Goal: Task Accomplishment & Management: Manage account settings

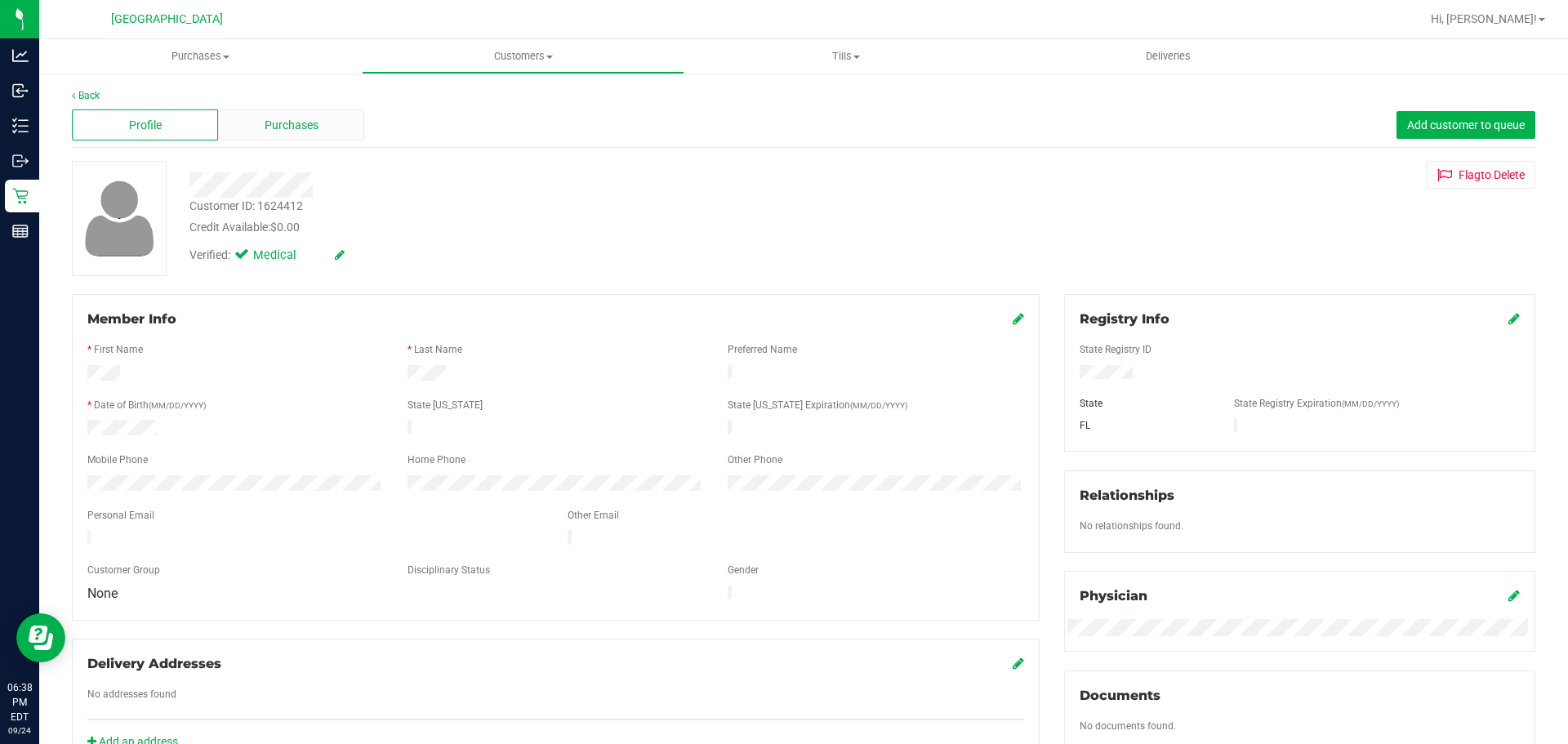
click at [310, 134] on div "Purchases" at bounding box center [291, 124] width 146 height 31
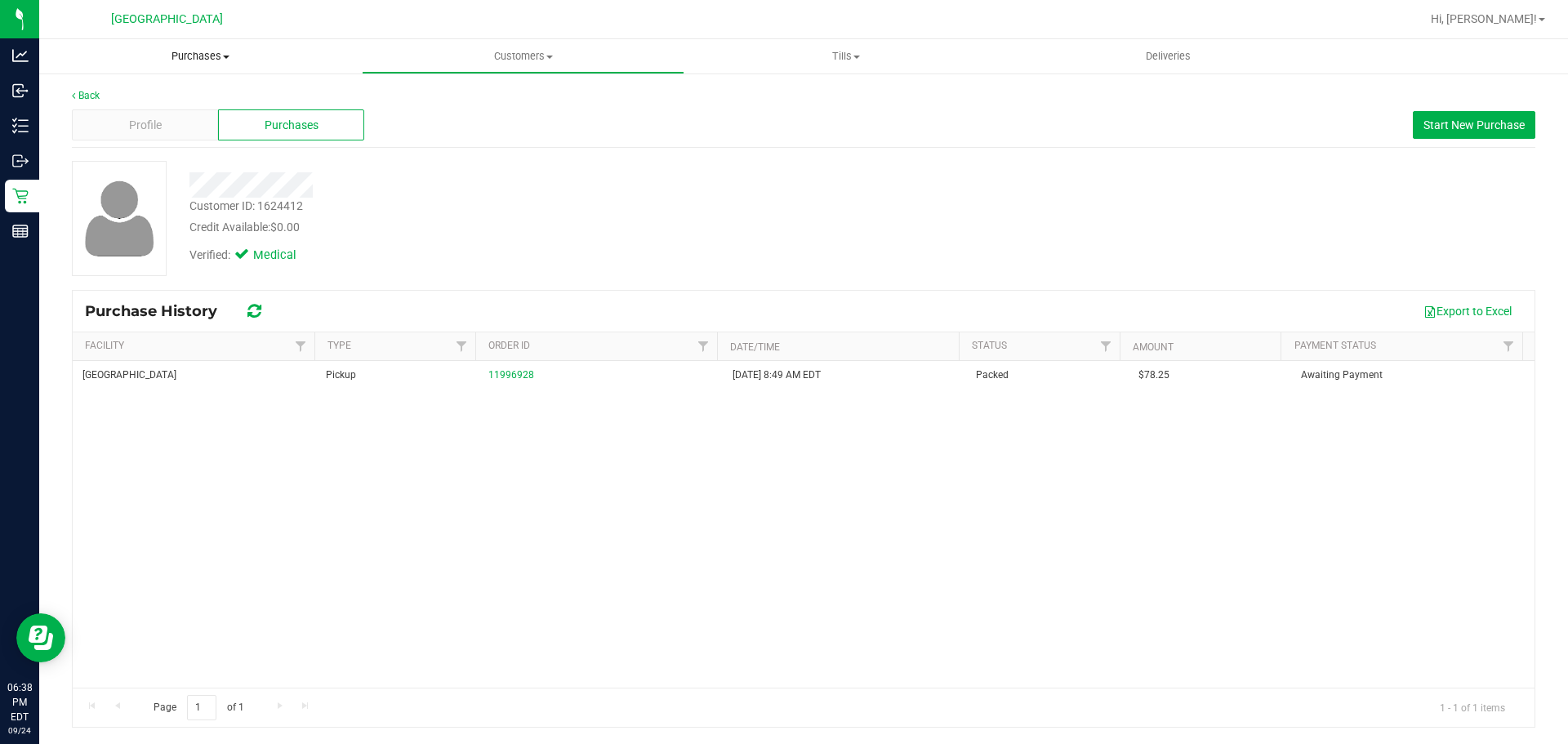
click at [214, 71] on uib-tab-heading "Purchases Summary of purchases Fulfillment All purchases" at bounding box center [200, 56] width 323 height 34
click at [93, 125] on span "Fulfillment" at bounding box center [89, 118] width 101 height 14
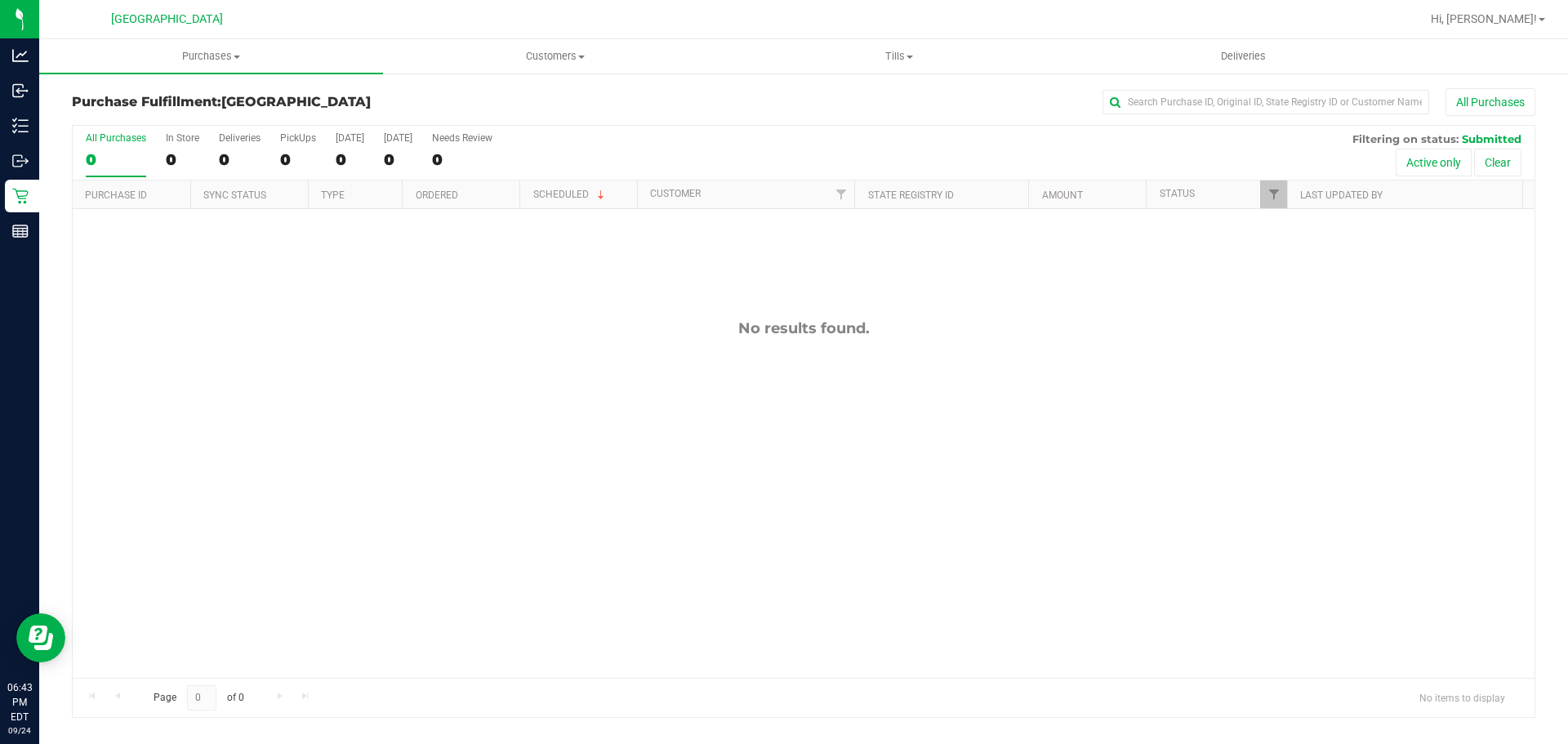
click at [418, 444] on div "No results found." at bounding box center [803, 499] width 1461 height 579
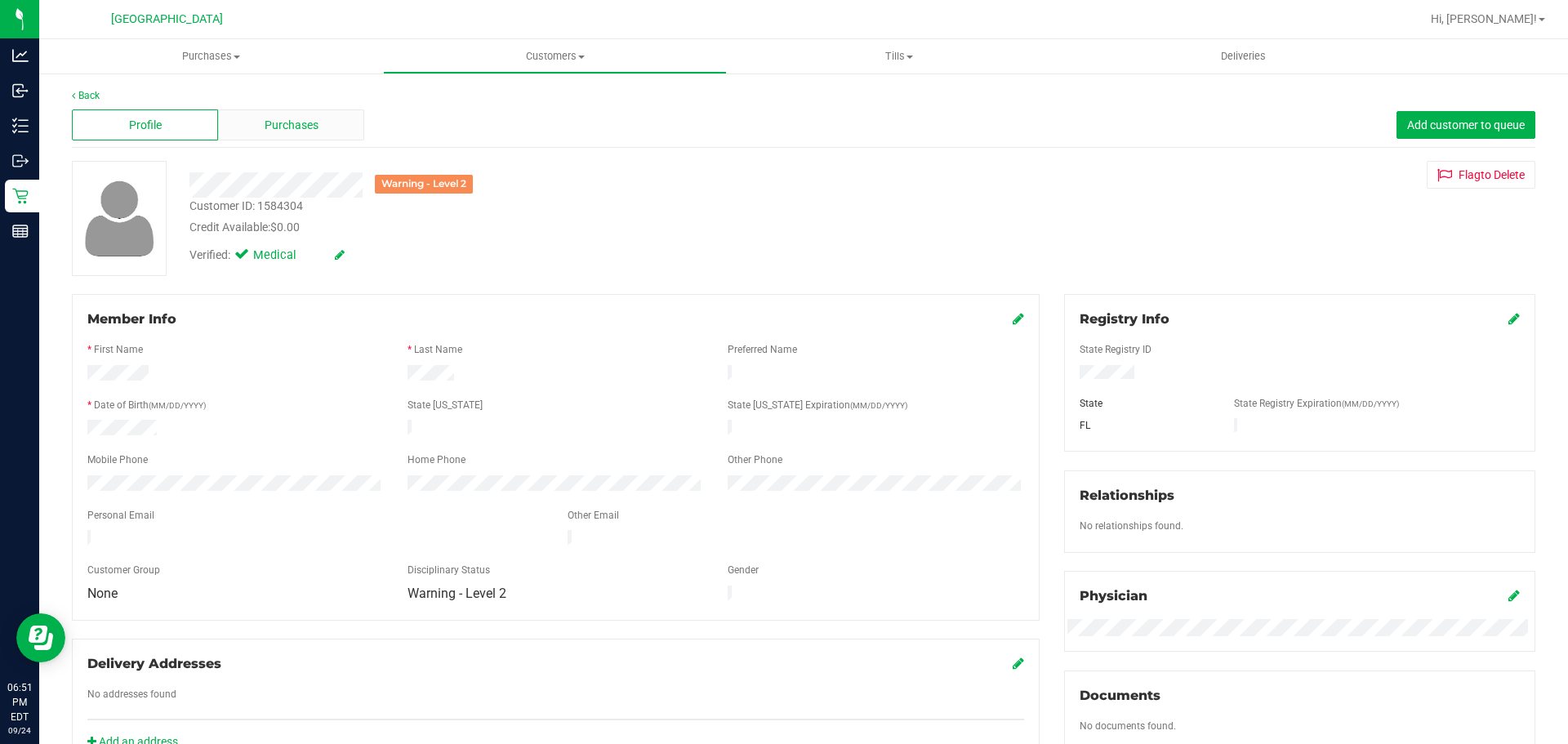
click at [336, 119] on div "Purchases" at bounding box center [291, 124] width 146 height 31
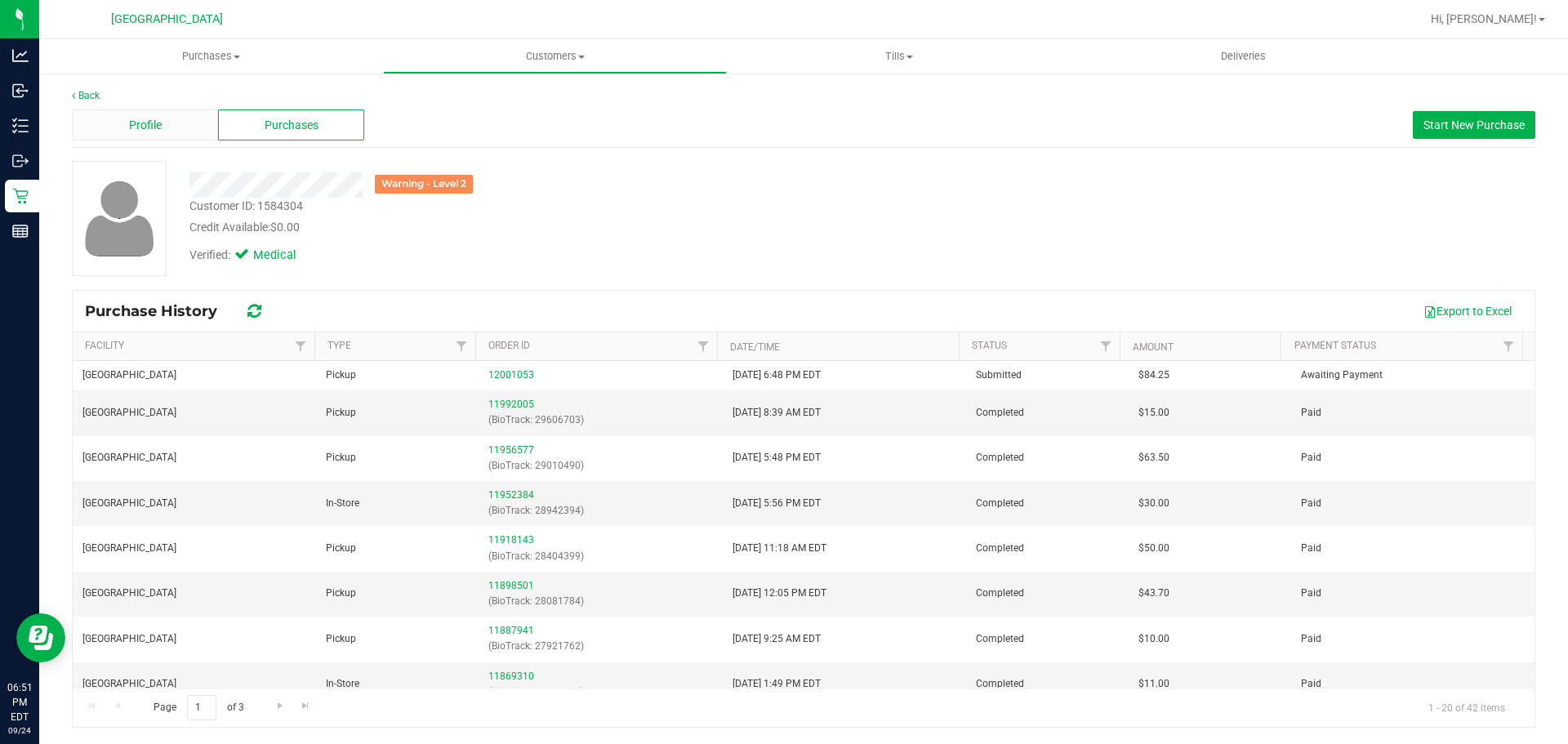
click at [94, 109] on div "Profile" at bounding box center [145, 124] width 146 height 31
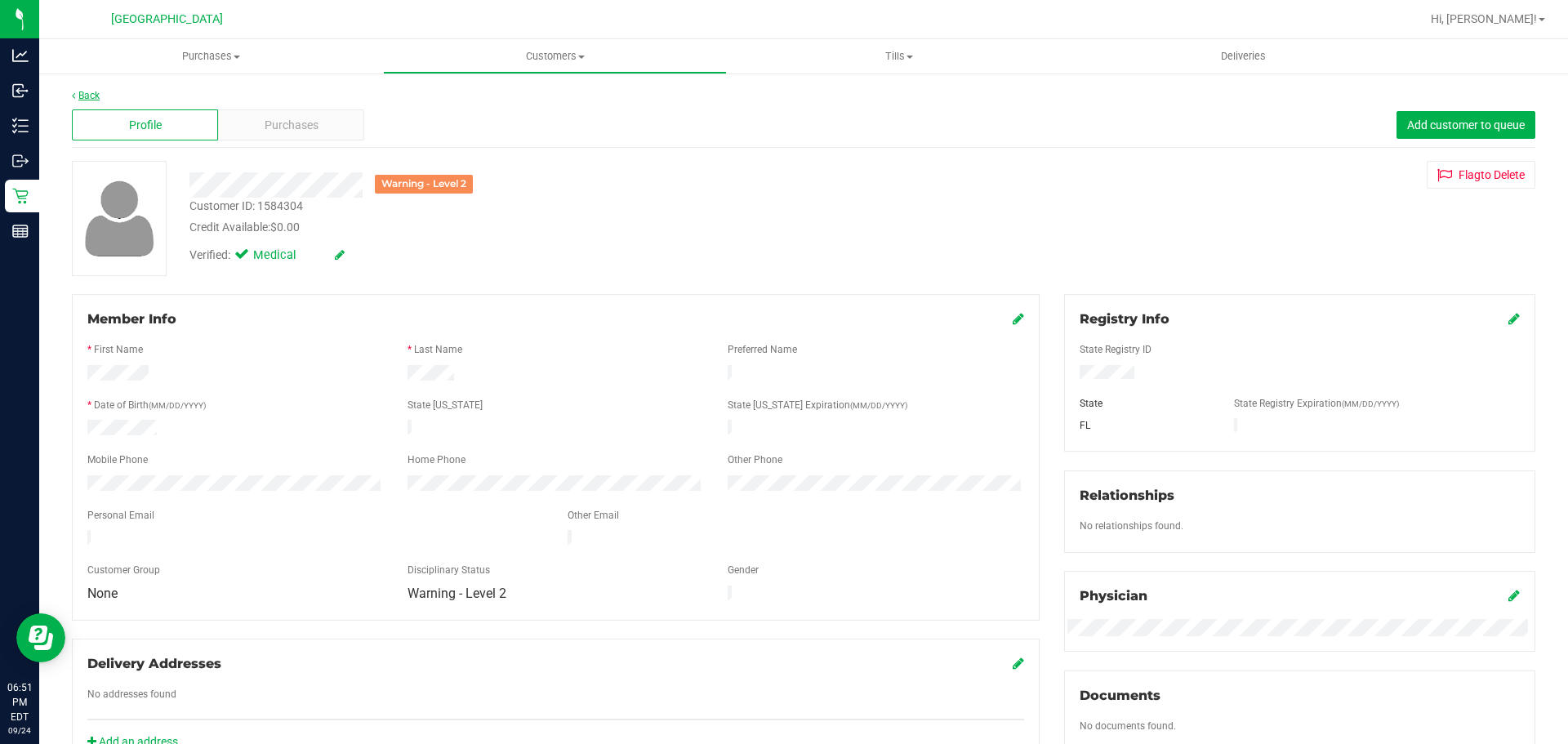
click at [89, 95] on link "Back" at bounding box center [85, 95] width 27 height 11
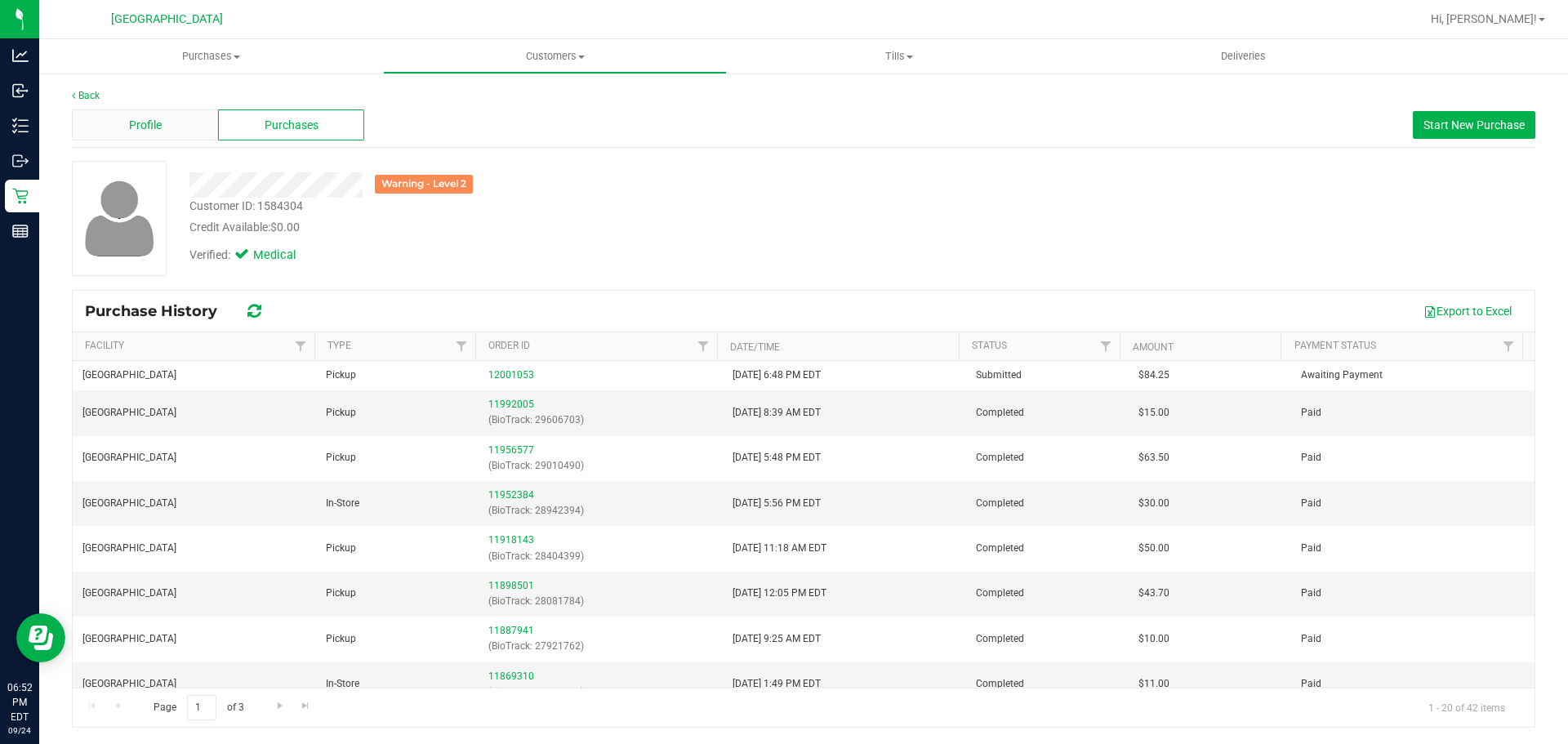
click at [100, 115] on div "Profile" at bounding box center [145, 124] width 146 height 31
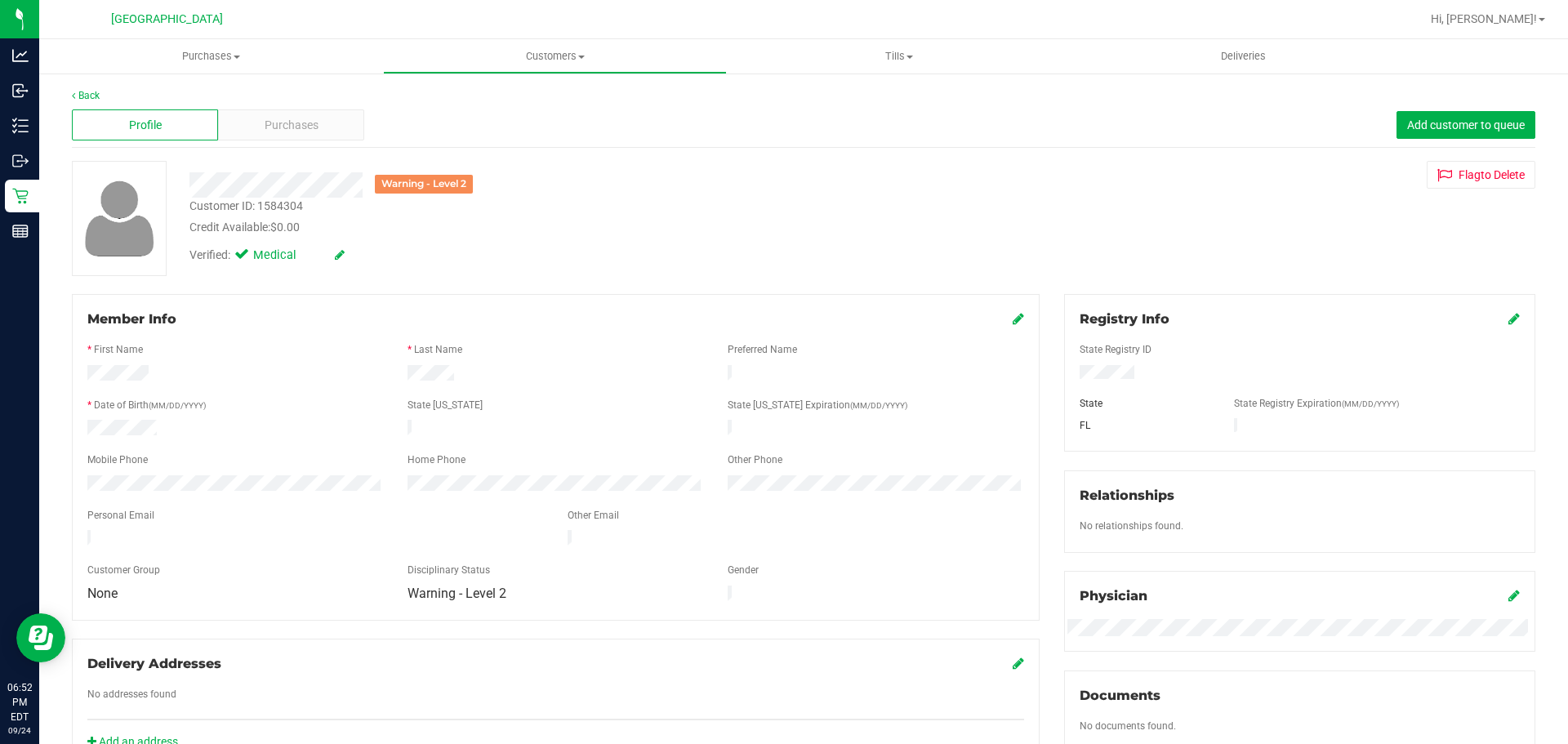
click at [219, 55] on span "Purchases" at bounding box center [211, 56] width 344 height 15
click at [135, 93] on span "Summary of purchases" at bounding box center [123, 99] width 168 height 14
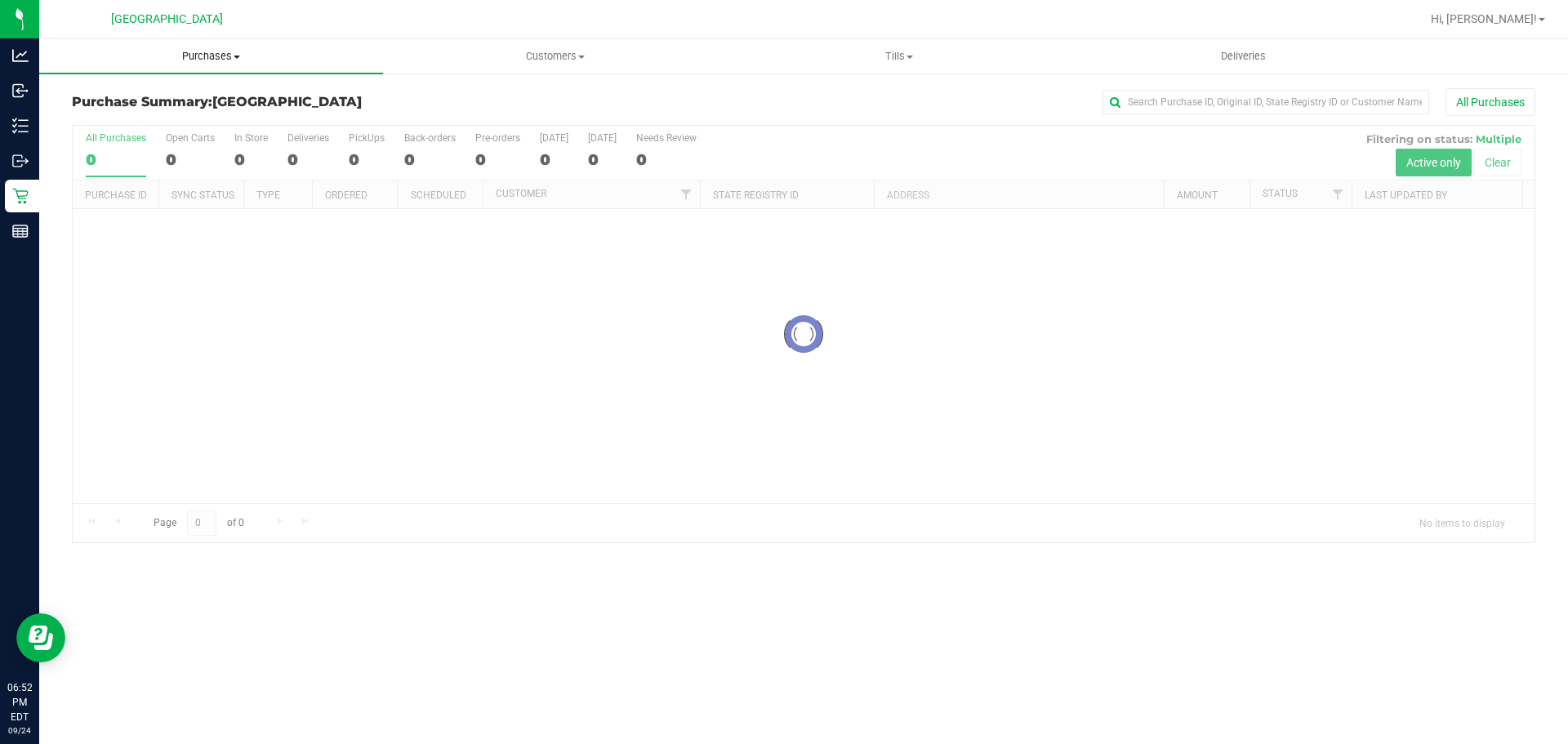
click at [207, 56] on span "Purchases" at bounding box center [211, 56] width 344 height 15
click at [113, 122] on span "Fulfillment" at bounding box center [89, 118] width 101 height 14
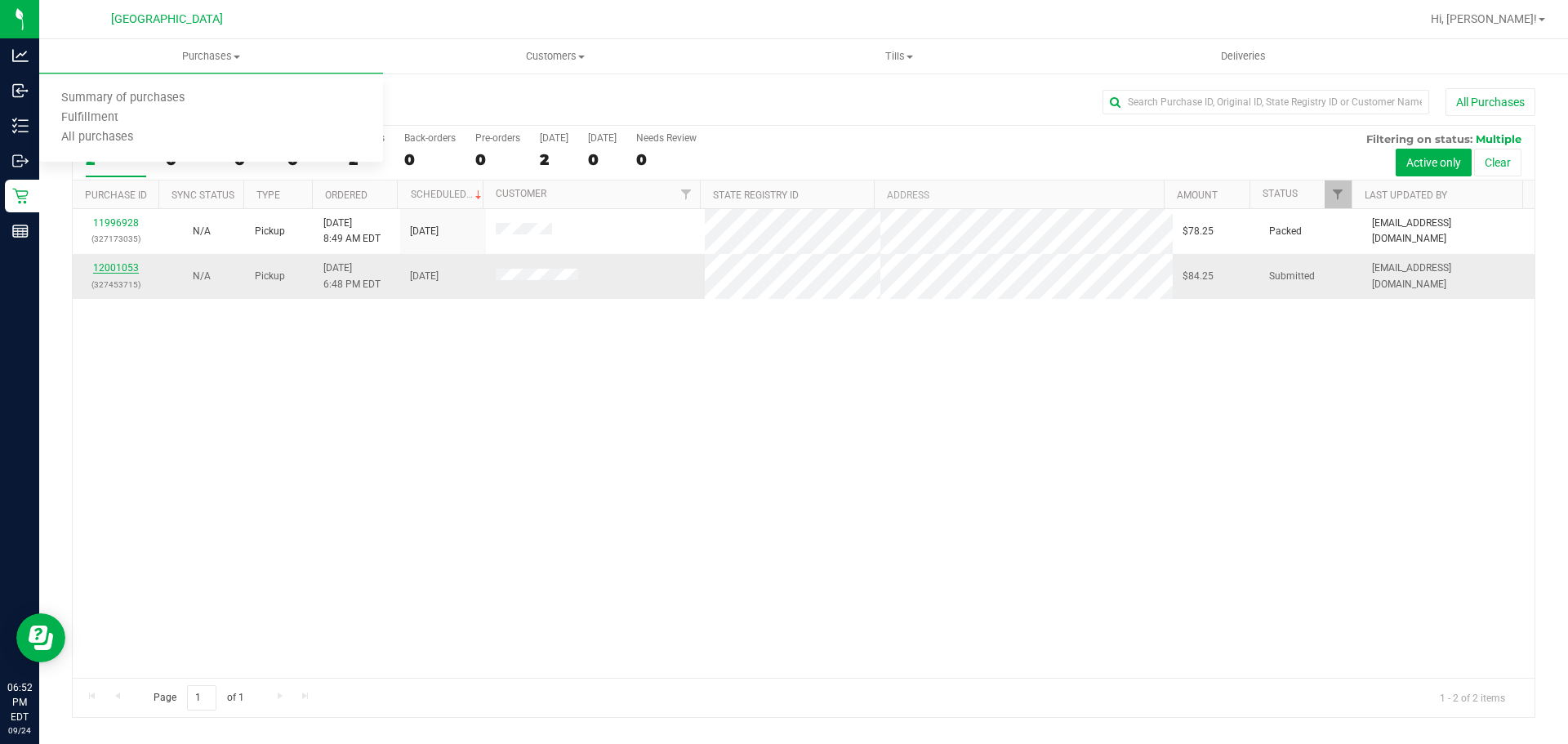
click at [109, 268] on link "12001053" at bounding box center [116, 267] width 46 height 11
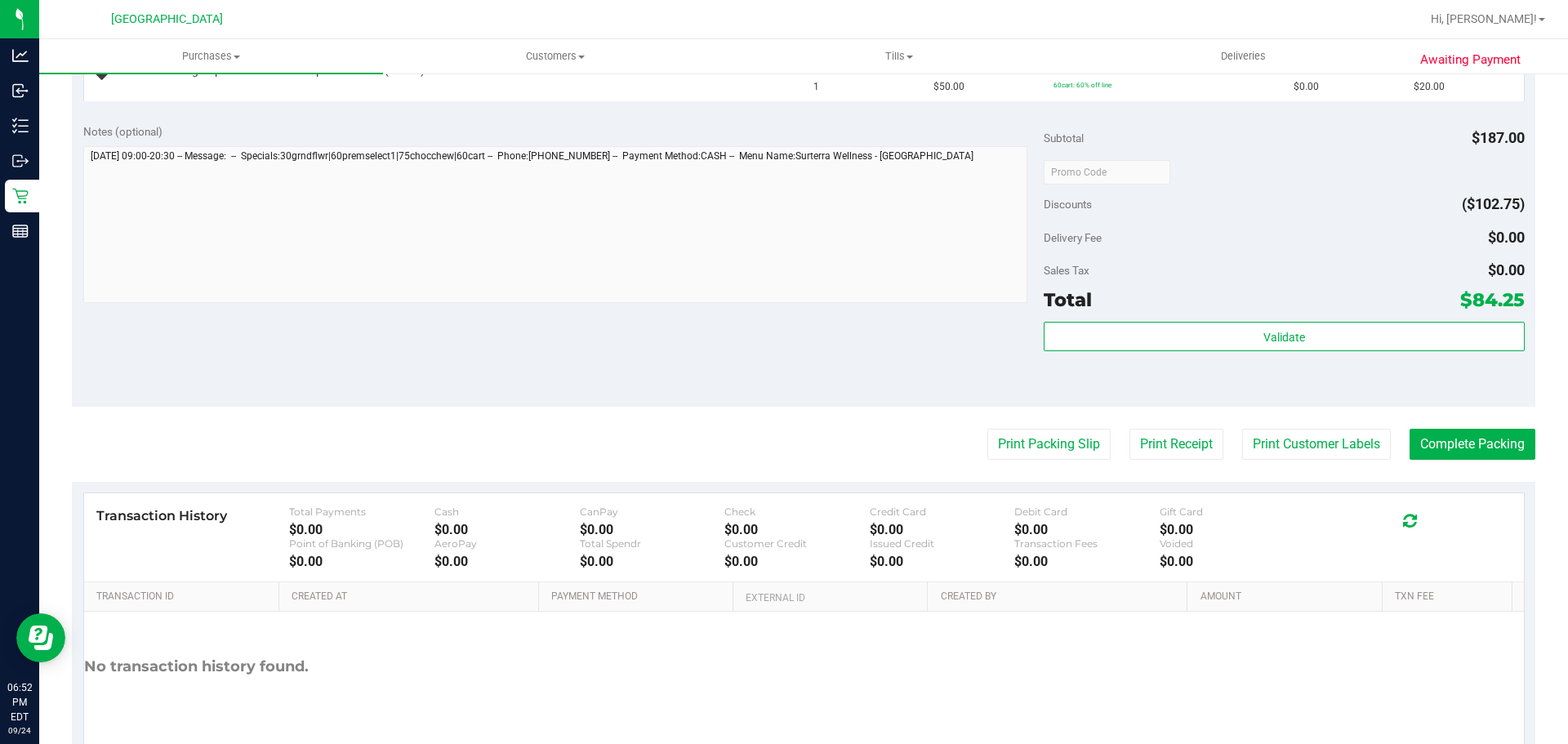
scroll to position [643, 0]
click at [1037, 430] on button "Print Packing Slip" at bounding box center [1049, 445] width 124 height 31
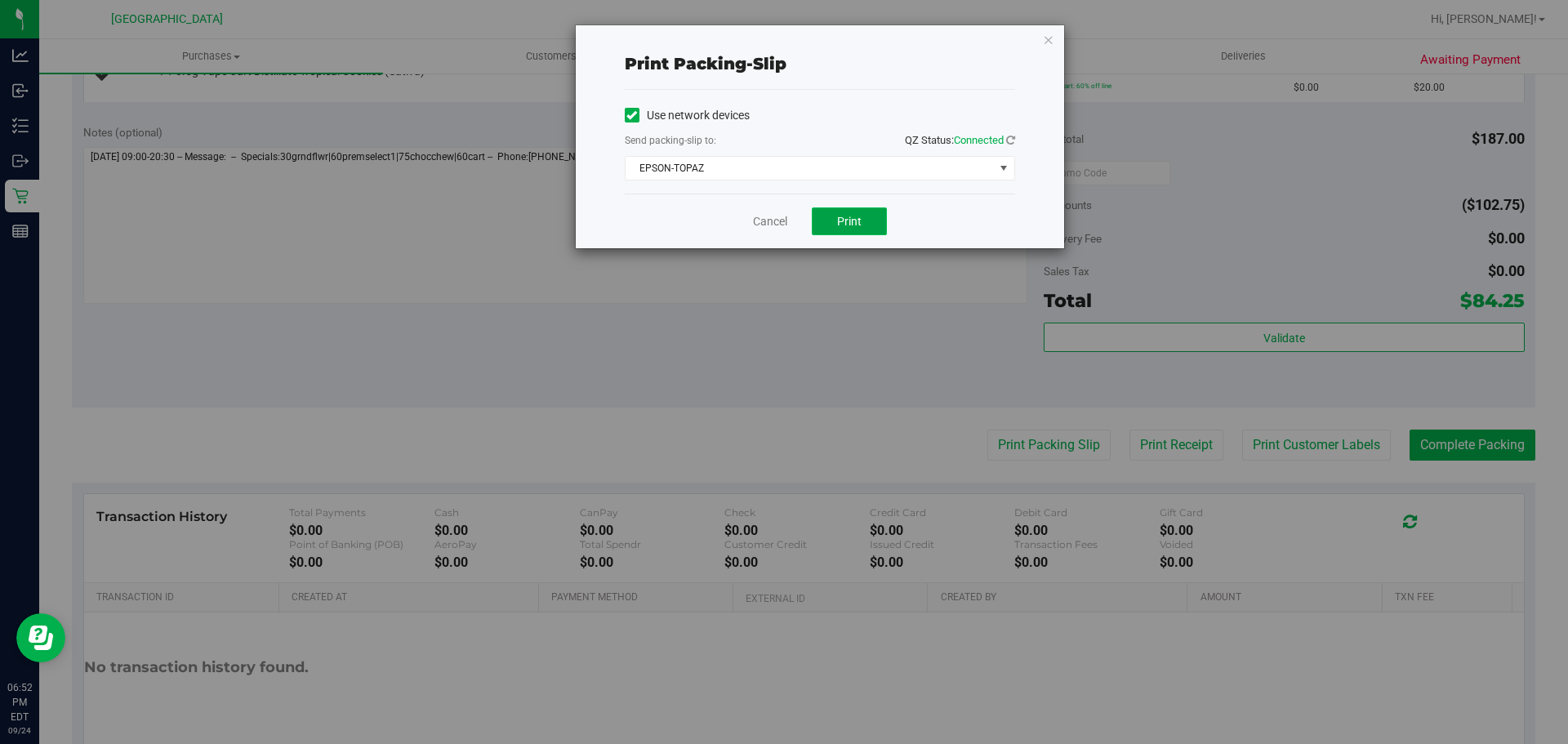
click at [853, 223] on span "Print" at bounding box center [849, 221] width 25 height 13
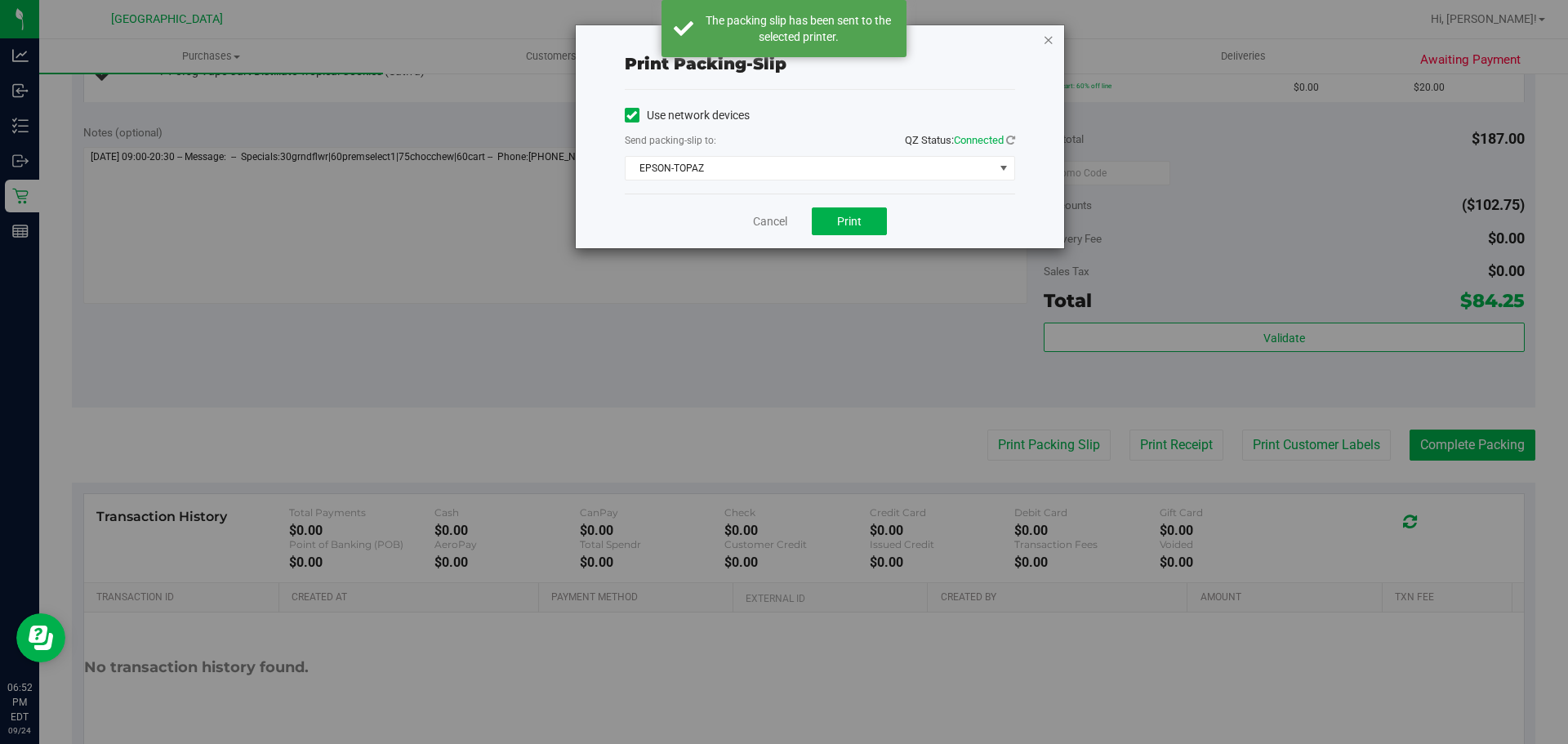
click at [1045, 36] on icon "button" at bounding box center [1048, 39] width 11 height 19
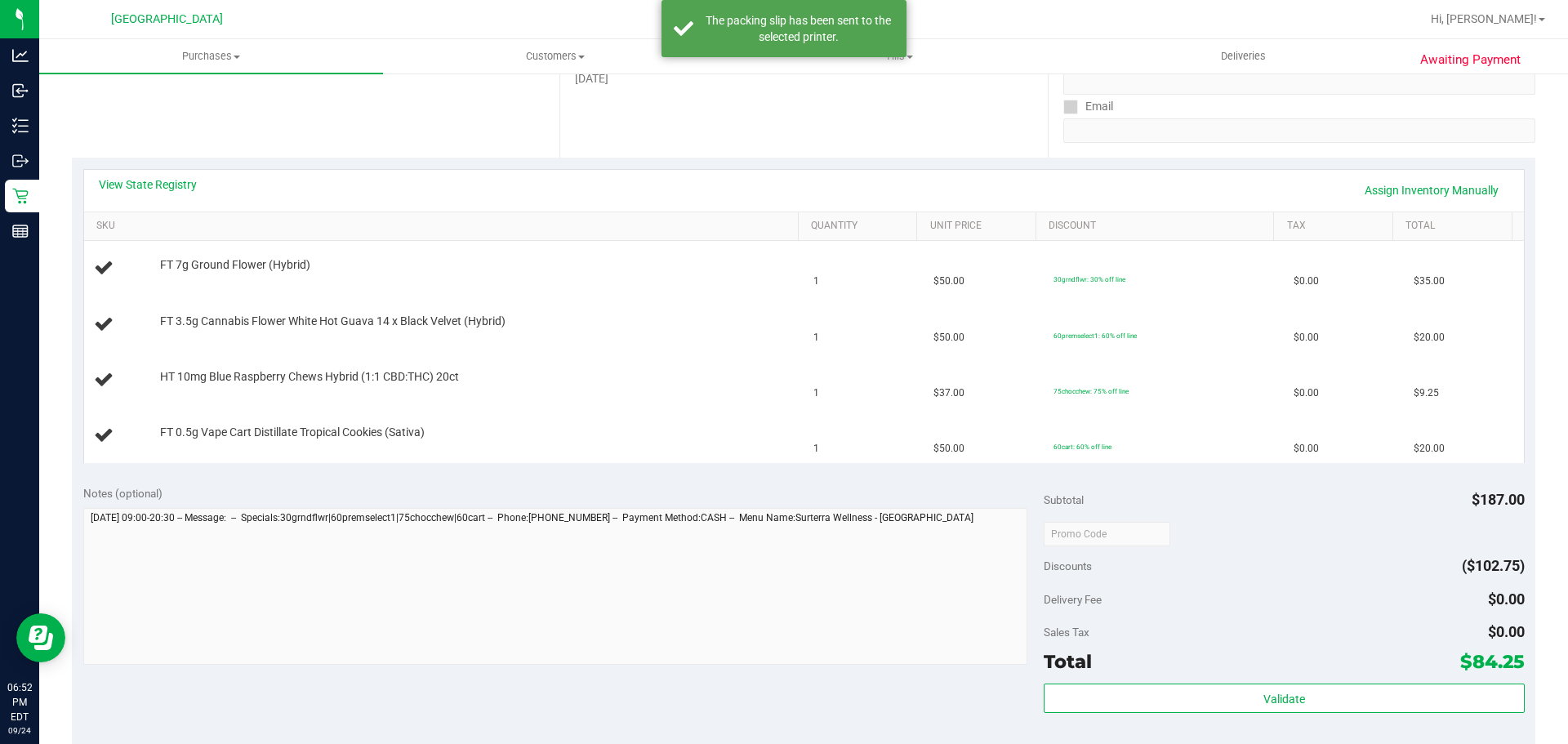
scroll to position [261, 0]
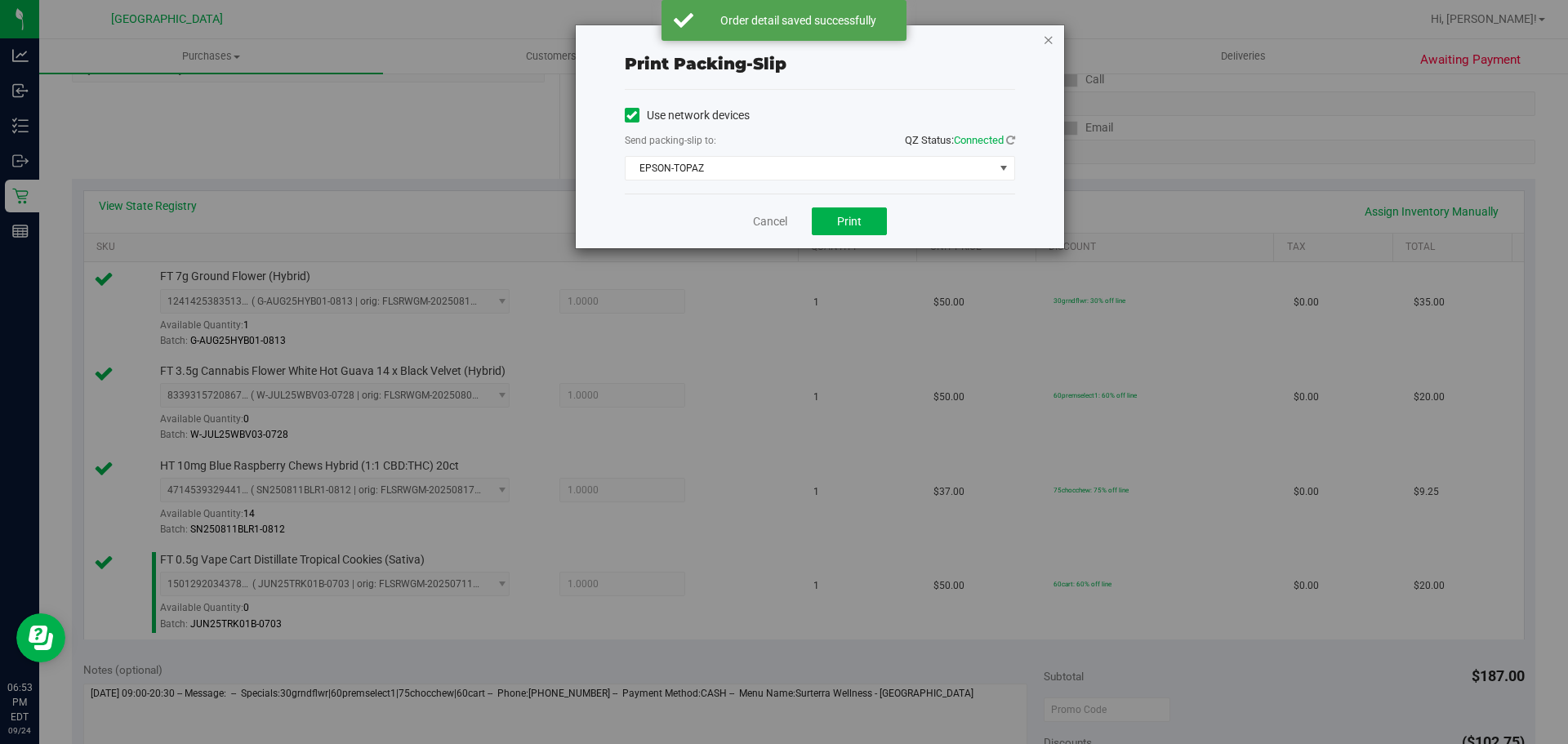
click at [1049, 32] on icon "button" at bounding box center [1048, 39] width 11 height 19
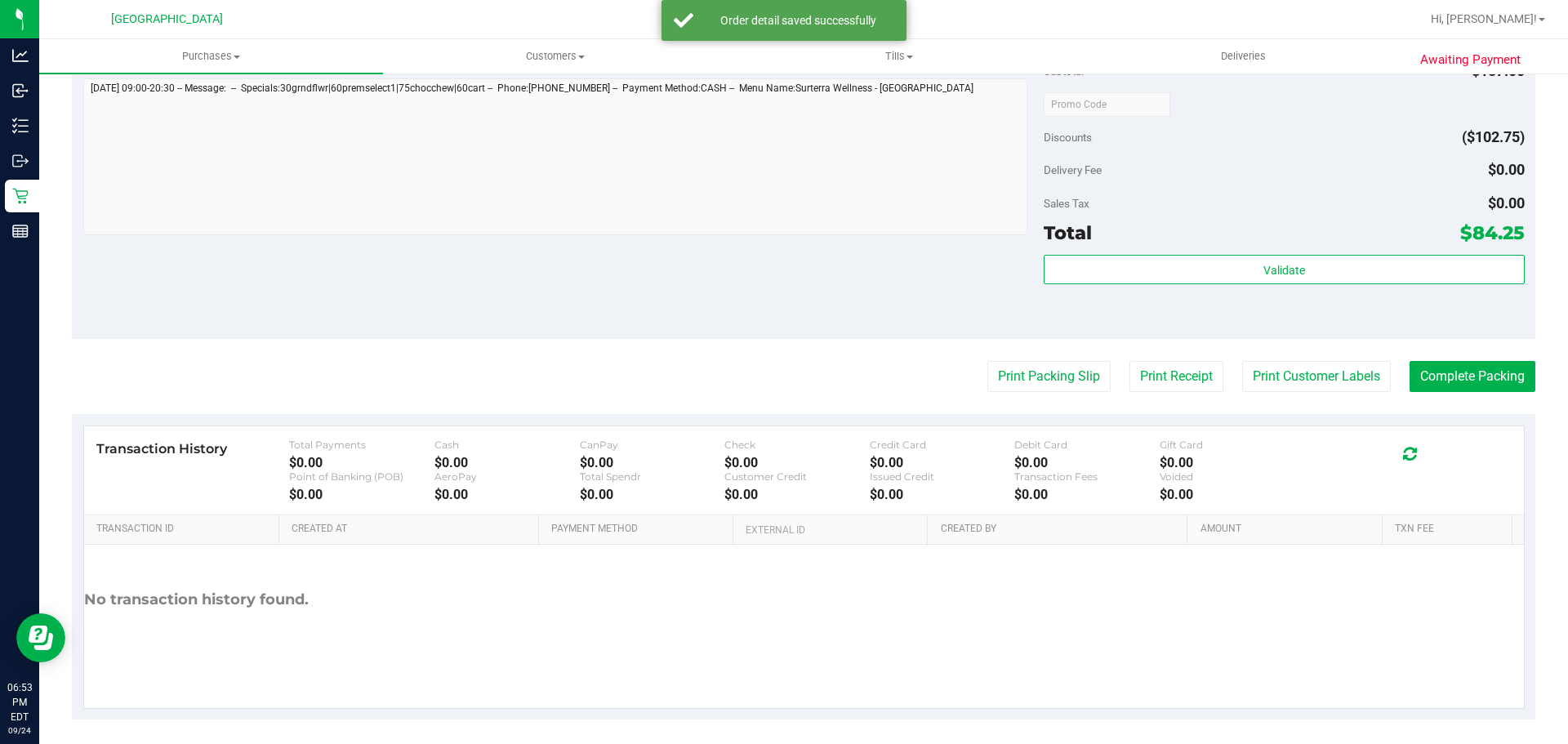
scroll to position [875, 0]
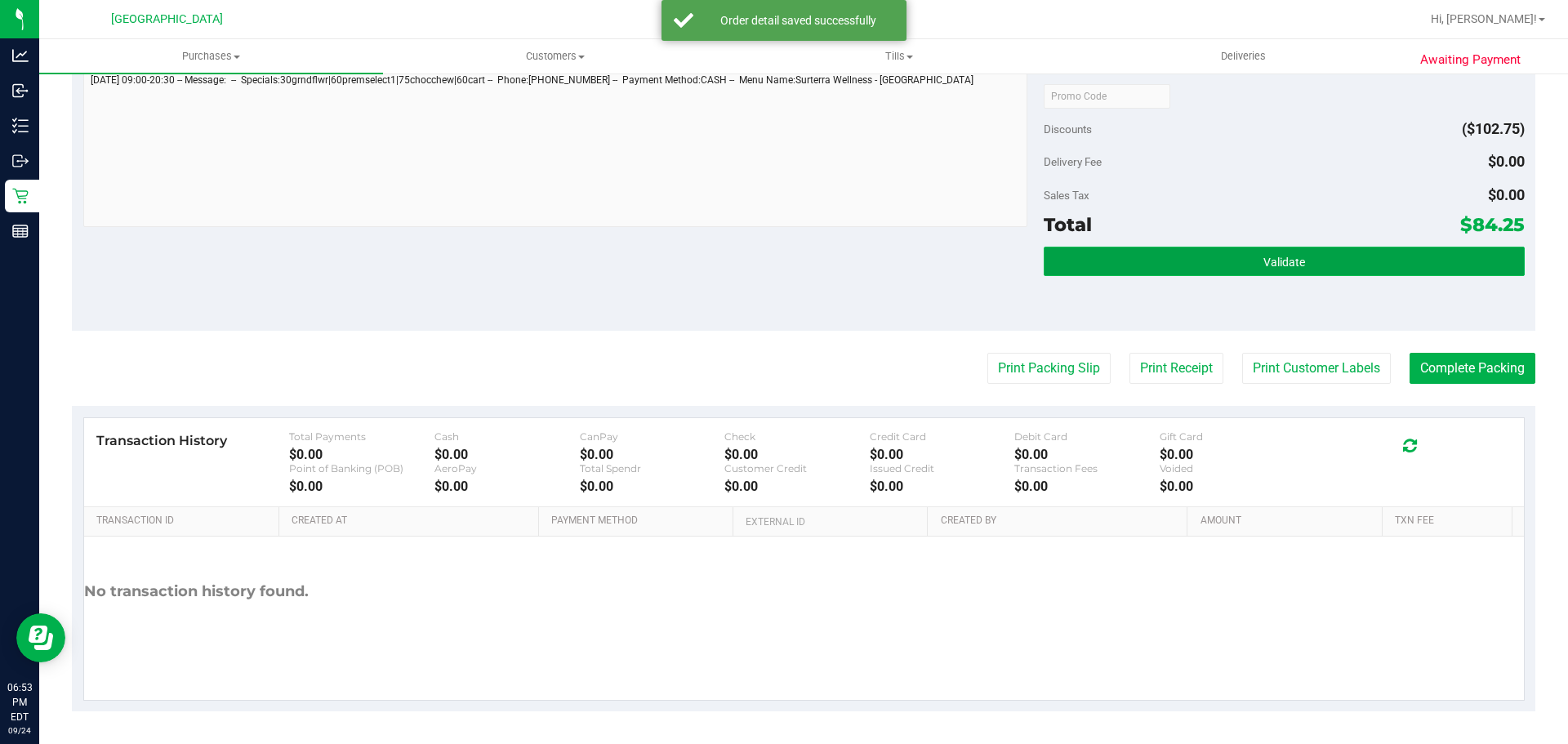
click at [1080, 260] on button "Validate" at bounding box center [1284, 260] width 480 height 29
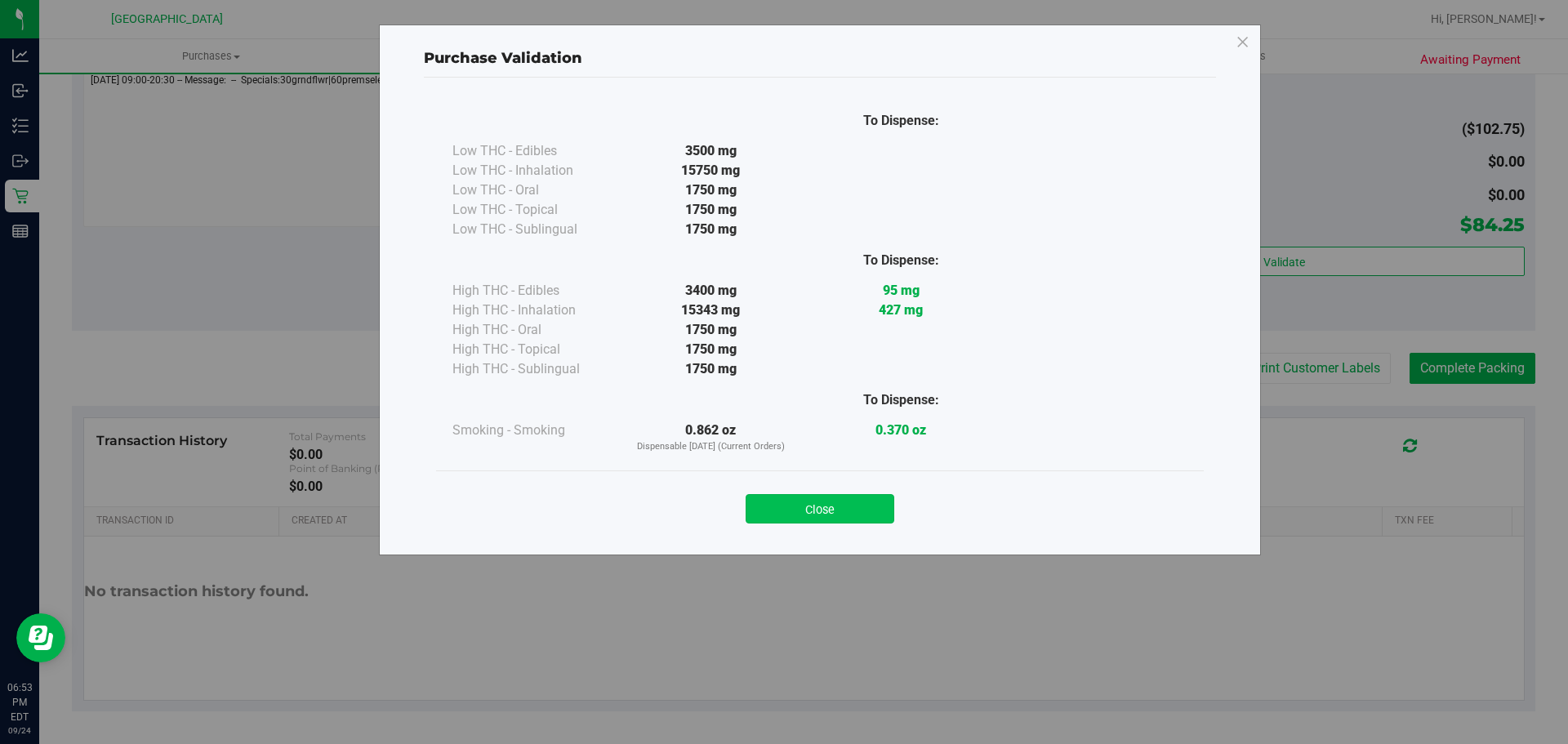
click at [832, 521] on button "Close" at bounding box center [820, 508] width 148 height 29
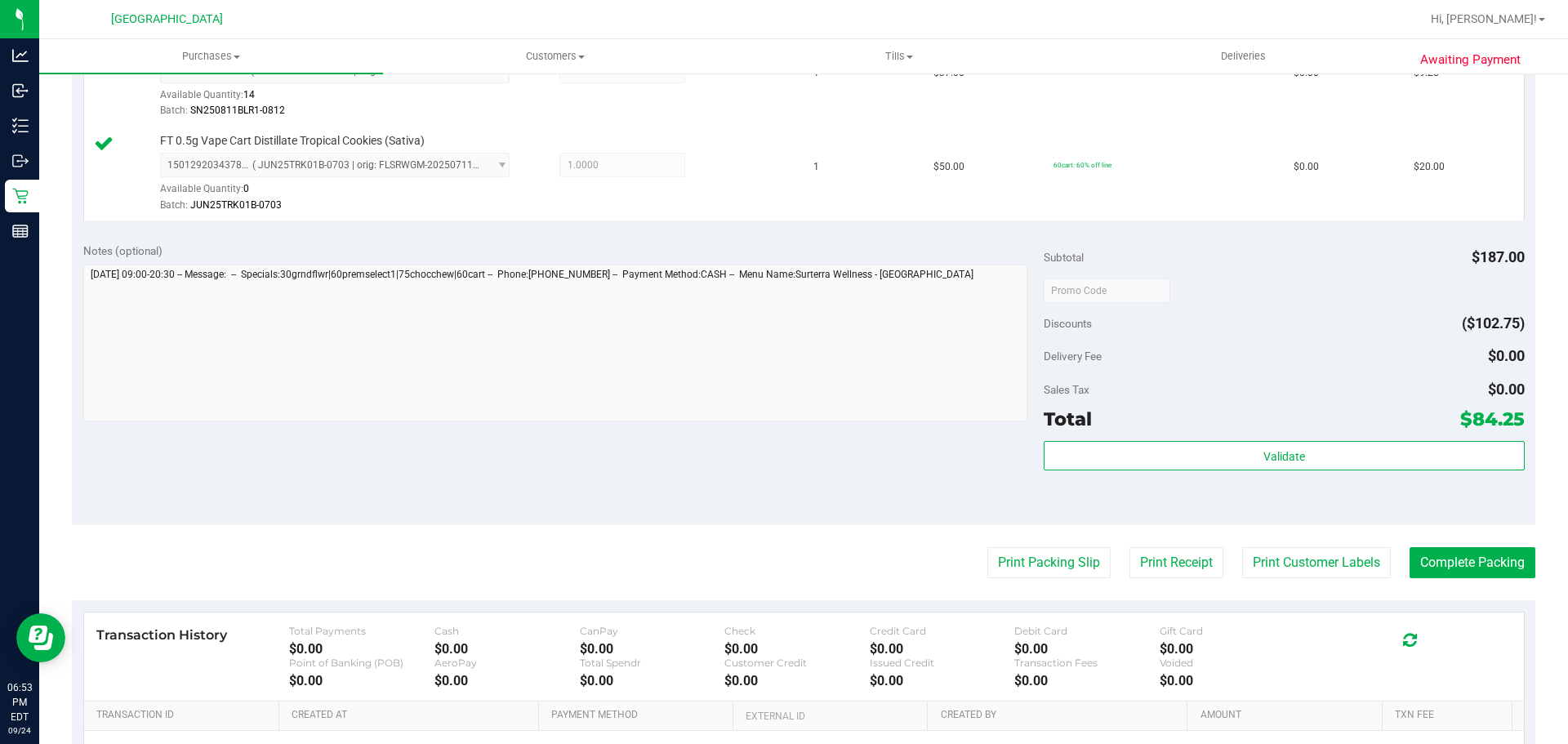
scroll to position [678, 0]
click at [1472, 572] on button "Complete Packing" at bounding box center [1472, 565] width 126 height 31
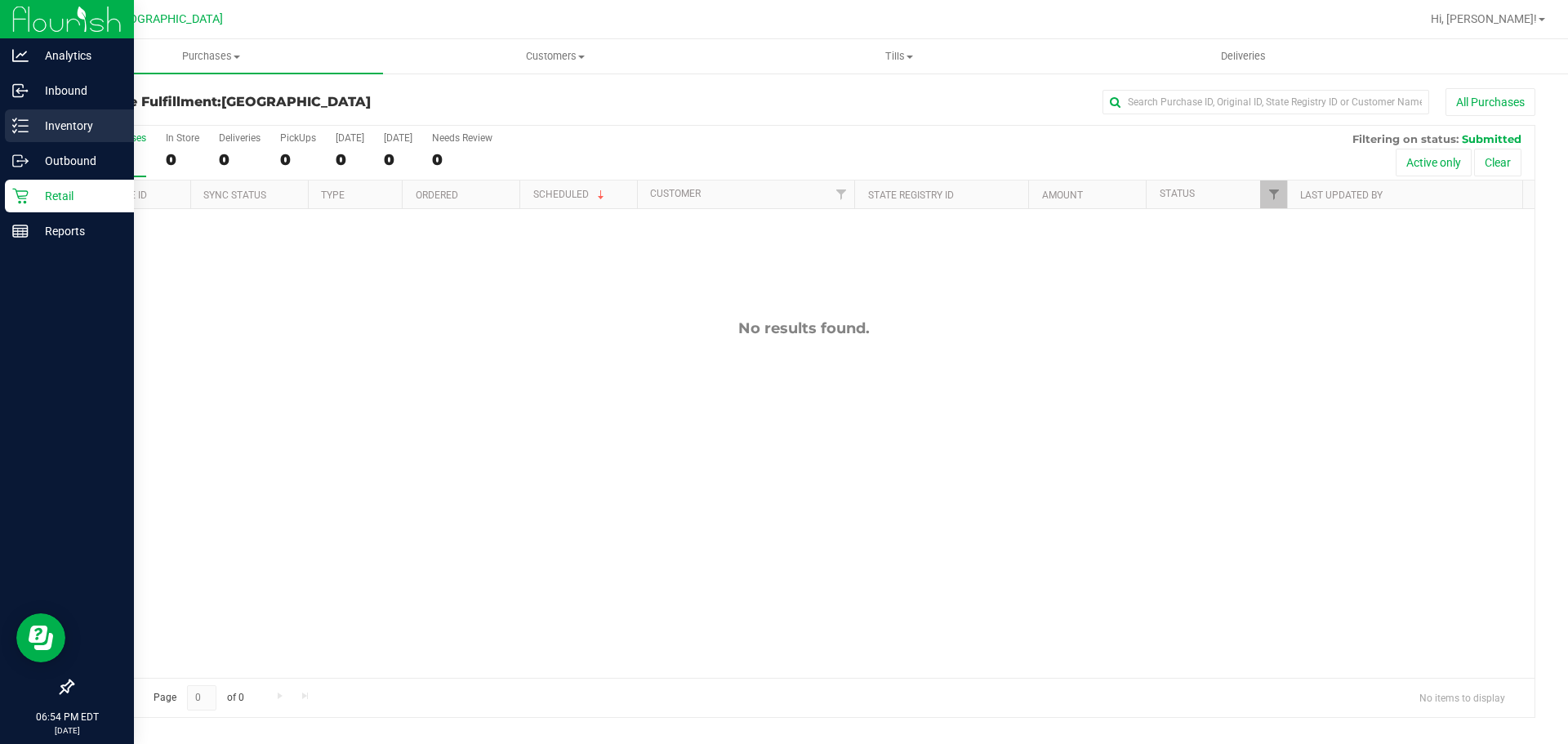
click at [0, 132] on link "Inventory" at bounding box center [67, 127] width 134 height 35
click at [3, 135] on link "Inventory" at bounding box center [67, 127] width 134 height 35
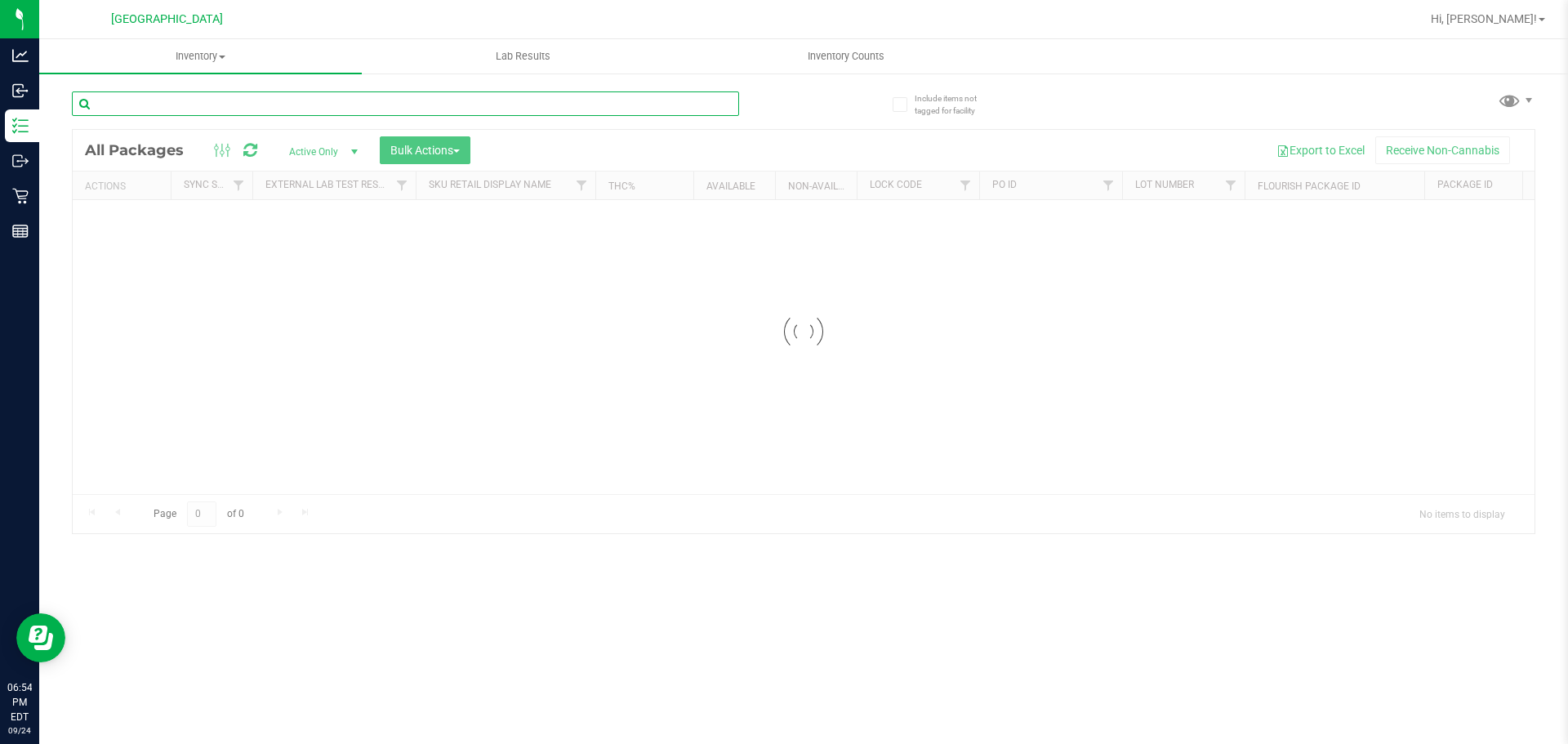
click at [198, 101] on input "text" at bounding box center [405, 104] width 667 height 25
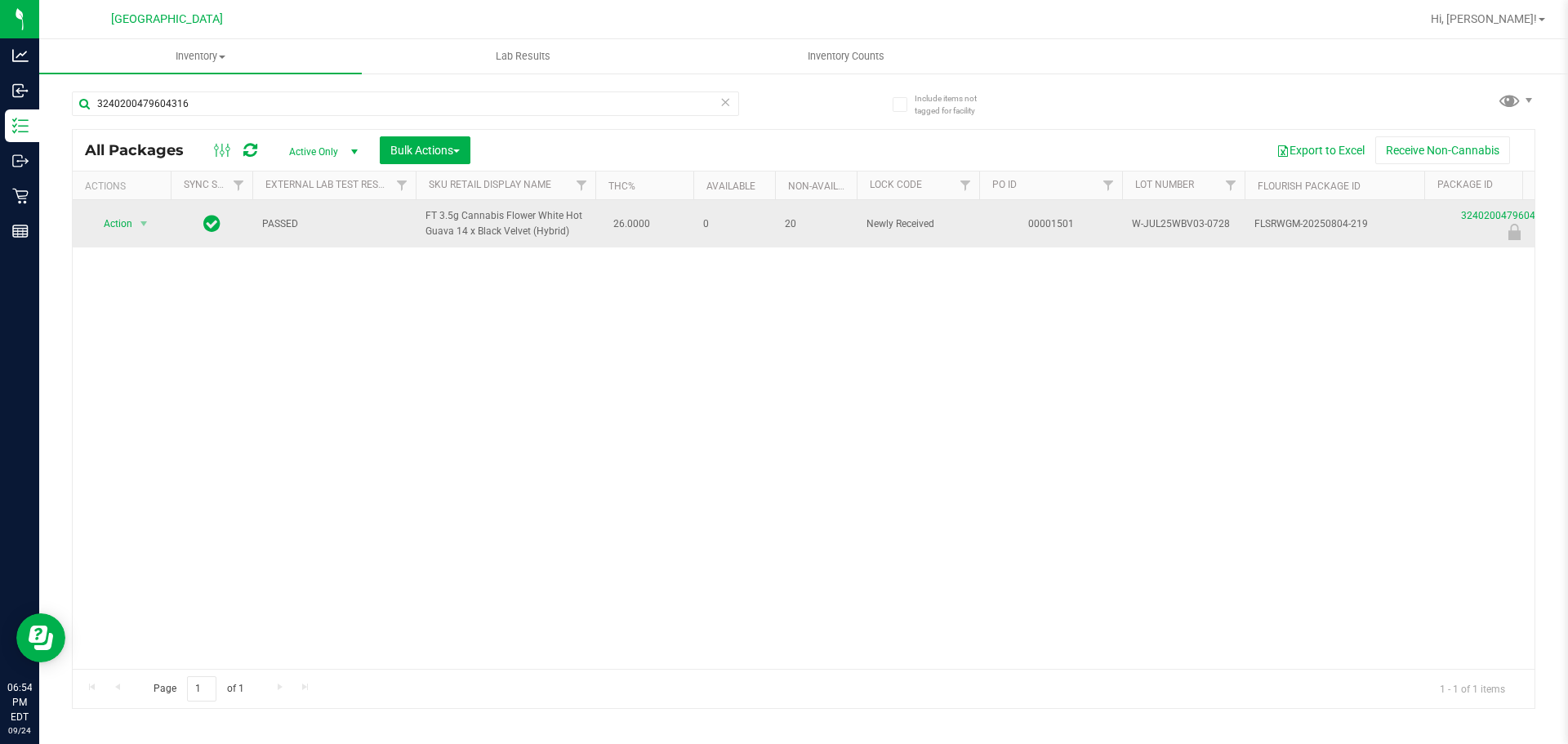
click at [453, 223] on span "FT 3.5g Cannabis Flower White Hot Guava 14 x Black Velvet (Hybrid)" at bounding box center [505, 223] width 160 height 31
copy td "FT 3.5g Cannabis Flower White Hot Guava 14 x Black Velvet (Hybrid)"
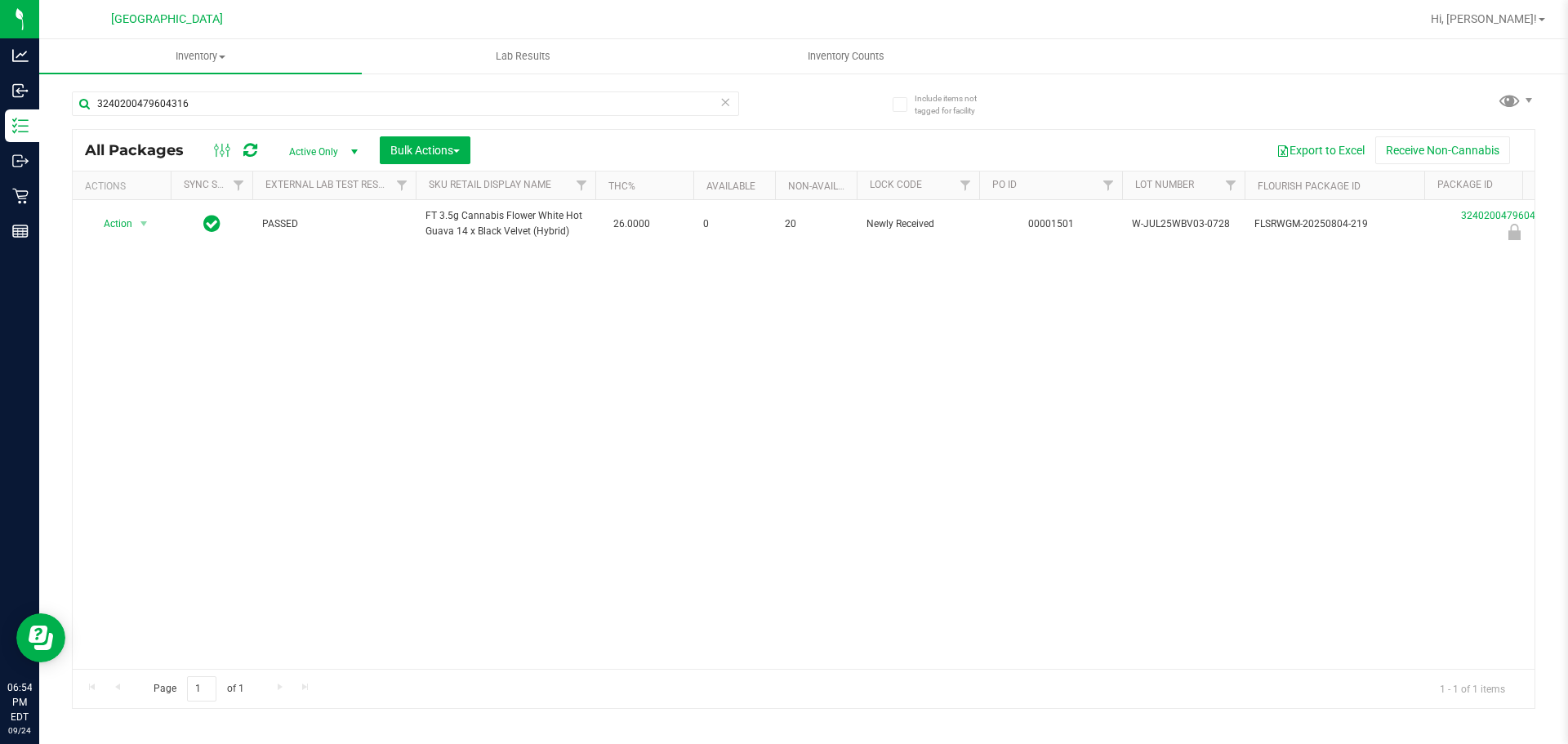
click at [295, 116] on div "3240200479604316" at bounding box center [405, 110] width 667 height 38
drag, startPoint x: 295, startPoint y: 116, endPoint x: 295, endPoint y: 104, distance: 12.0
click at [295, 114] on div "3240200479604316" at bounding box center [405, 110] width 667 height 38
click at [295, 103] on input "3240200479604316" at bounding box center [405, 104] width 667 height 25
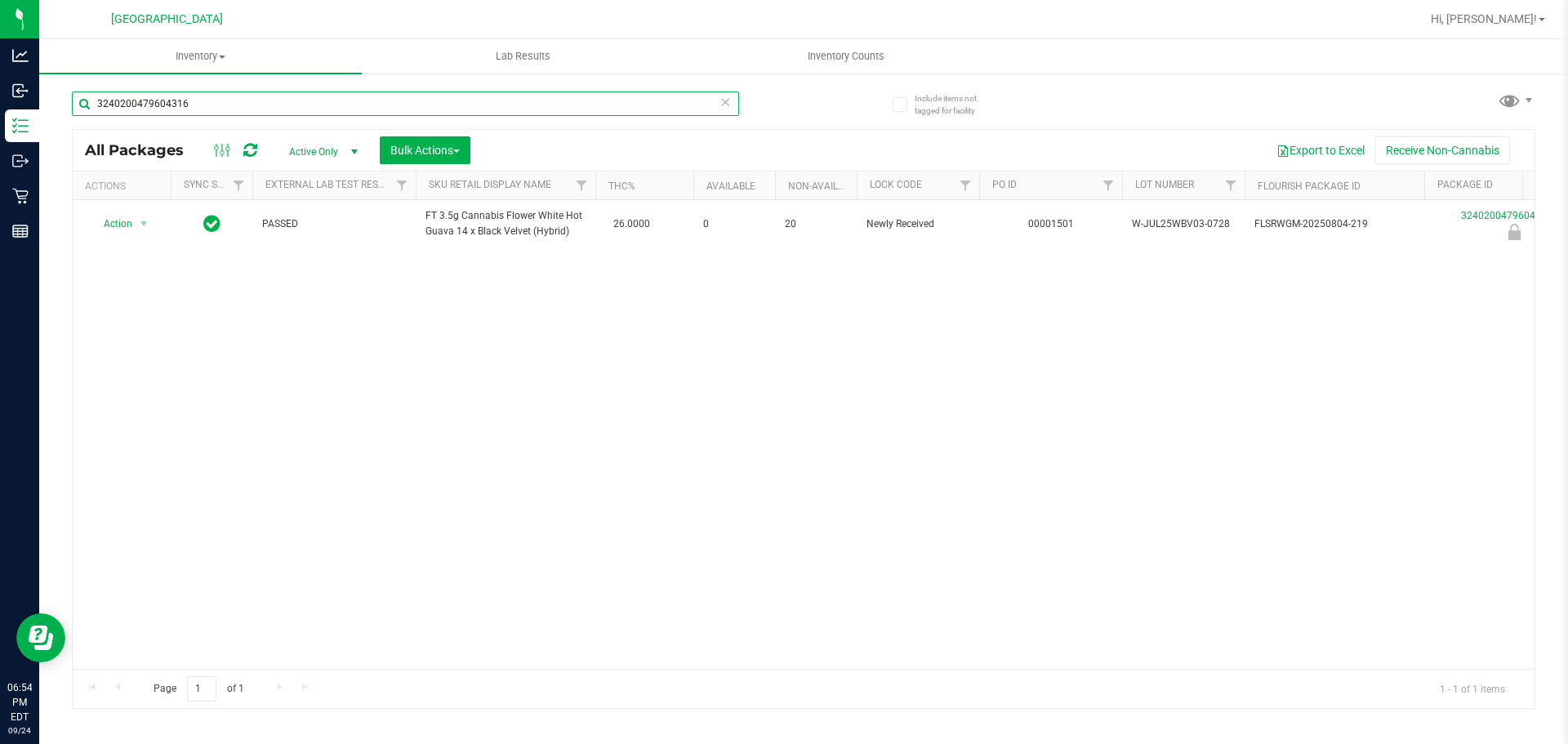
paste input "FT 3.5g Cannabis Flower White Hot Guava 14 x Black Velvet (Hybrid)"
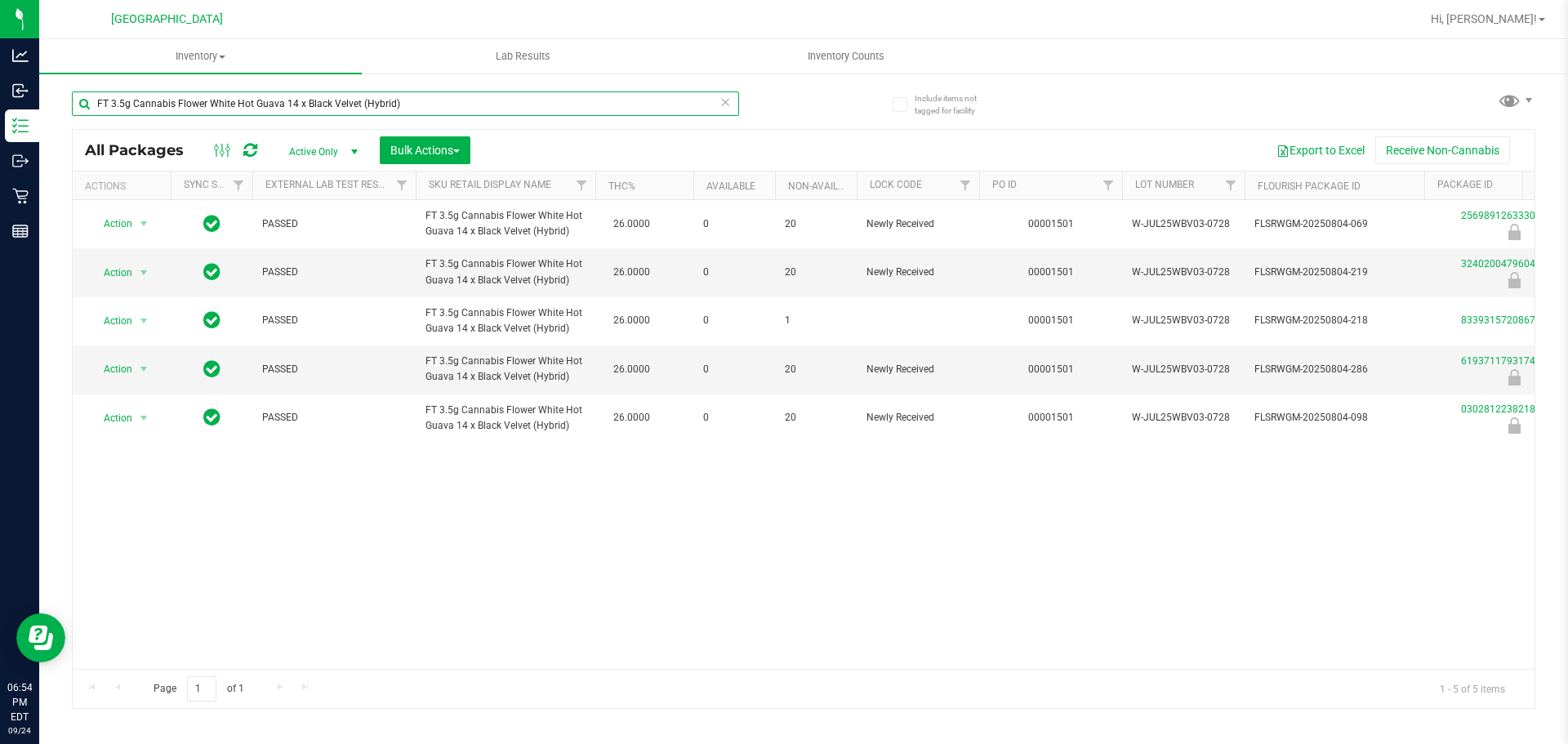
click at [295, 103] on input "FT 3.5g Cannabis Flower White Hot Guava 14 x Black Velvet (Hybrid)" at bounding box center [405, 104] width 667 height 25
type input "3240200479604316"
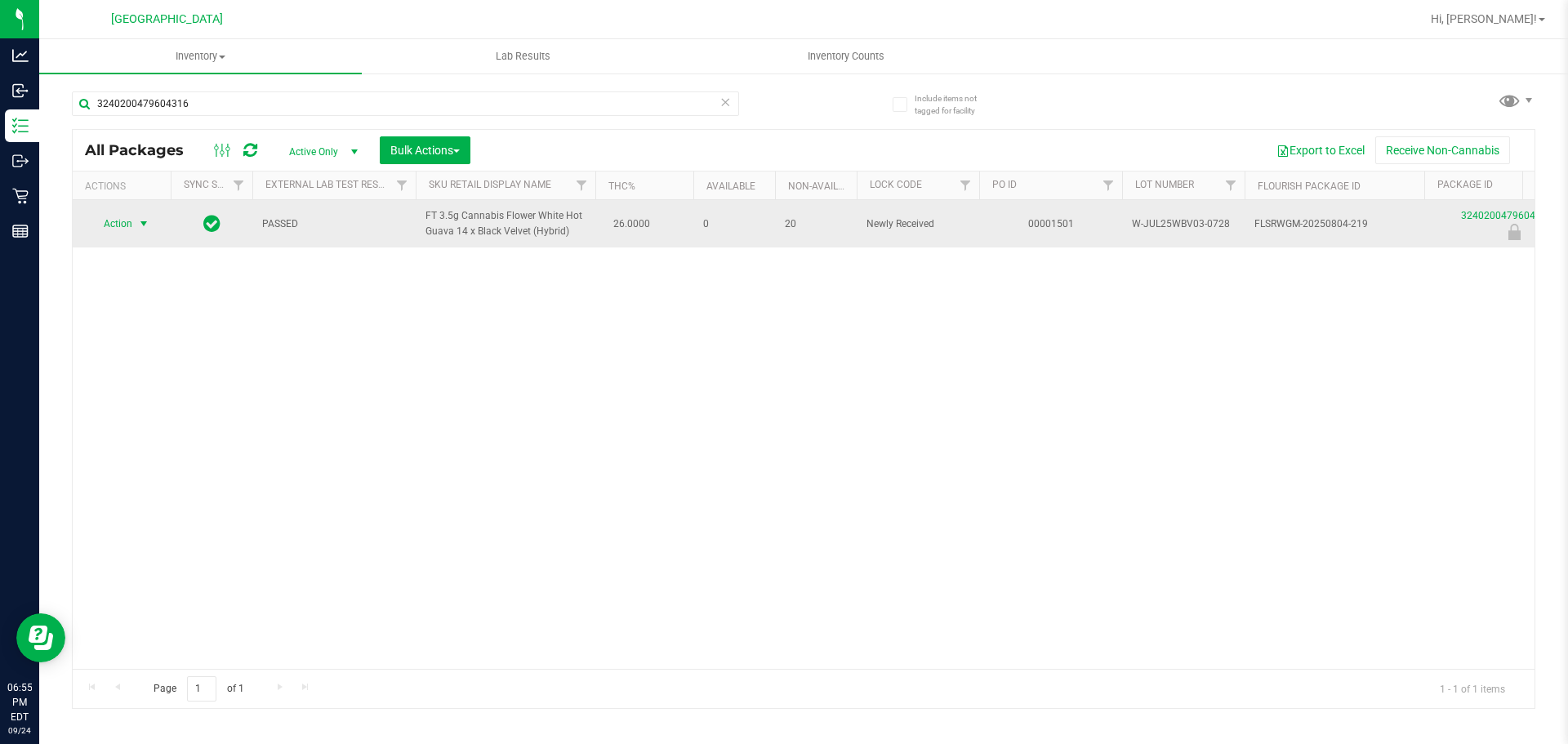
click at [121, 234] on span "Action" at bounding box center [111, 224] width 44 height 23
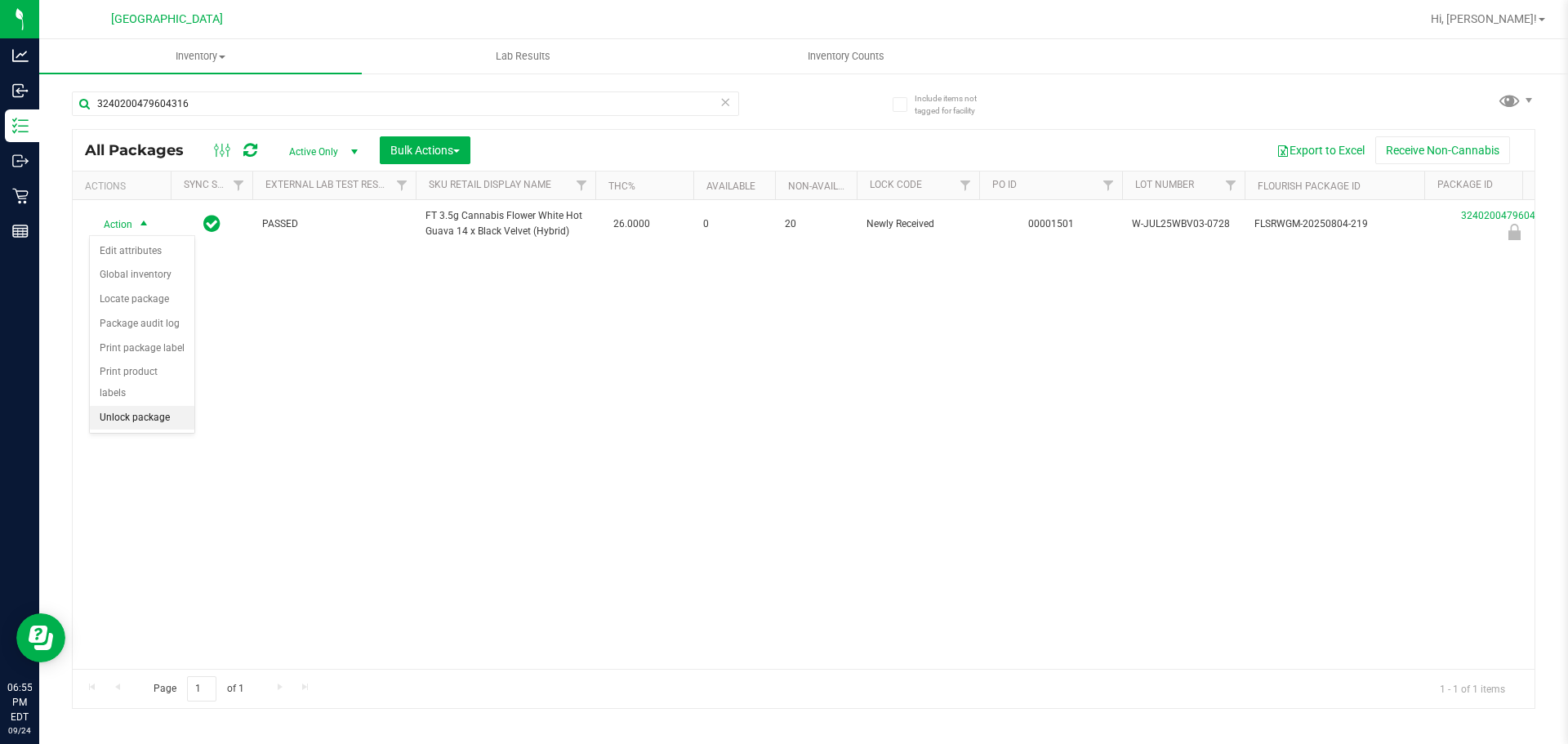
click at [124, 406] on li "Unlock package" at bounding box center [142, 418] width 104 height 25
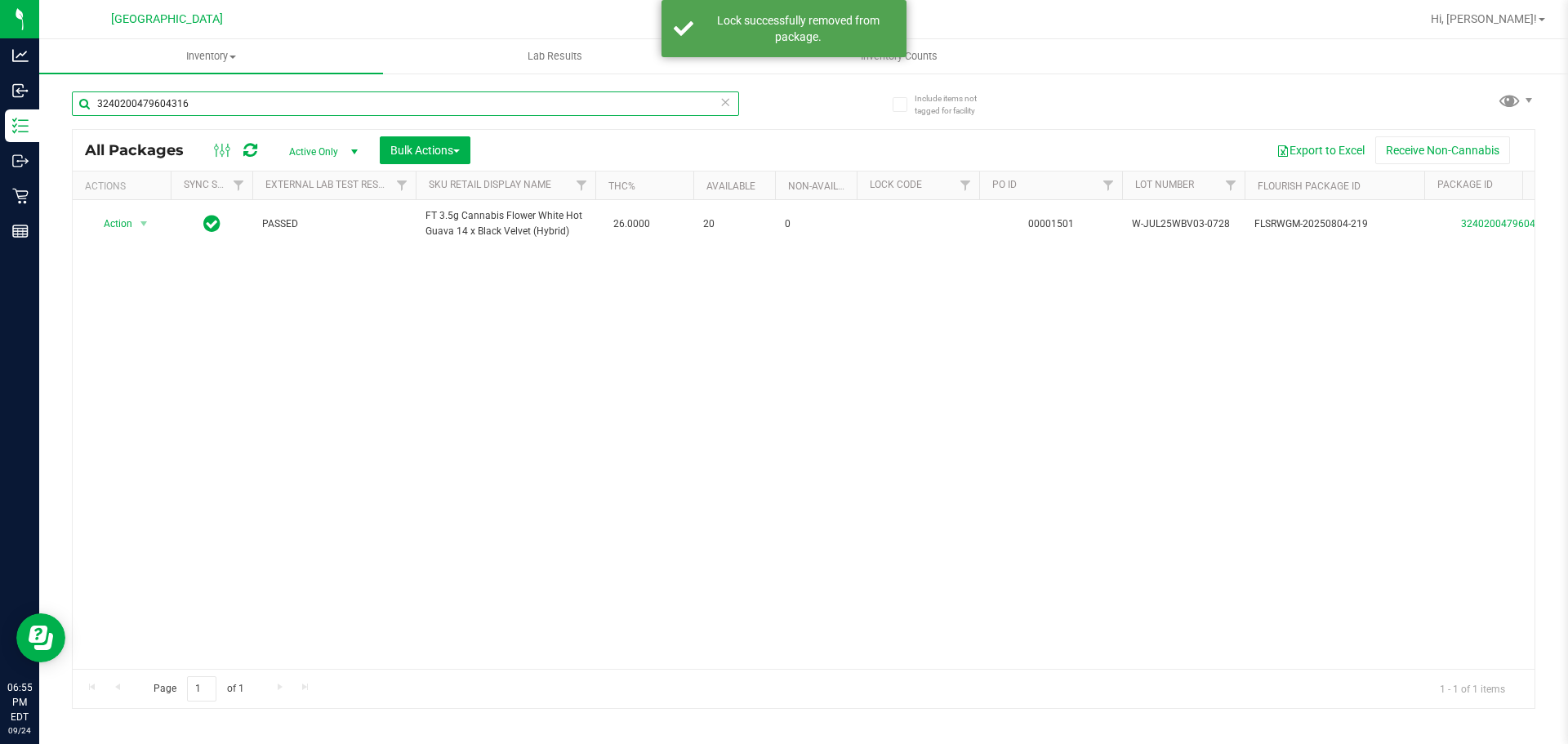
click at [199, 106] on input "3240200479604316" at bounding box center [405, 104] width 667 height 25
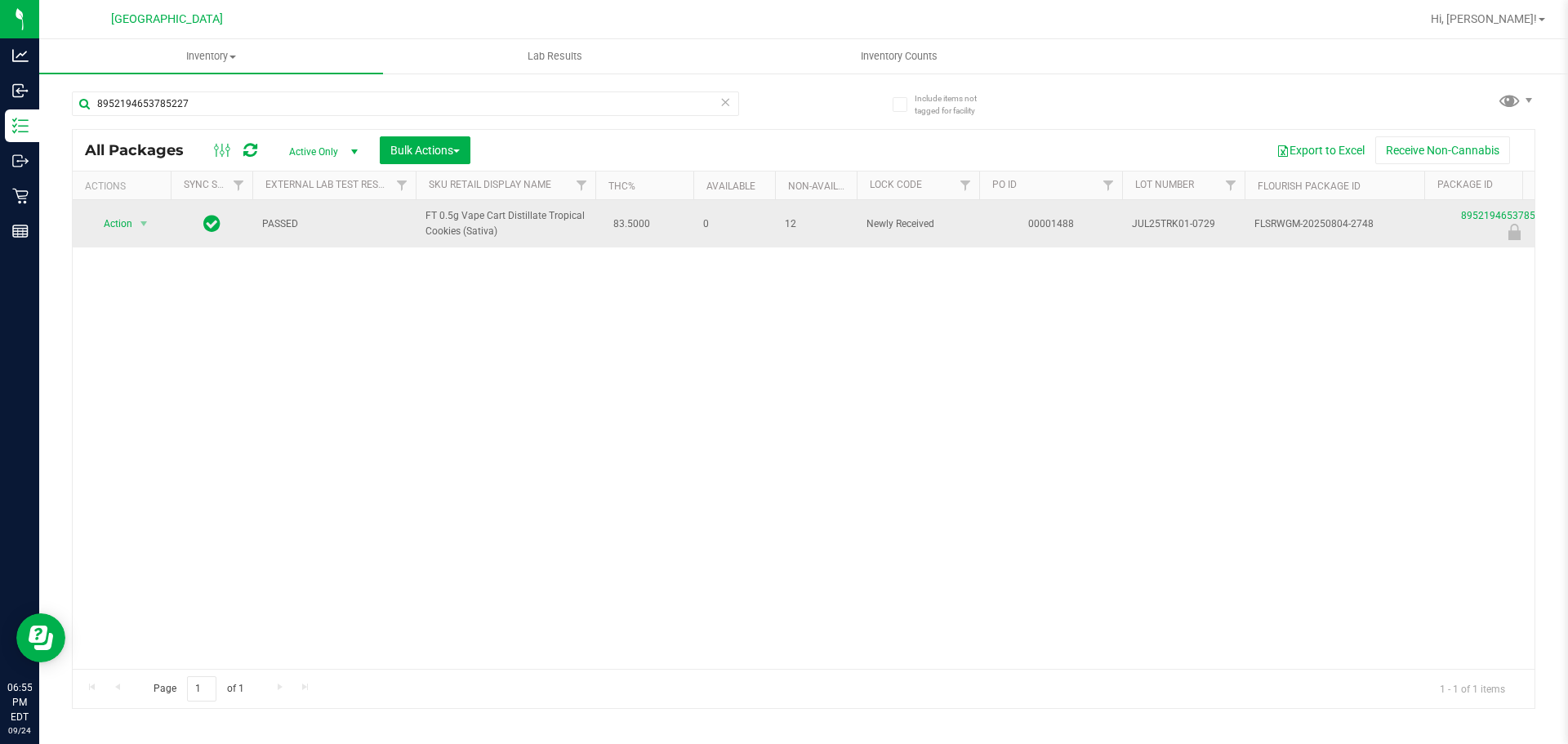
click at [490, 224] on span "FT 0.5g Vape Cart Distillate Tropical Cookies (Sativa)" at bounding box center [505, 223] width 160 height 31
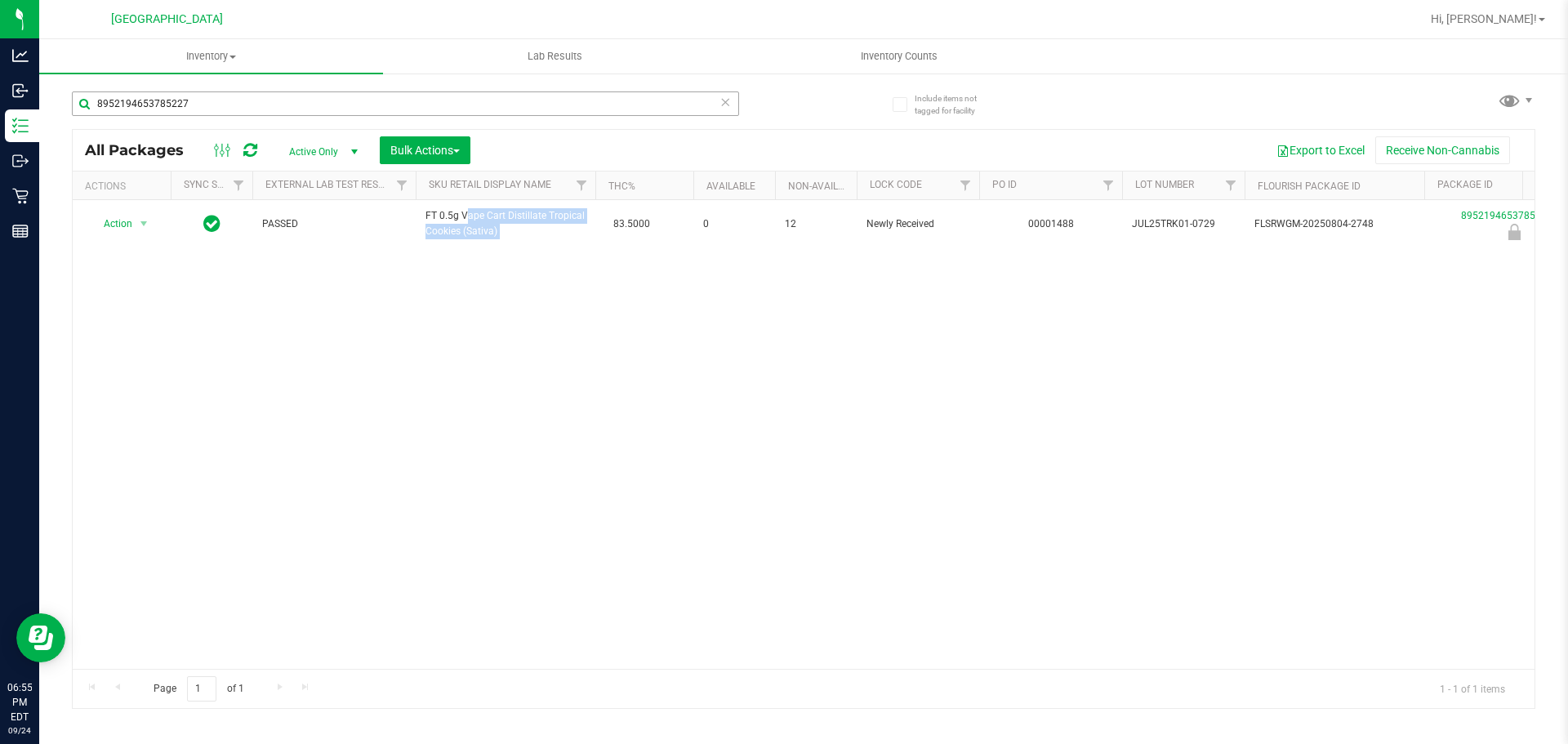
copy td "FT 0.5g Vape Cart Distillate Tropical Cookies (Sativa)"
click at [239, 100] on input "8952194653785227" at bounding box center [405, 104] width 667 height 25
paste input "FT 0.5g Vape Cart Distillate Tropical Cookies (Sativa)"
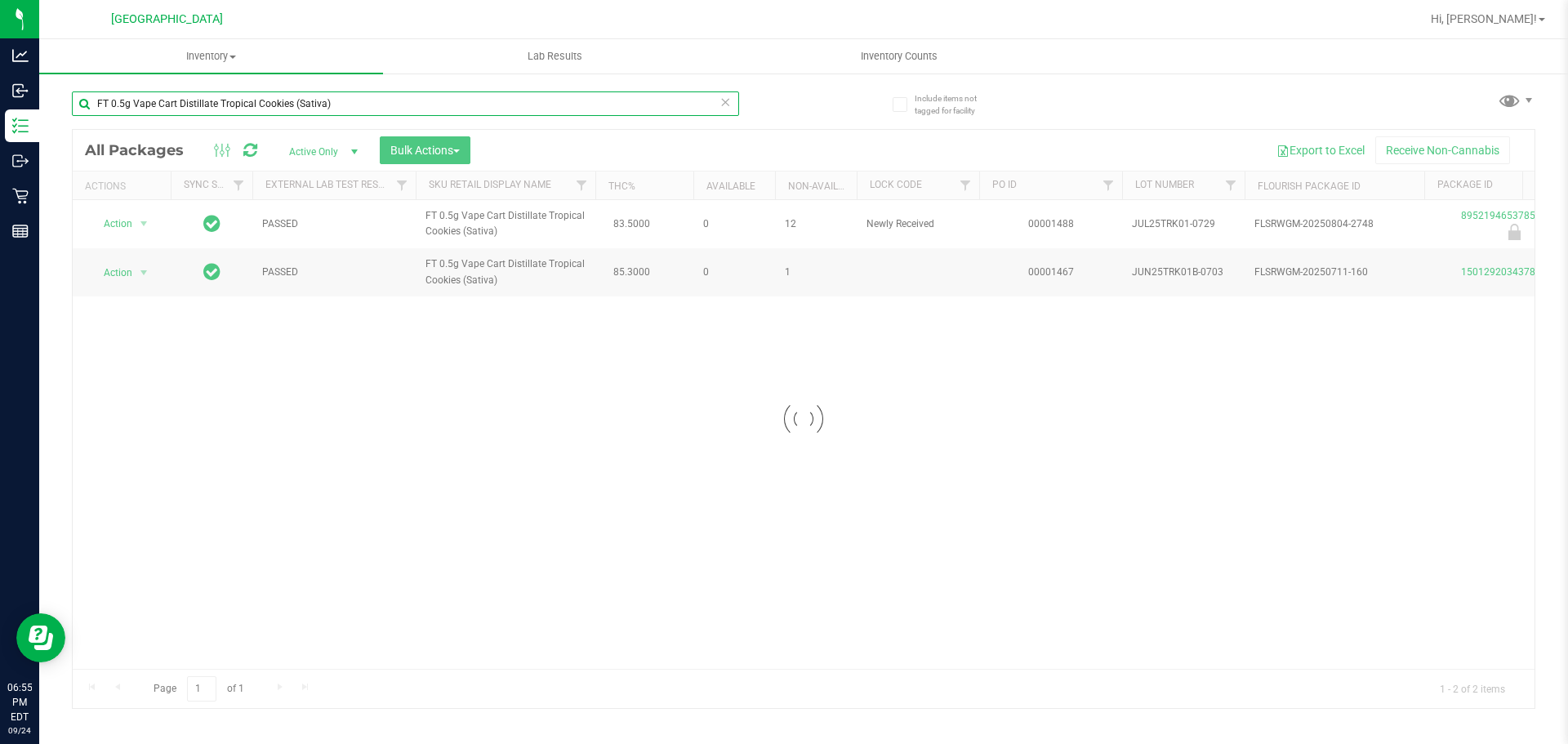
click at [239, 100] on input "FT 0.5g Vape Cart Distillate Tropical Cookies (Sativa)" at bounding box center [405, 104] width 667 height 25
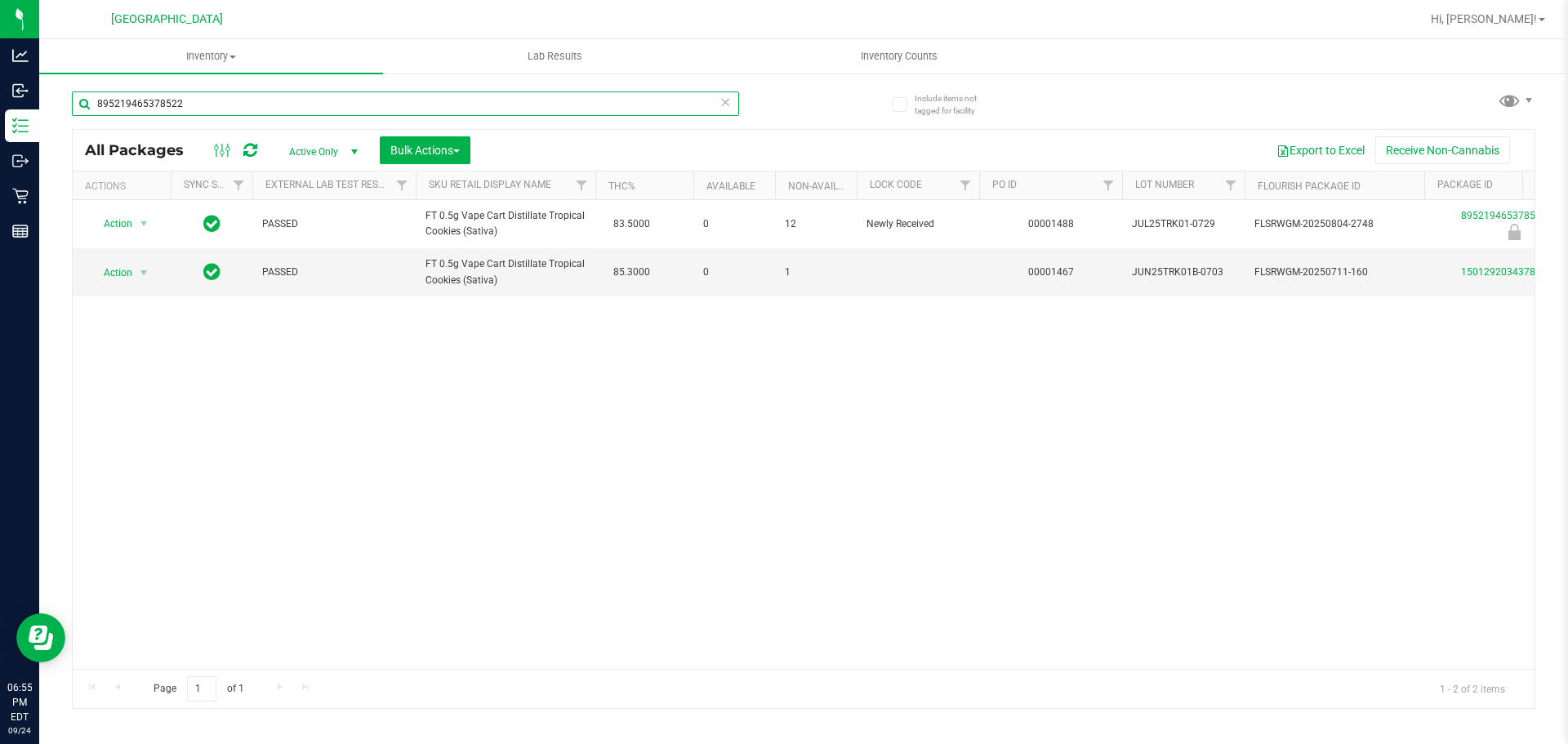
type input "8952194653785227"
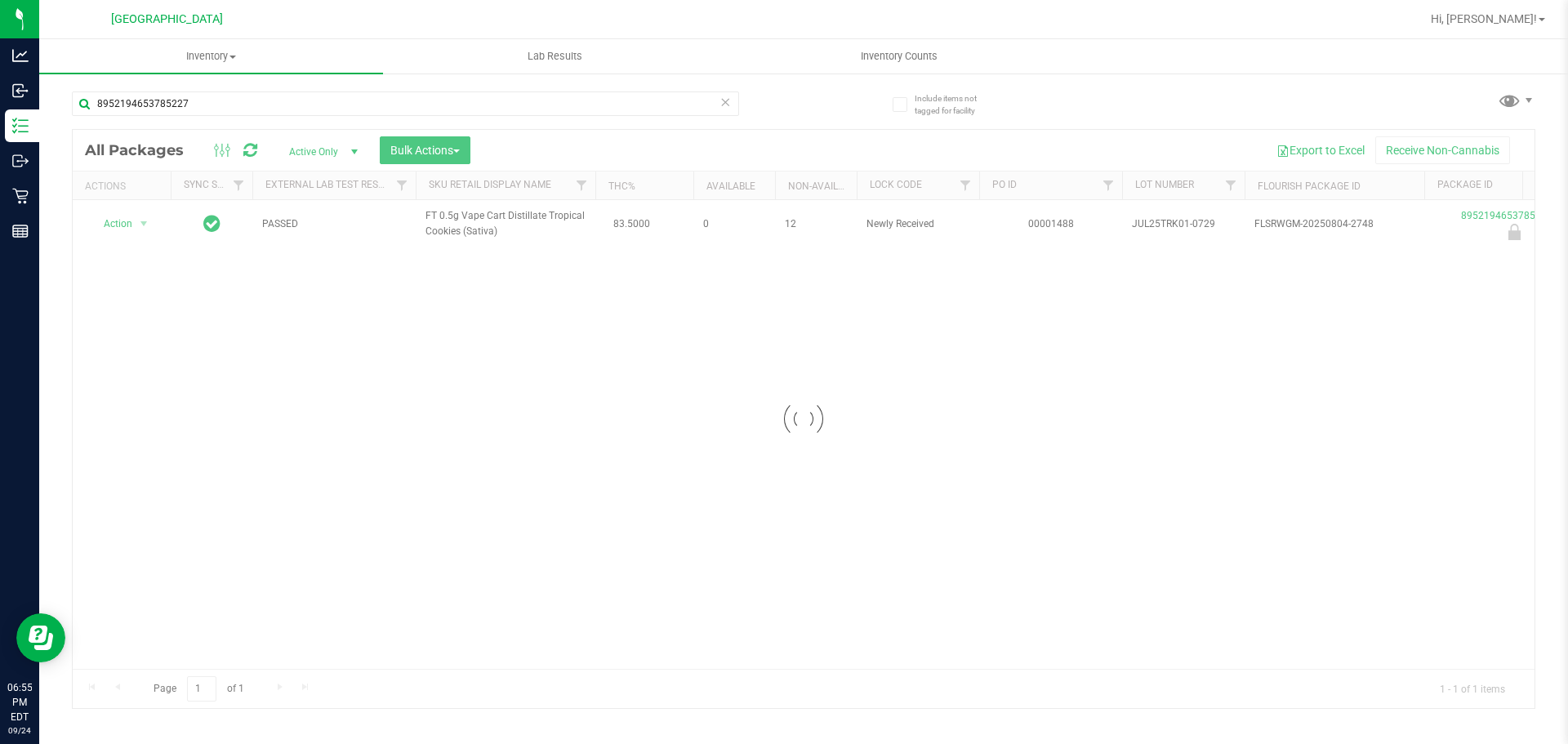
click at [122, 228] on div at bounding box center [803, 418] width 1461 height 578
click at [122, 228] on span "Action" at bounding box center [111, 224] width 44 height 23
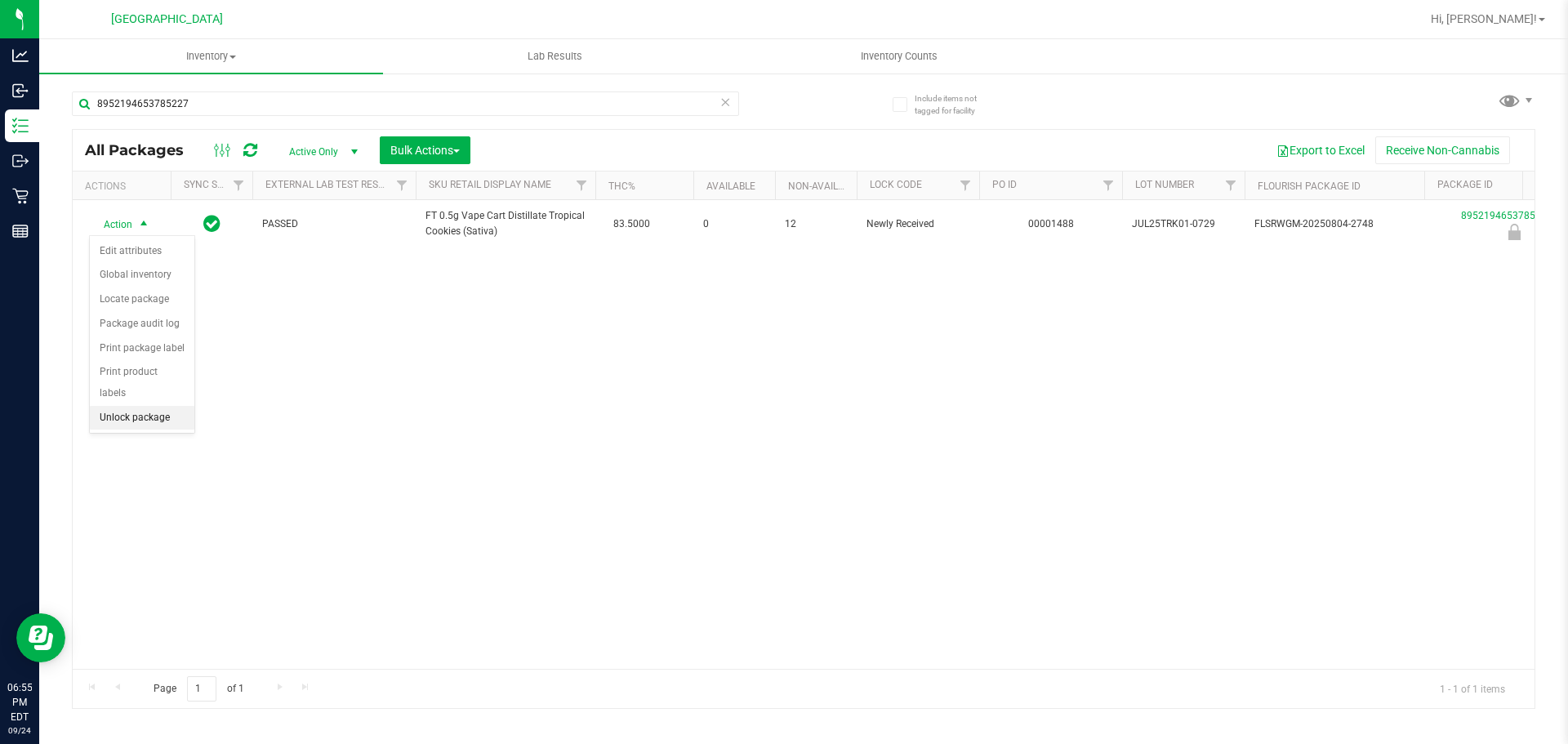
click at [135, 406] on li "Unlock package" at bounding box center [142, 418] width 104 height 25
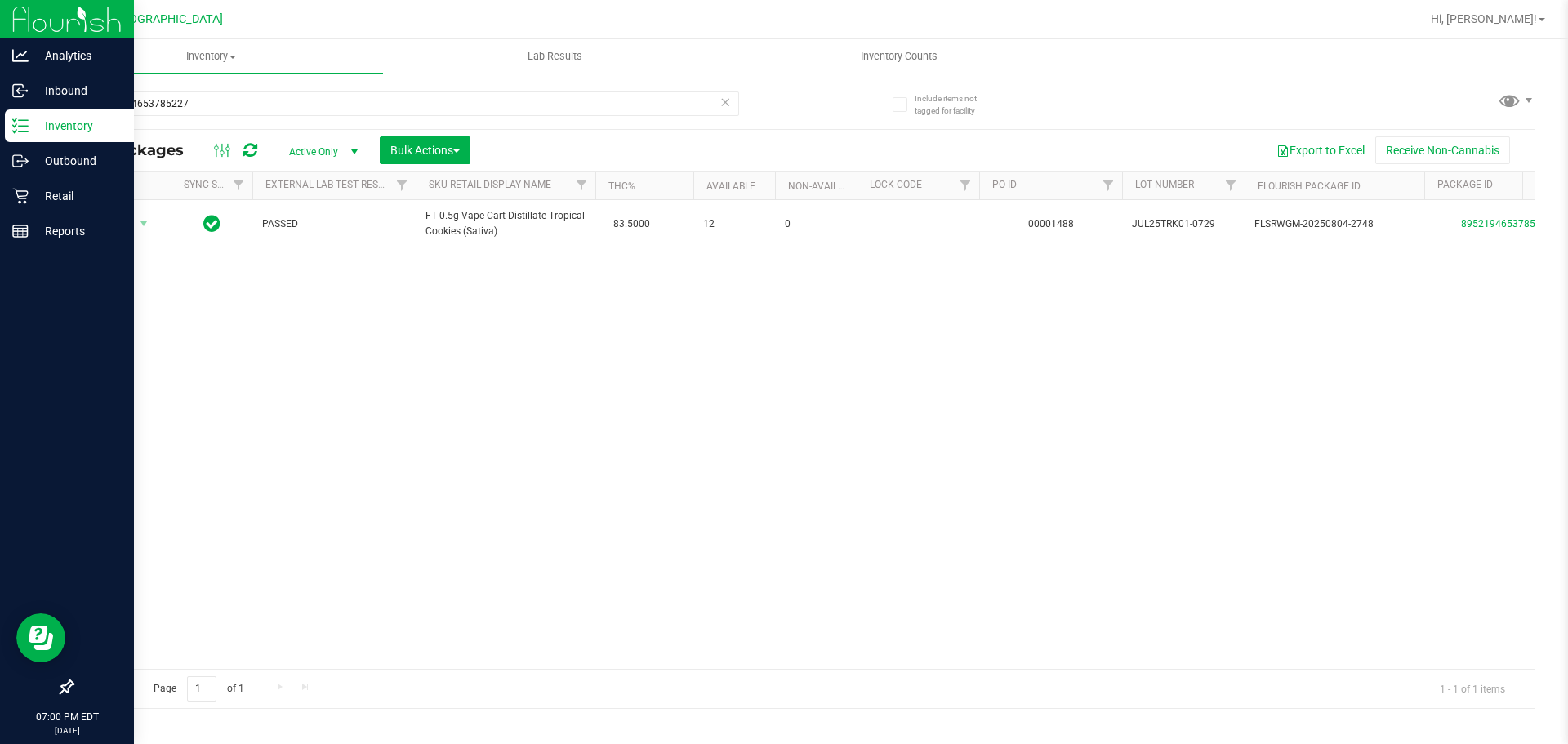
click at [34, 251] on div at bounding box center [67, 460] width 134 height 421
click at [50, 239] on p "Reports" at bounding box center [77, 231] width 98 height 19
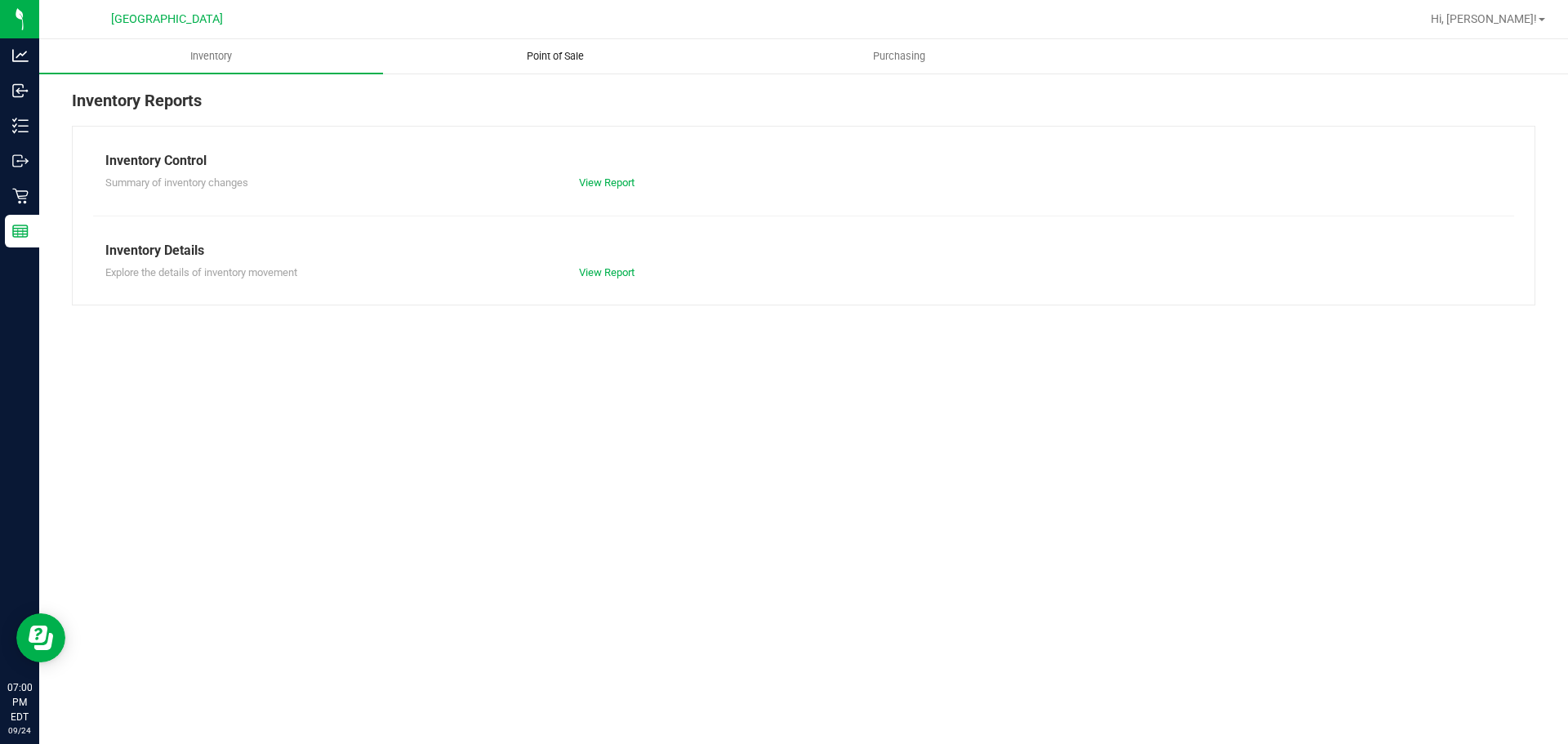
click at [536, 53] on span "Point of Sale" at bounding box center [555, 56] width 101 height 15
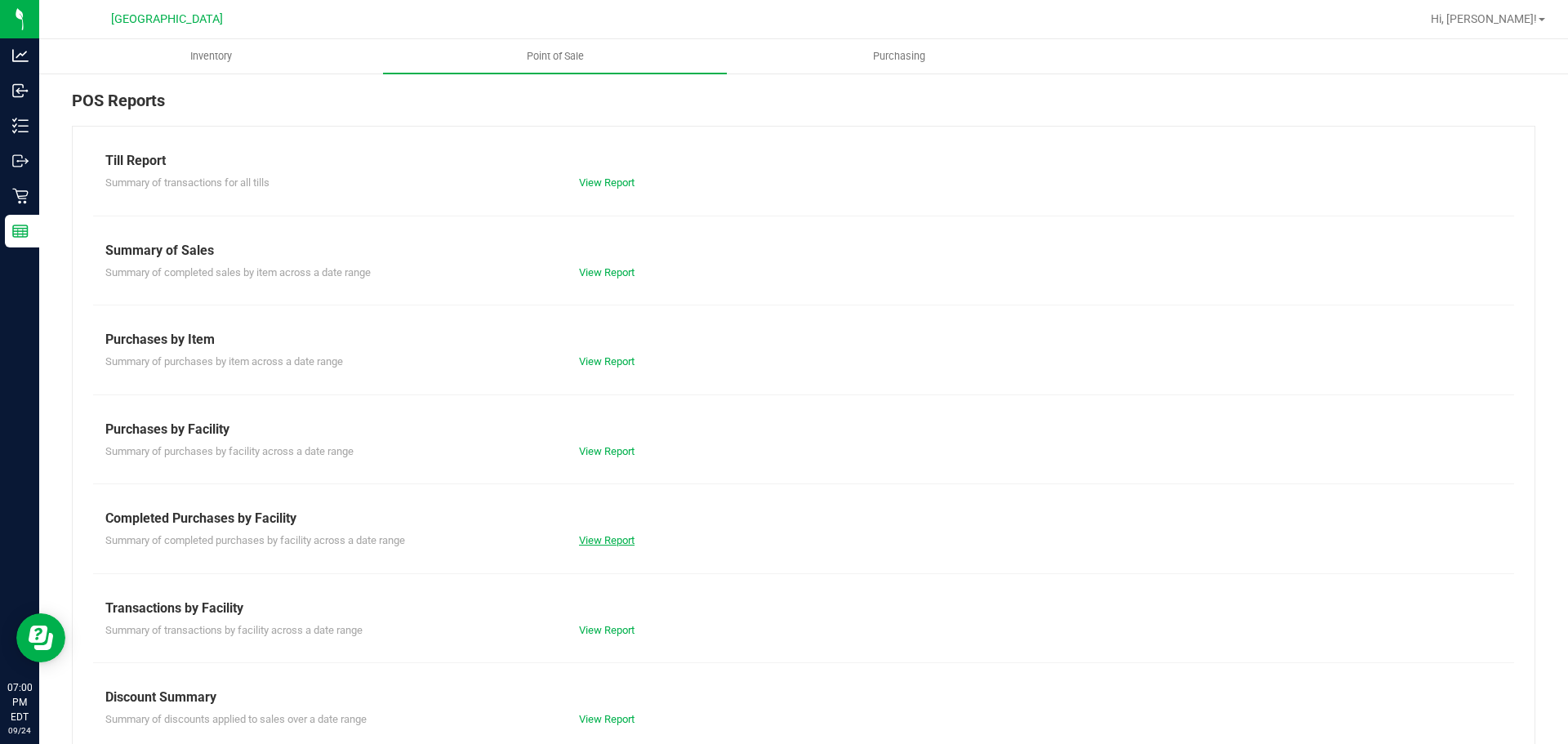
click at [585, 535] on link "View Report" at bounding box center [606, 540] width 56 height 12
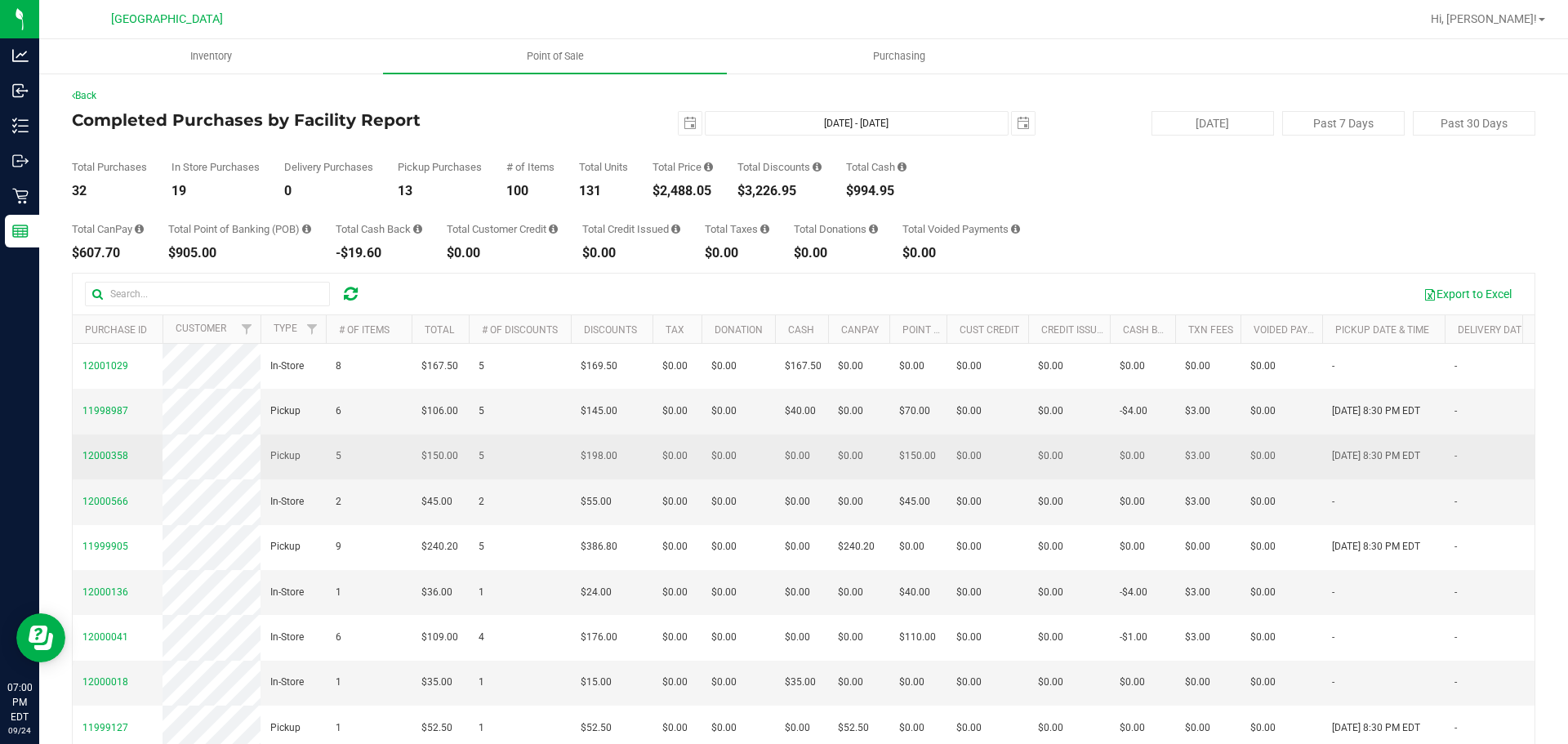
scroll to position [0, 898]
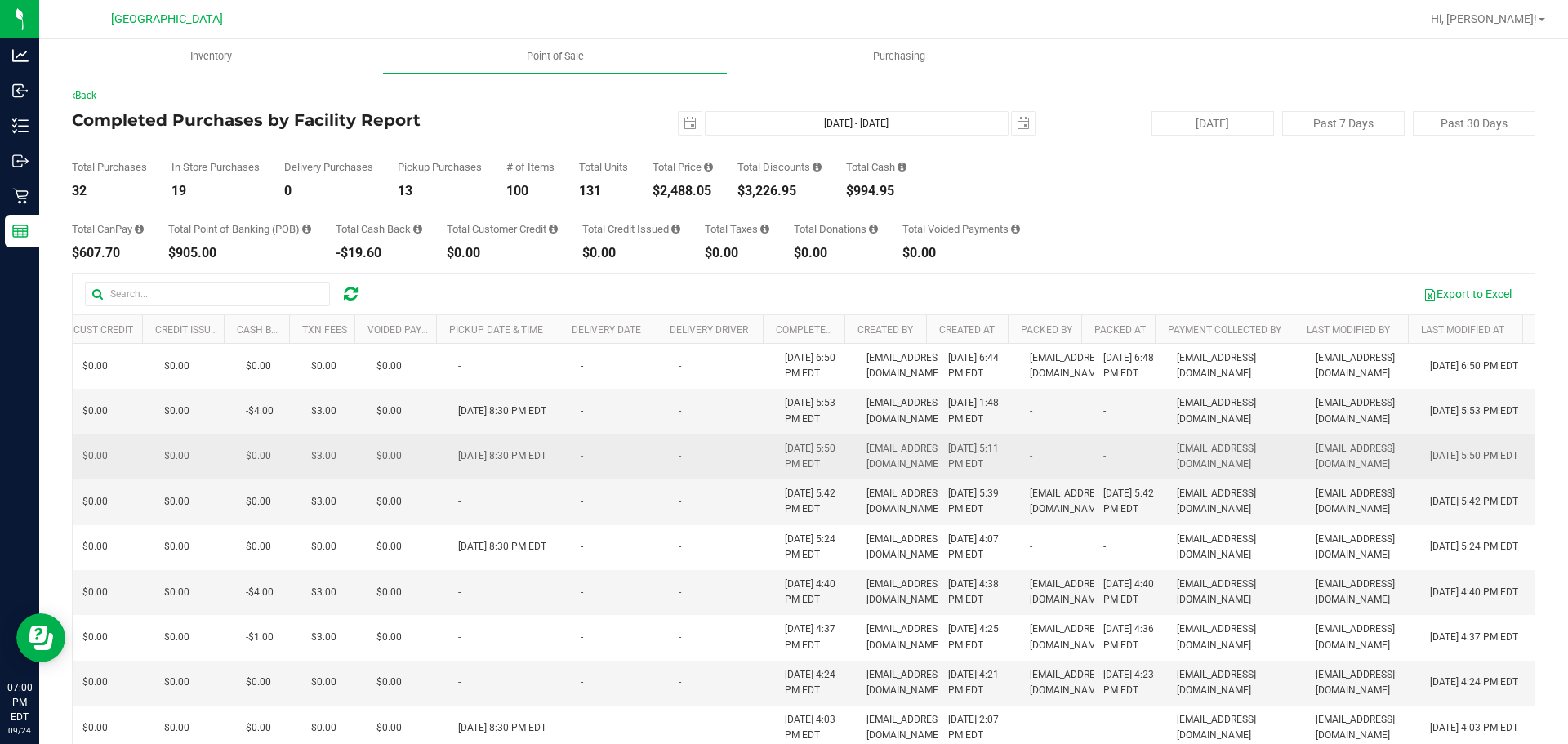
drag, startPoint x: 487, startPoint y: 530, endPoint x: 912, endPoint y: 484, distance: 427.5
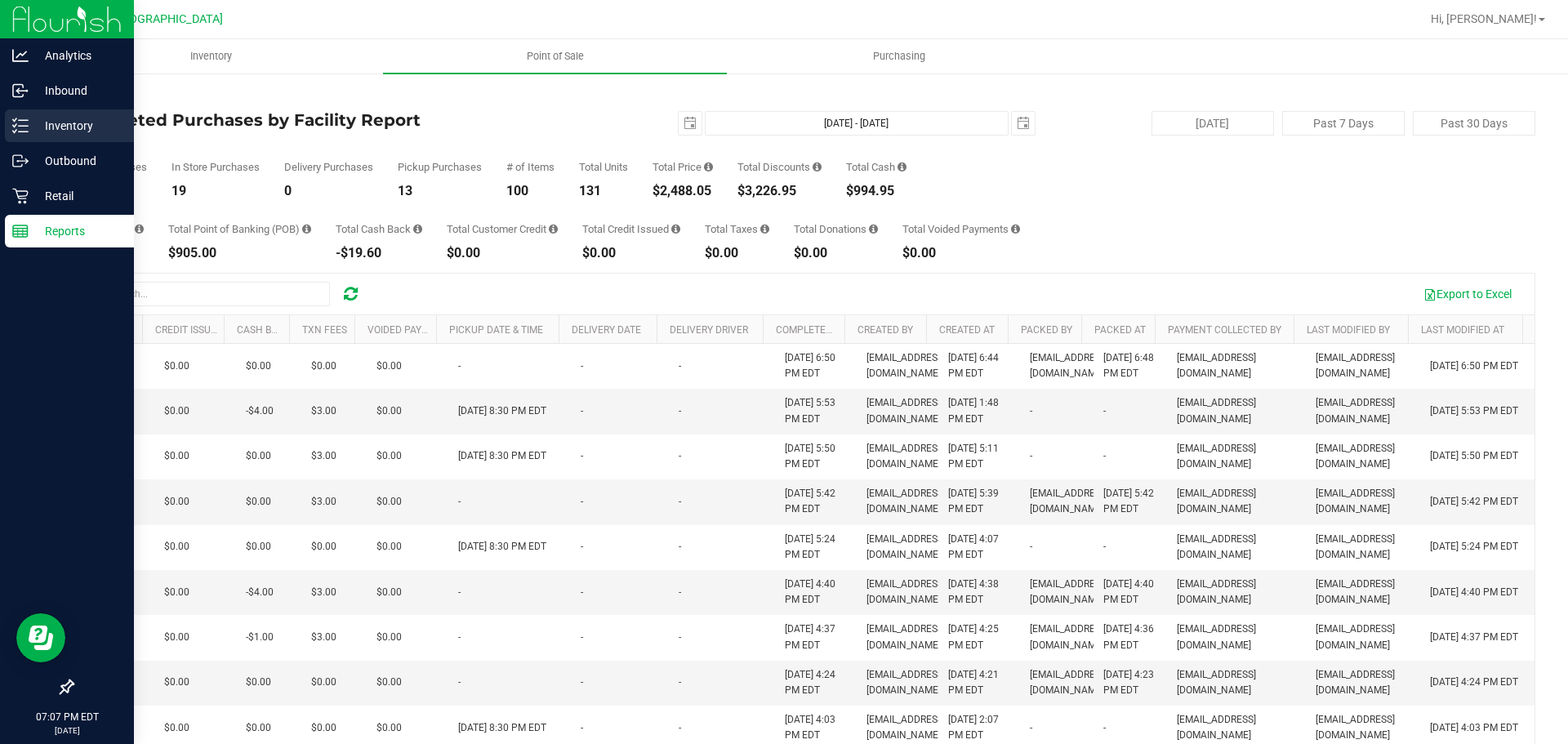
click at [39, 136] on div "Inventory" at bounding box center [70, 125] width 129 height 33
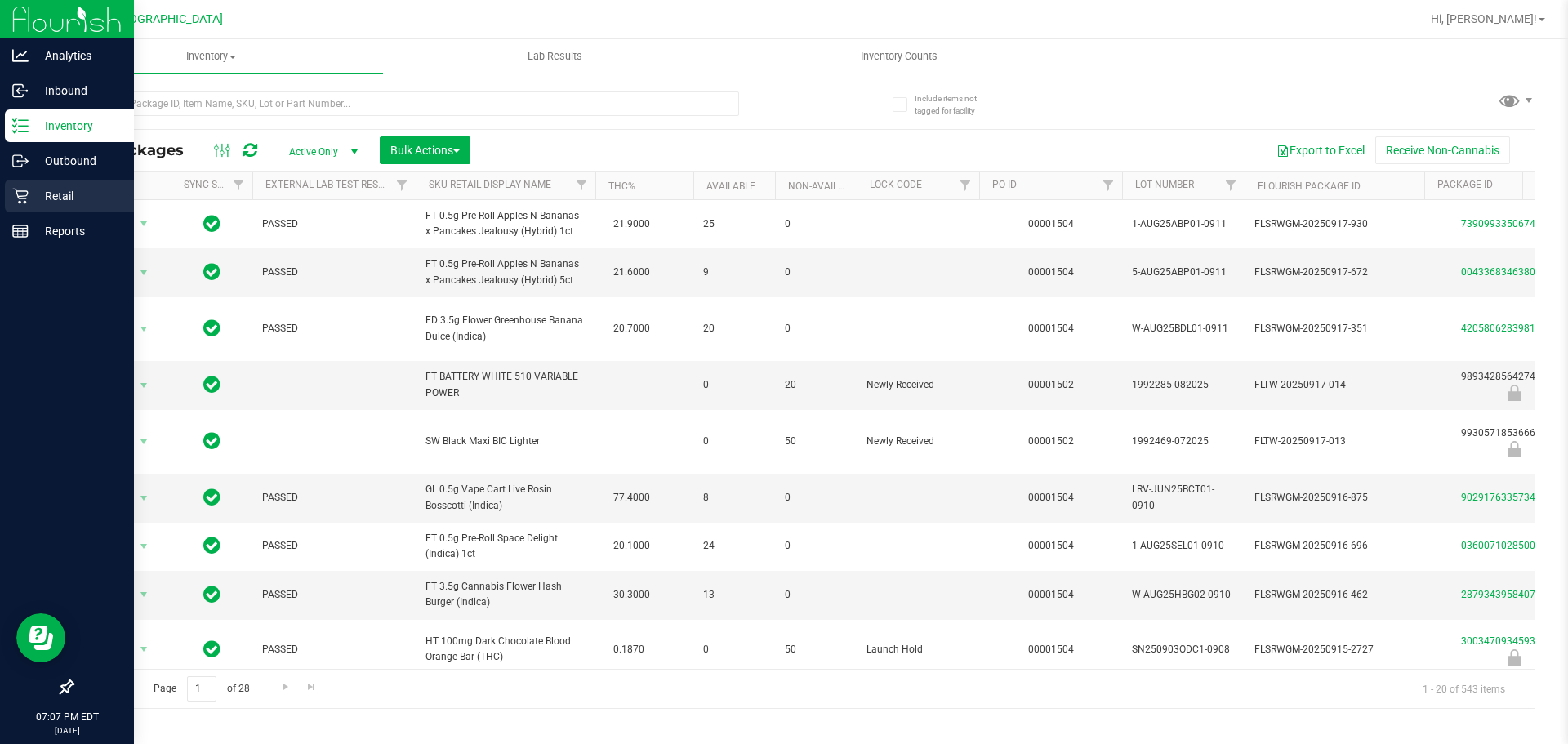
click at [29, 193] on p "Retail" at bounding box center [77, 196] width 98 height 19
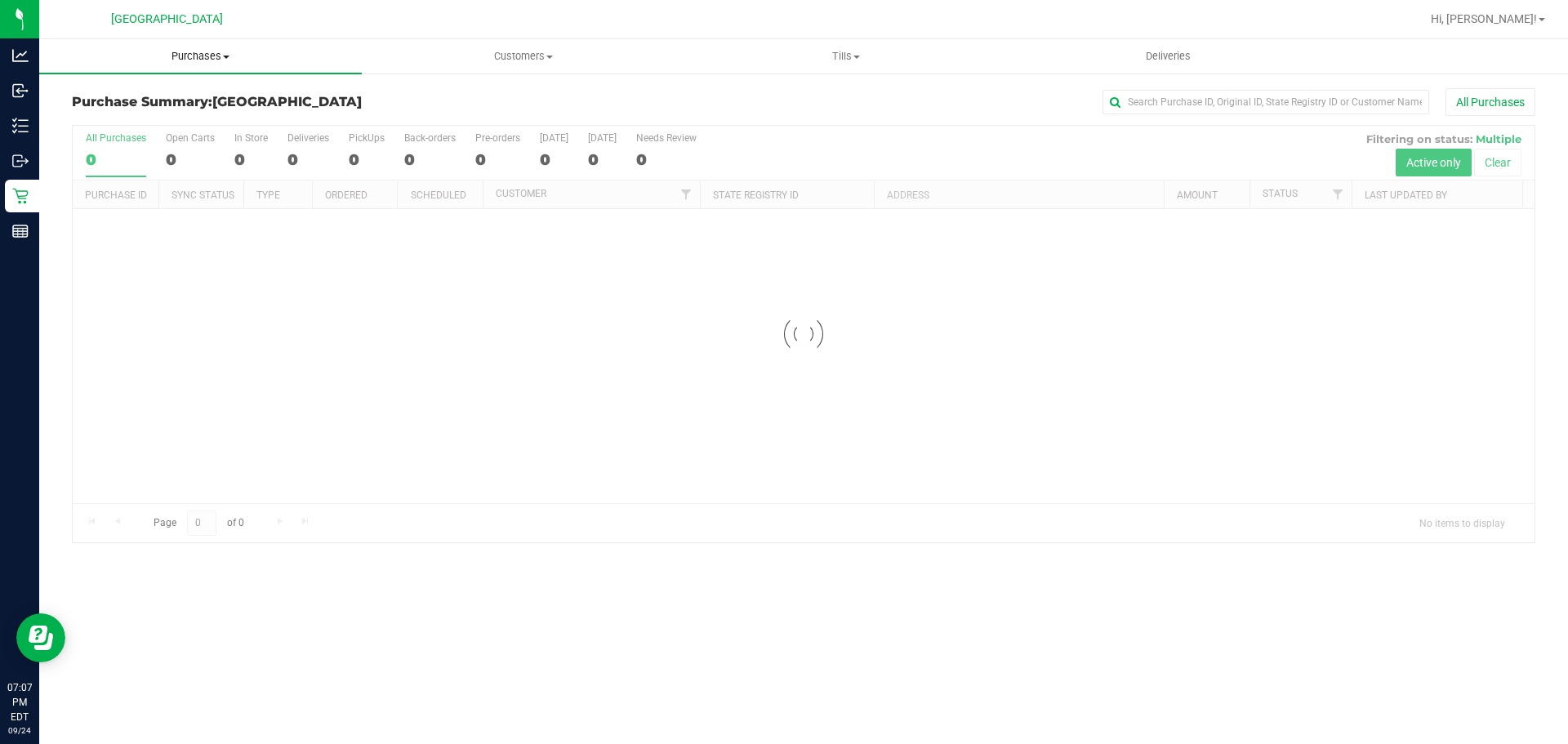
click at [187, 48] on uib-tab-heading "Purchases Summary of purchases Fulfillment All purchases" at bounding box center [200, 56] width 323 height 34
click at [161, 122] on li "Fulfillment" at bounding box center [200, 118] width 323 height 19
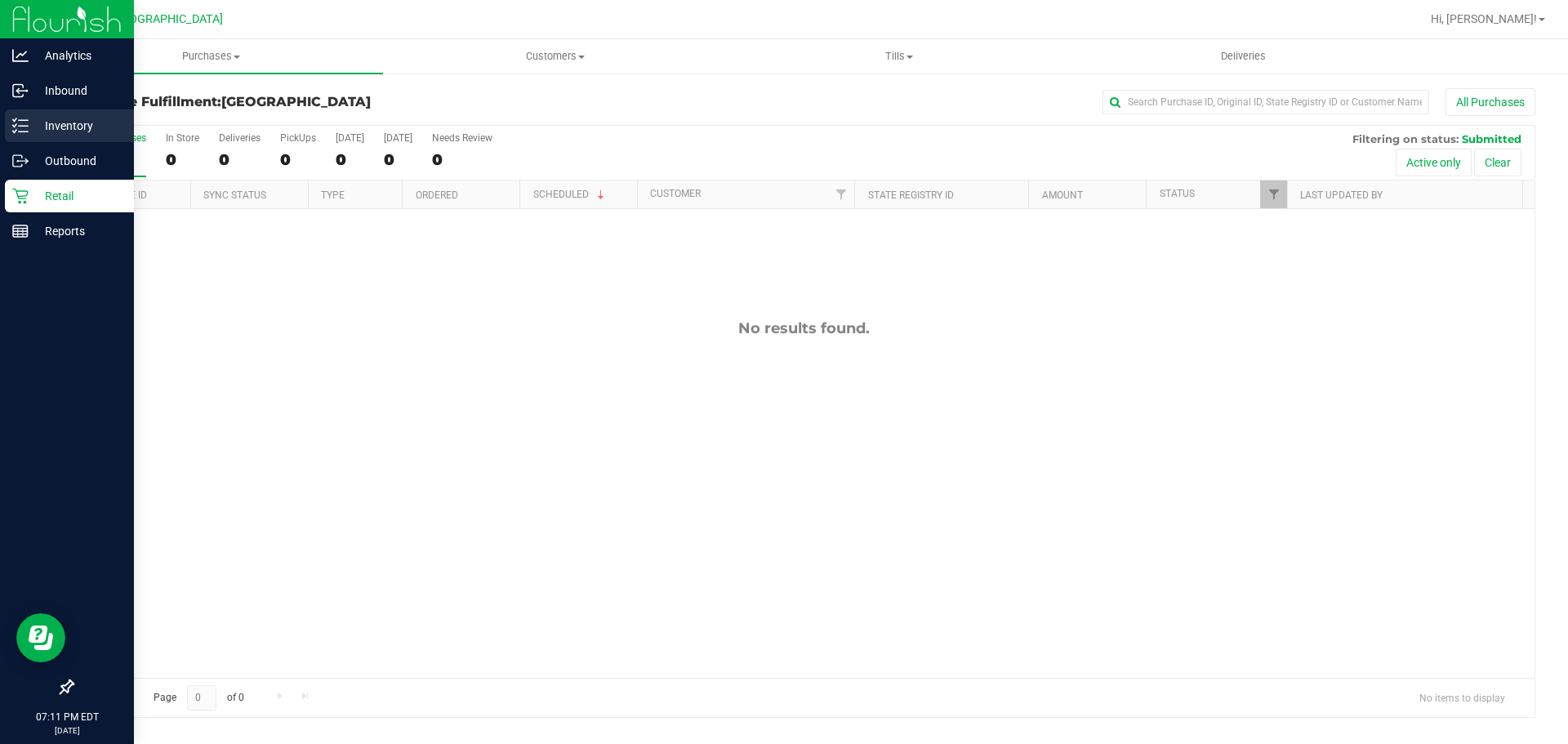
click at [0, 130] on link "Inventory" at bounding box center [67, 127] width 134 height 35
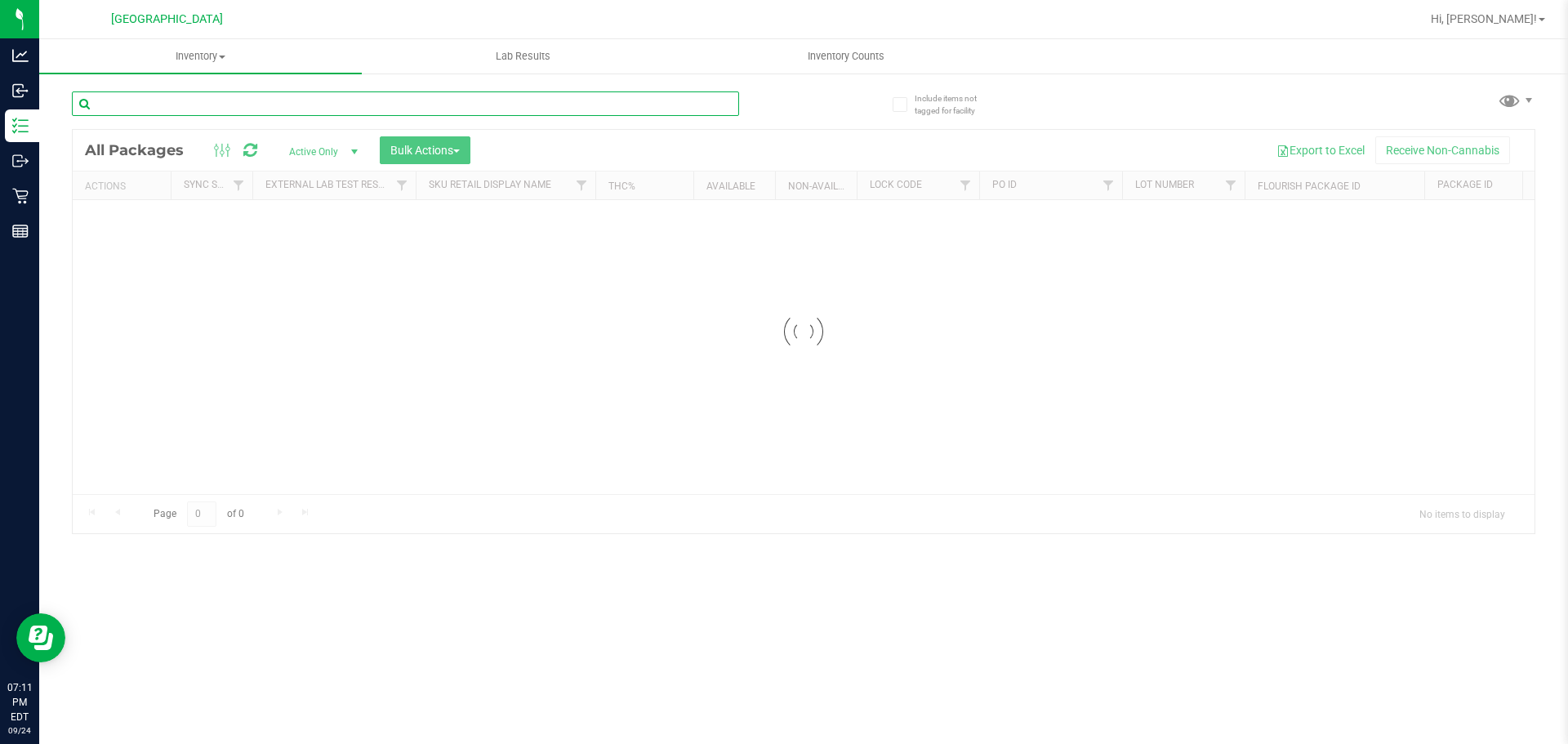
click at [432, 97] on input "text" at bounding box center [405, 104] width 667 height 25
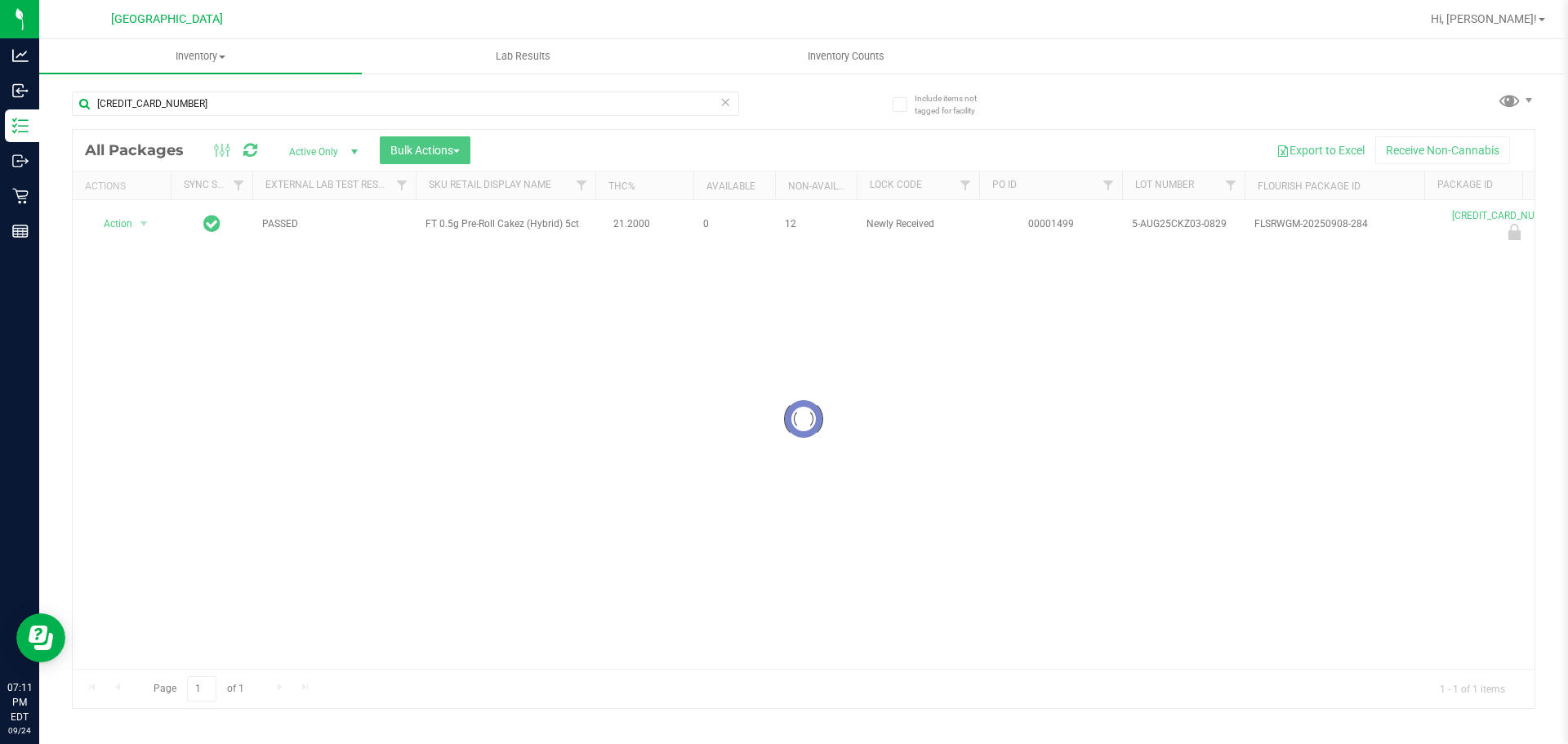
click at [486, 222] on div at bounding box center [803, 418] width 1461 height 578
click at [317, 119] on div "[CREDIT_CARD_NUMBER]" at bounding box center [405, 110] width 667 height 38
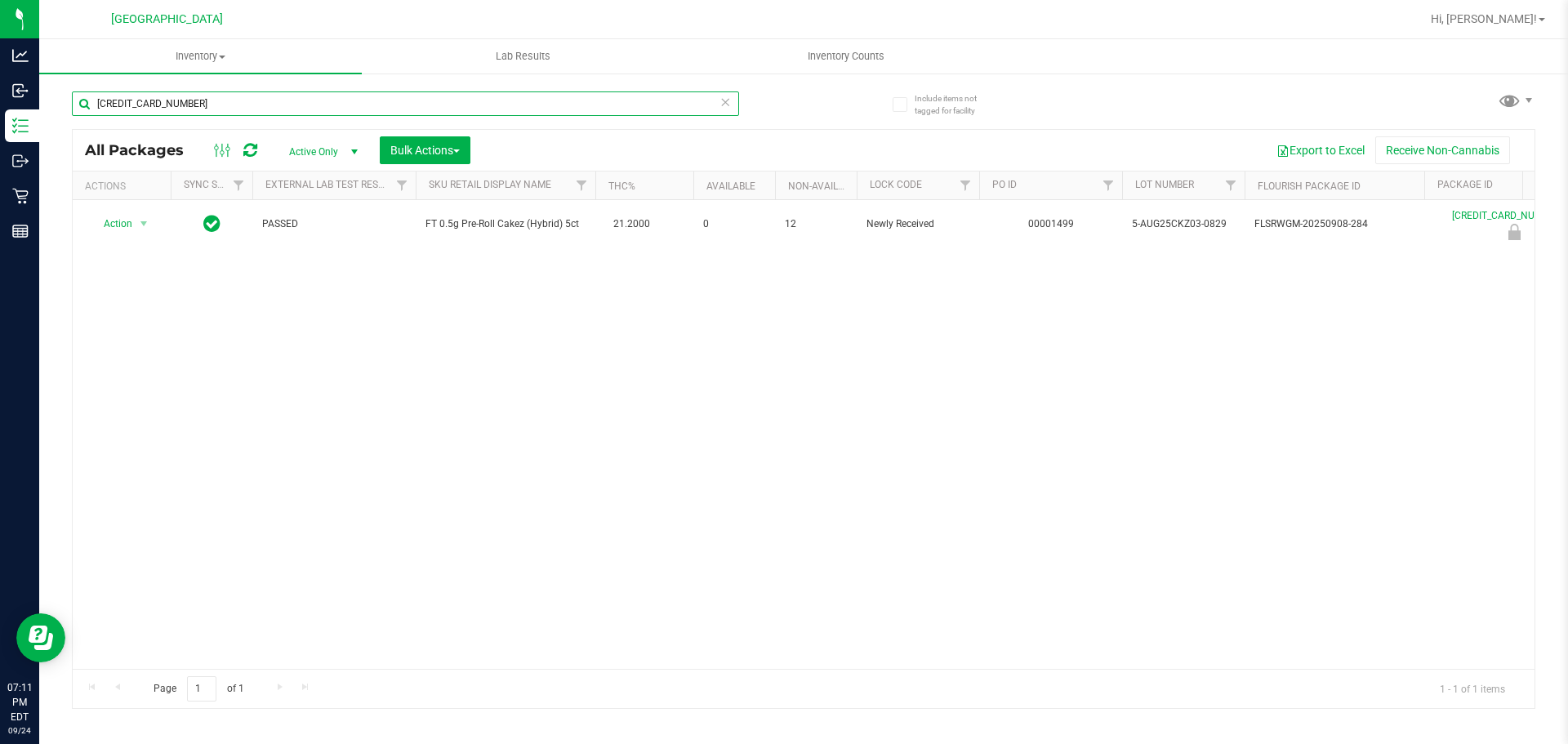
click at [312, 110] on input "[CREDIT_CARD_NUMBER]" at bounding box center [405, 104] width 667 height 25
paste input "FT 0.5g Pre-Roll Cakez (Hybrid) 5ct"
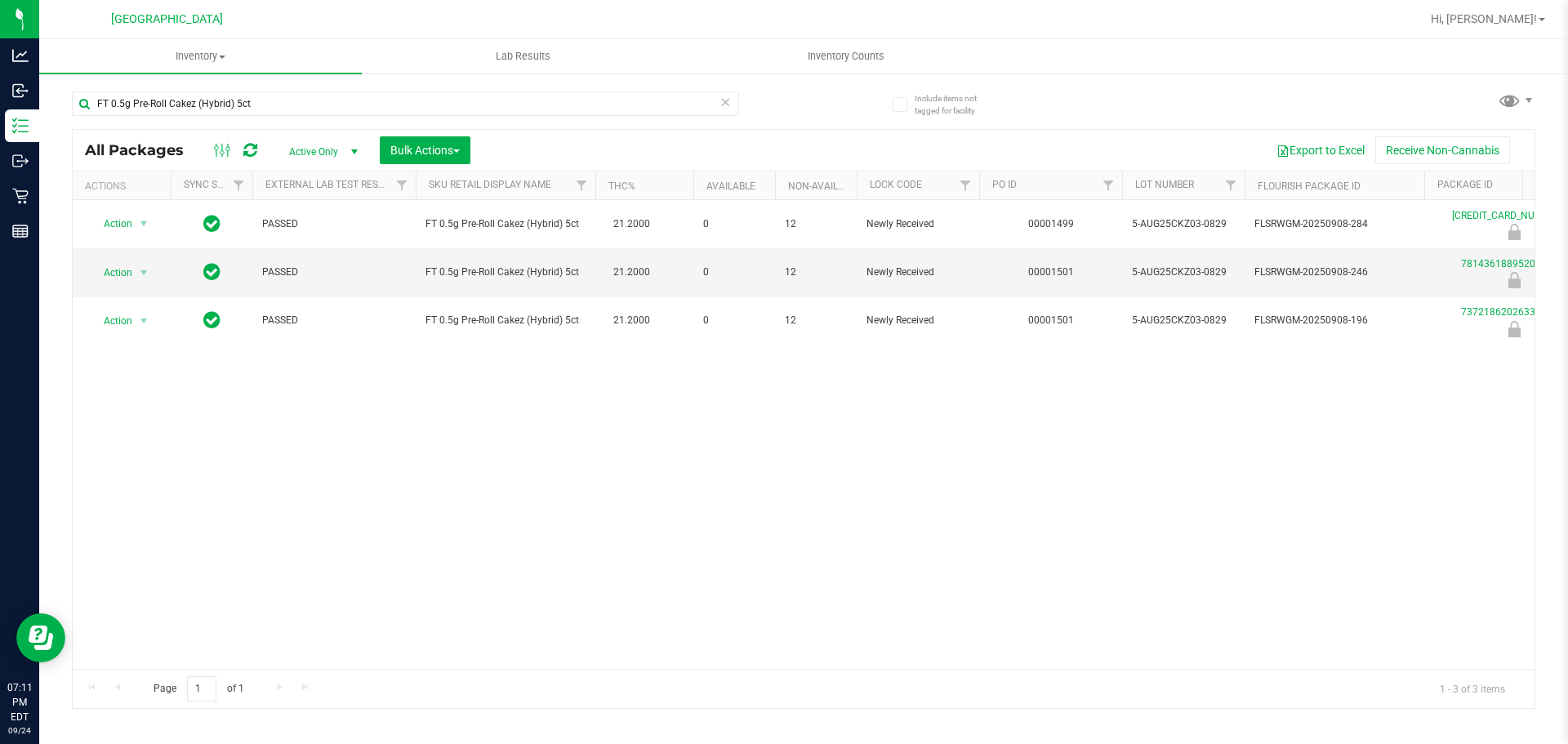
click at [283, 86] on div "FT 0.5g Pre-Roll Cakez (Hybrid) 5ct" at bounding box center [437, 102] width 731 height 52
click at [274, 101] on input "FT 0.5g Pre-Roll Cakez (Hybrid) 5ct" at bounding box center [405, 104] width 667 height 25
click at [273, 101] on input "FT 0.5g Pre-Roll Cakez (Hybrid) 5ct" at bounding box center [405, 104] width 667 height 25
click at [270, 104] on input "FT 0.5g Pre-Roll Cakez (Hybrid) 5ct" at bounding box center [405, 104] width 667 height 25
type input "[CREDIT_CARD_NUMBER]"
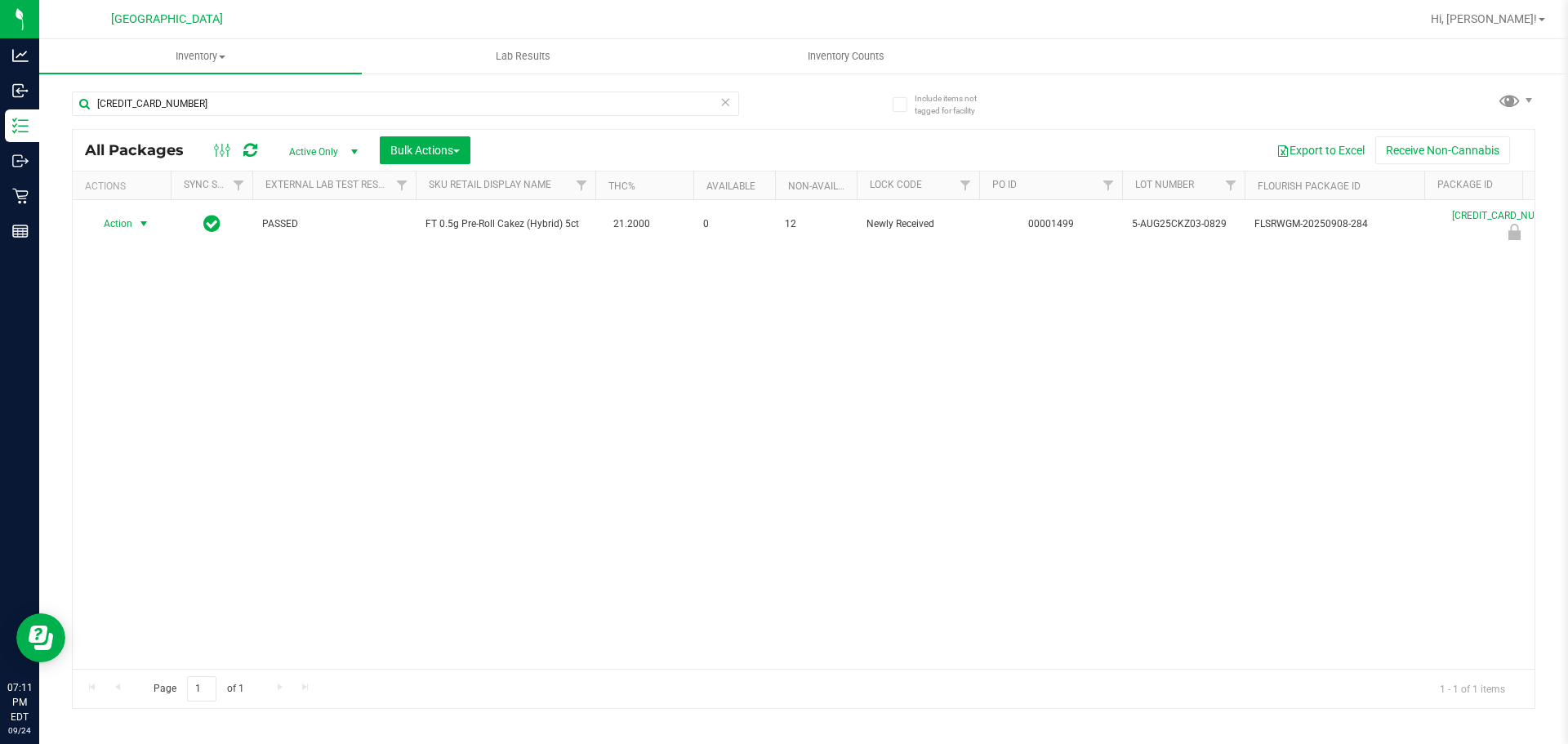
click at [122, 224] on span "Action" at bounding box center [111, 224] width 44 height 23
click at [165, 406] on li "Unlock package" at bounding box center [142, 418] width 104 height 25
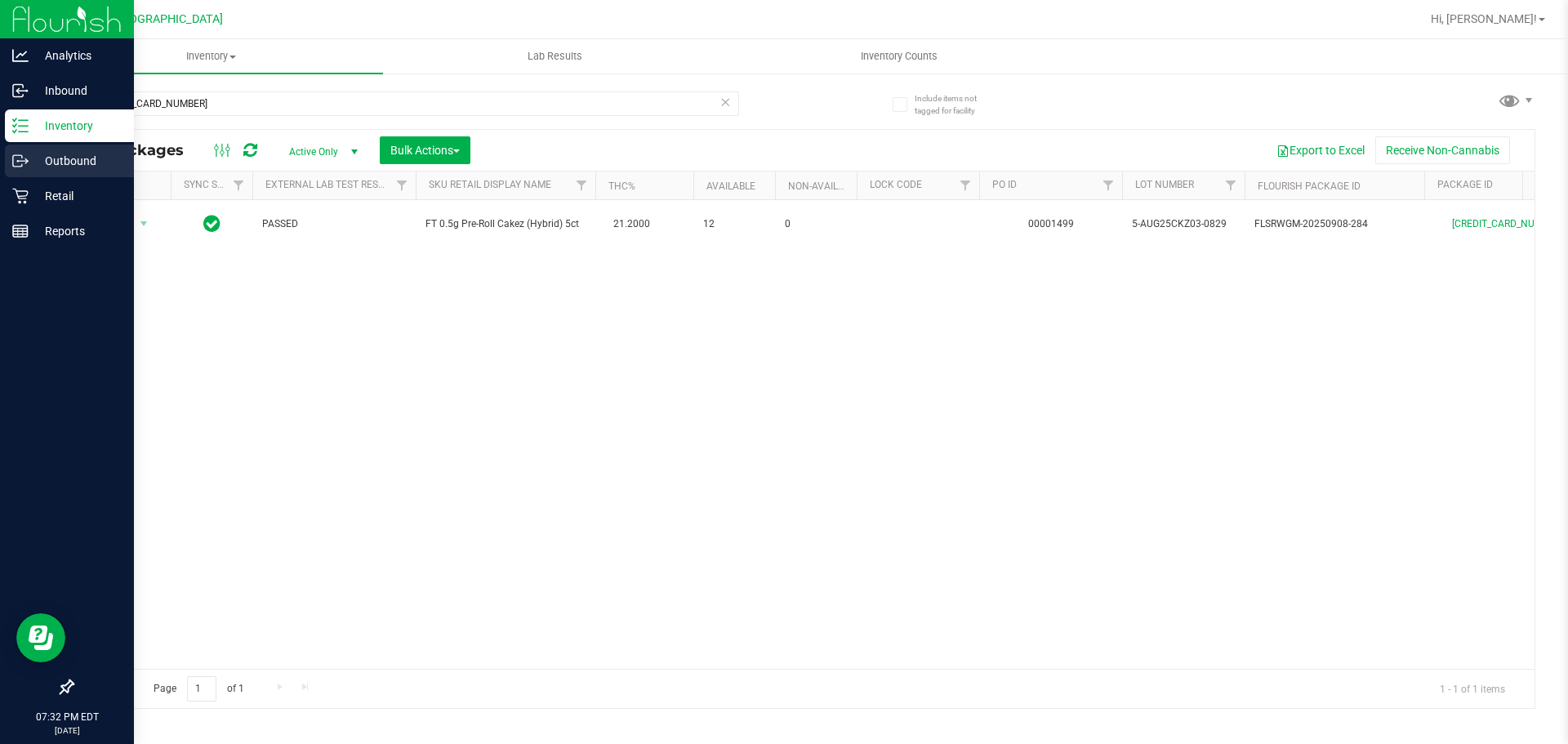
click at [22, 177] on link "Outbound" at bounding box center [67, 162] width 134 height 35
click at [30, 198] on p "Retail" at bounding box center [77, 196] width 98 height 19
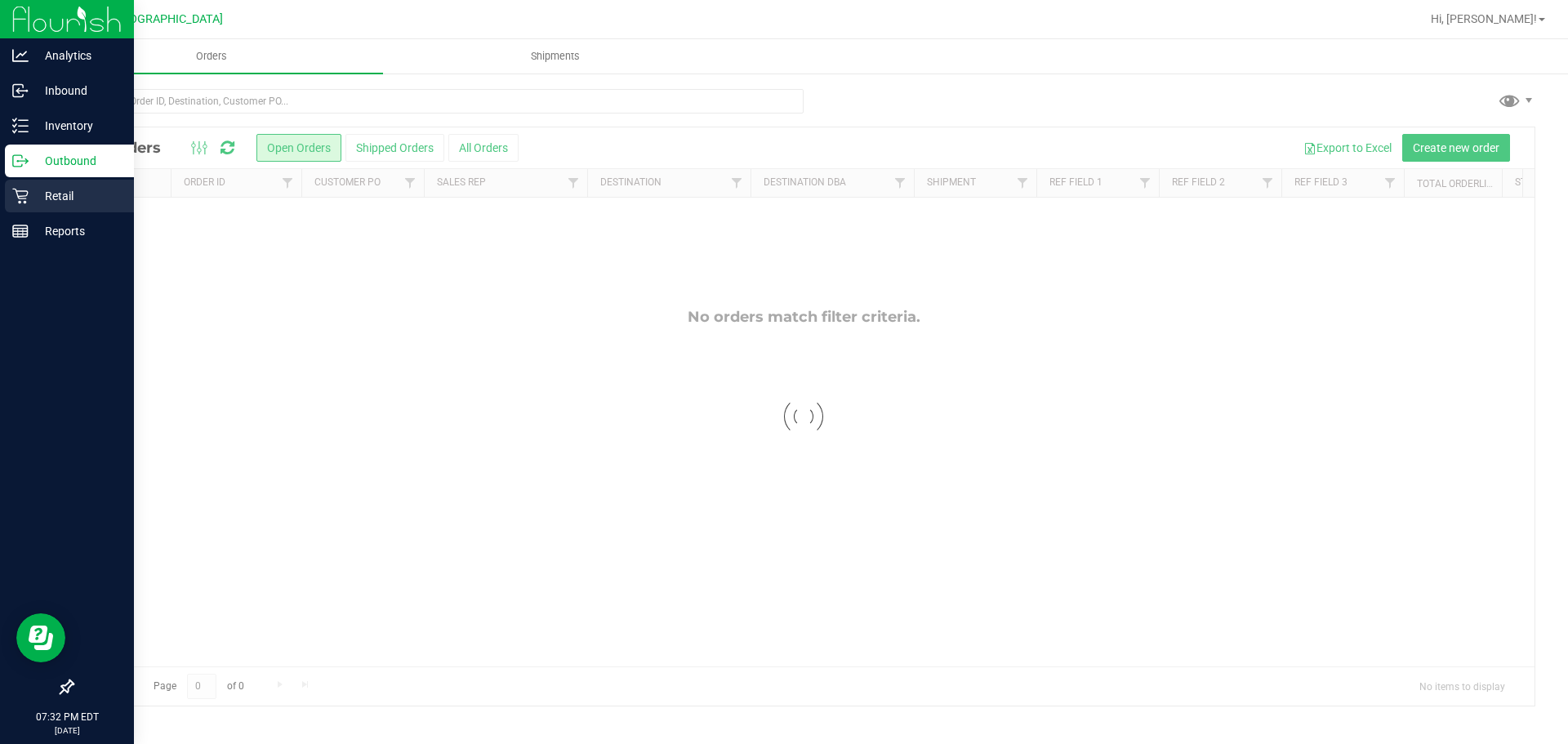
click at [24, 189] on icon at bounding box center [20, 196] width 17 height 17
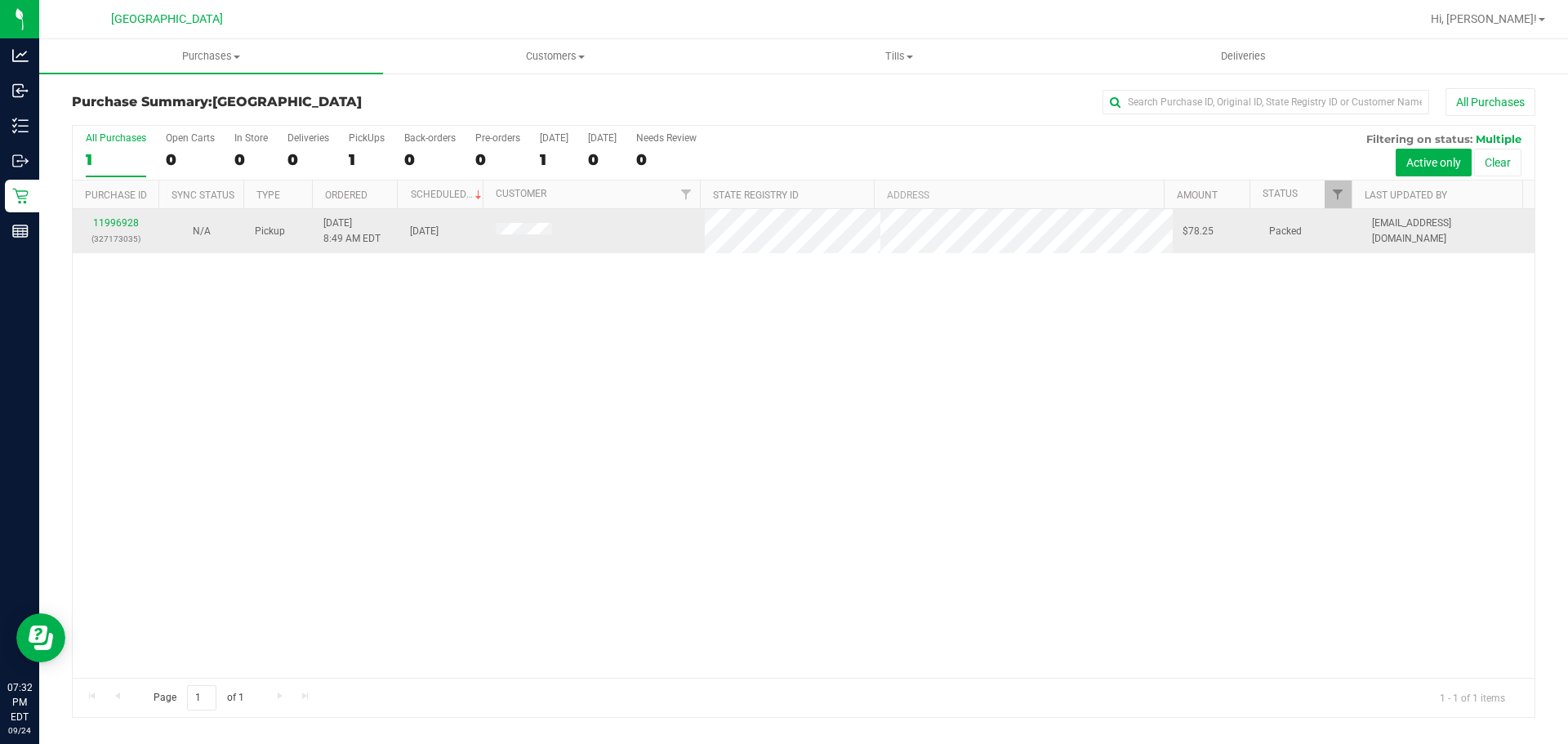
click at [515, 223] on span at bounding box center [524, 231] width 56 height 17
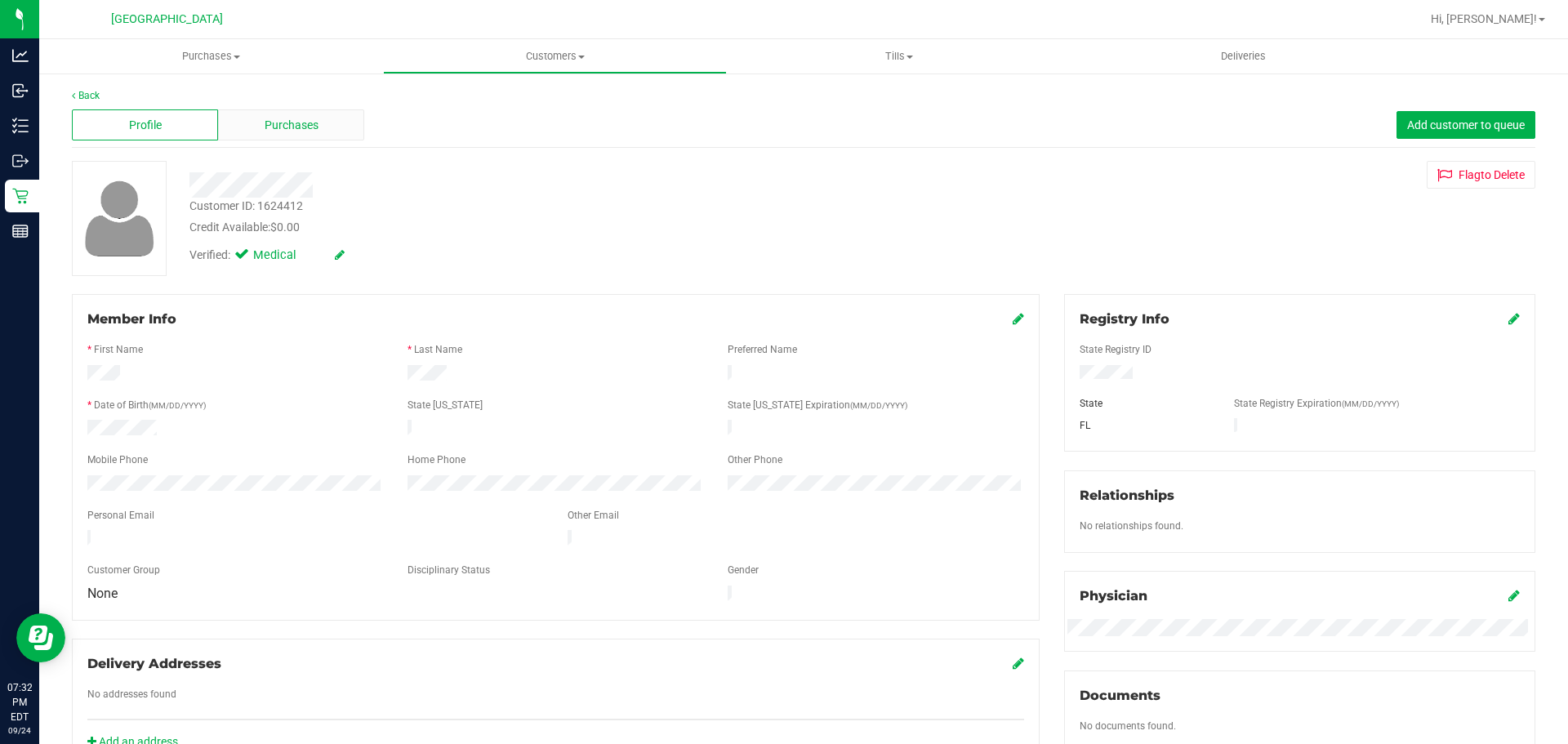
click at [323, 116] on div "Purchases" at bounding box center [291, 124] width 146 height 31
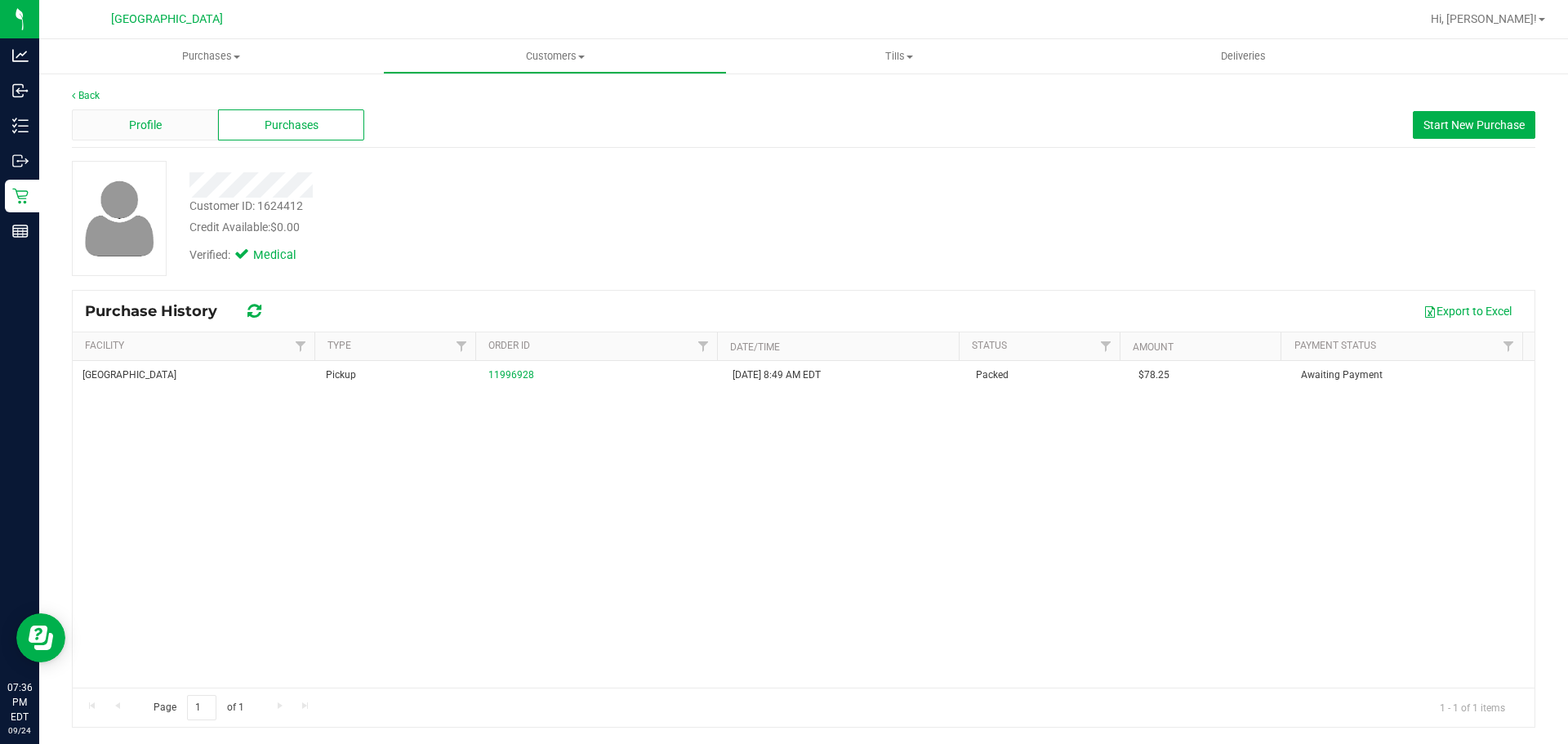
click at [146, 120] on span "Profile" at bounding box center [145, 124] width 33 height 17
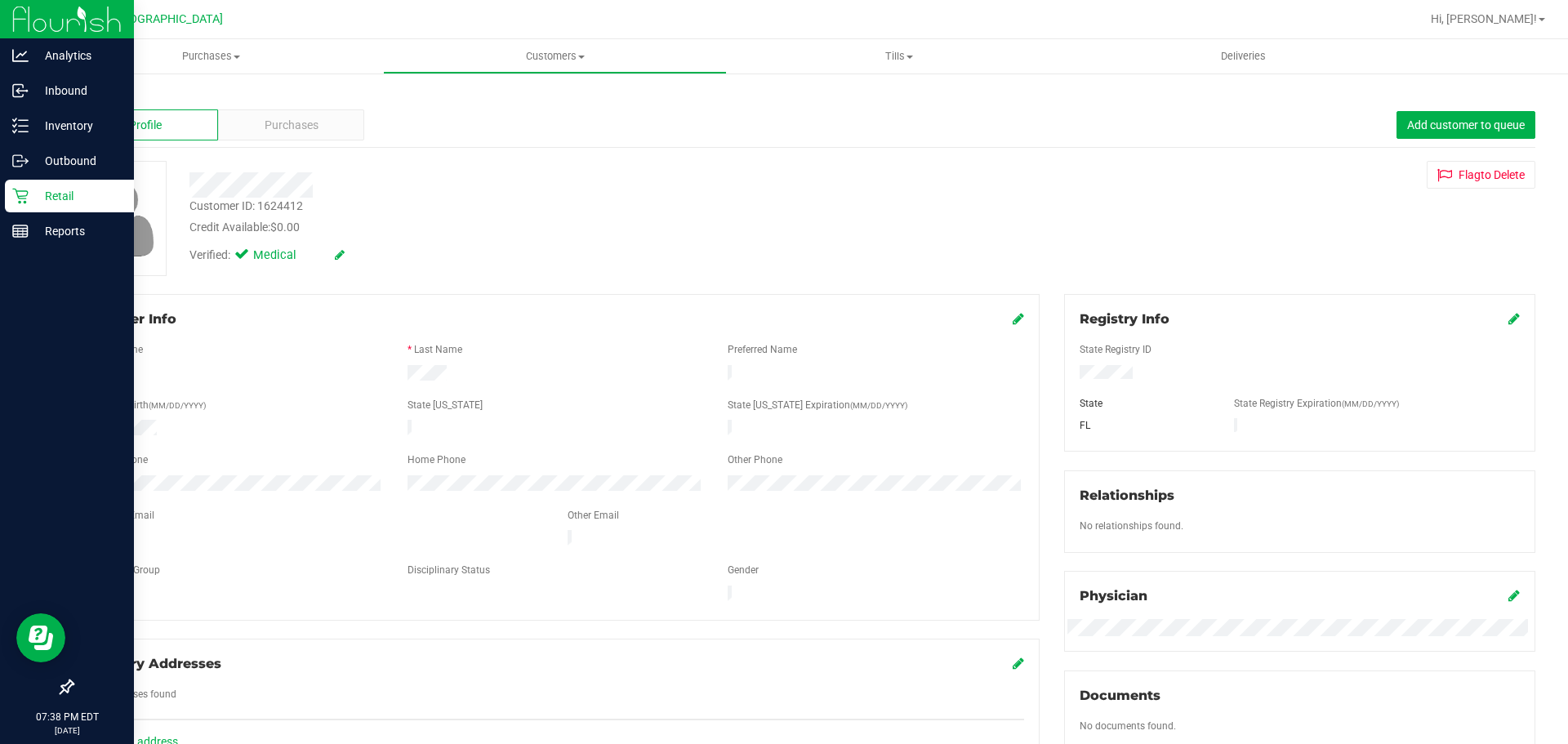
click at [33, 199] on p "Retail" at bounding box center [77, 196] width 98 height 19
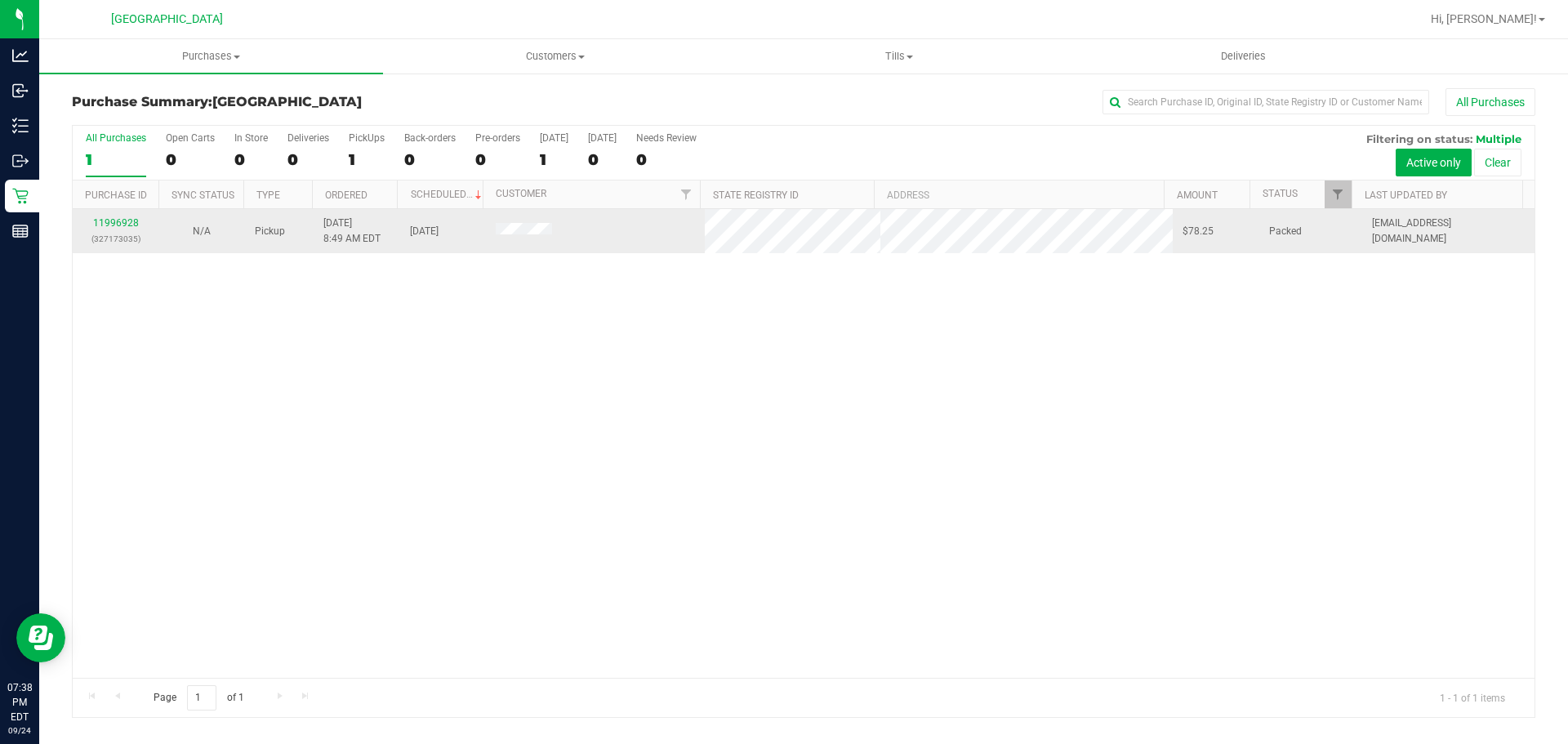
click at [521, 236] on td at bounding box center [596, 231] width 220 height 44
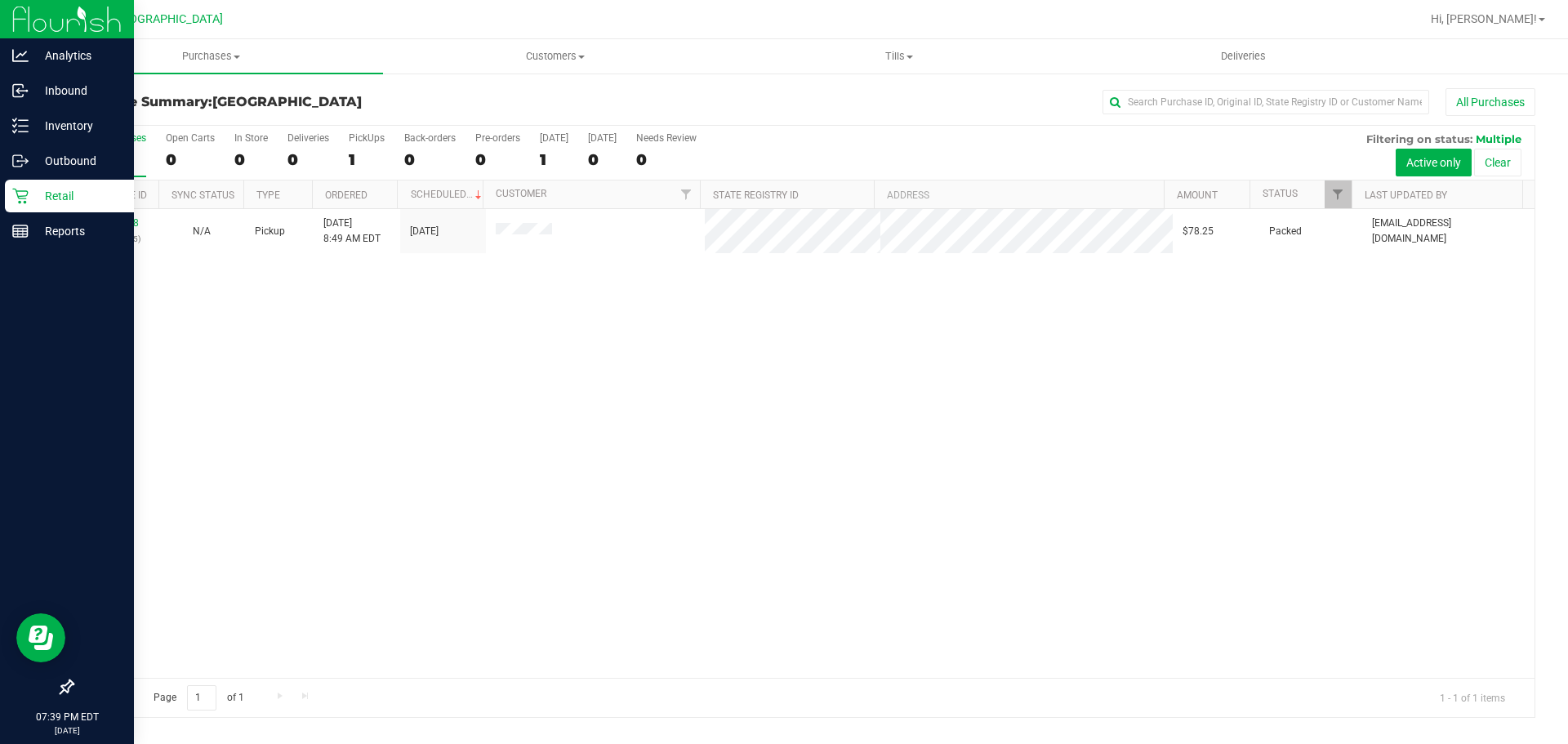
click at [42, 187] on p "Retail" at bounding box center [77, 196] width 98 height 19
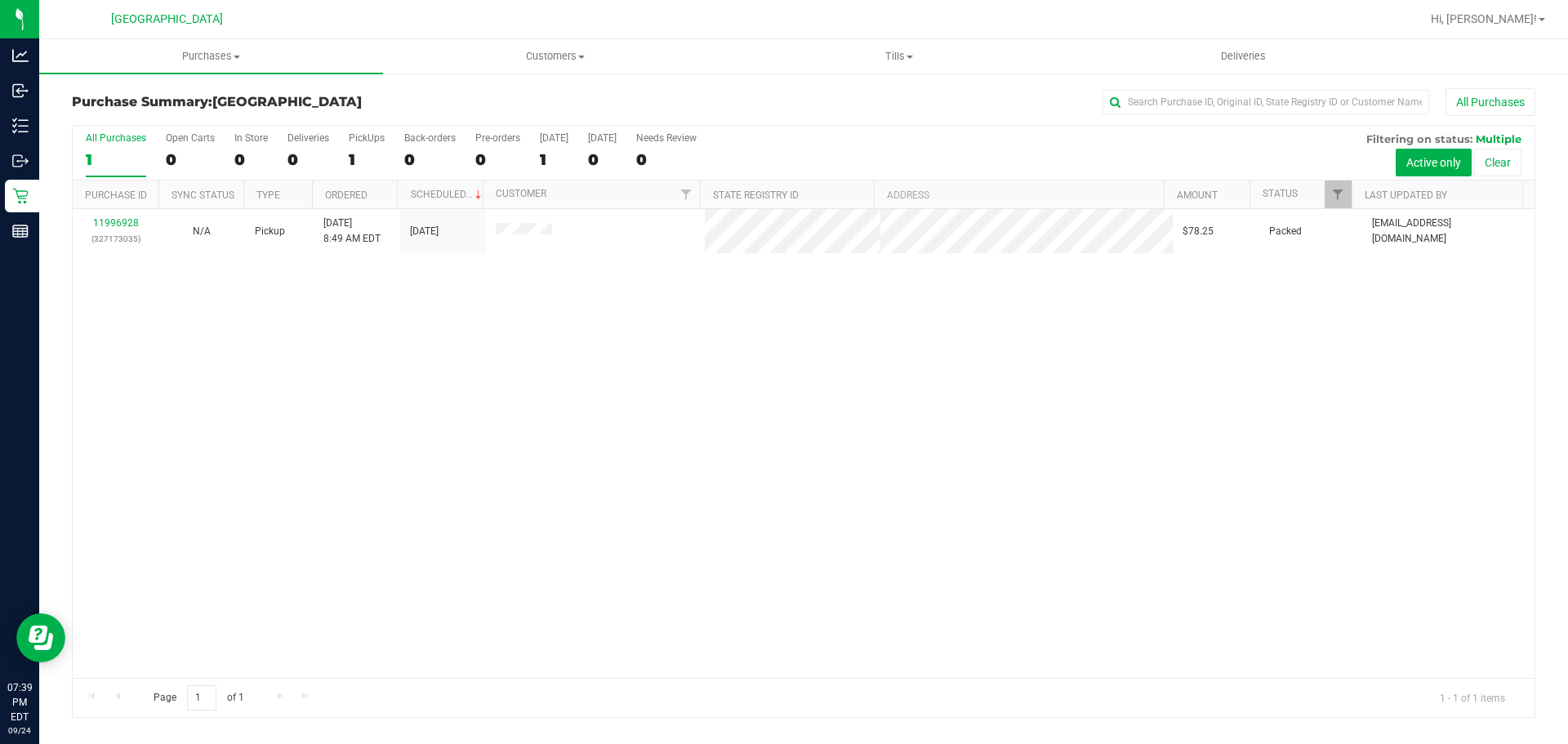
click at [493, 432] on div "11996928 (327173035) N/A Pickup [DATE] 8:49 AM EDT 9/24/2025 $78.25 Packed [EMA…" at bounding box center [803, 443] width 1461 height 469
click at [484, 347] on div at bounding box center [803, 422] width 1461 height 591
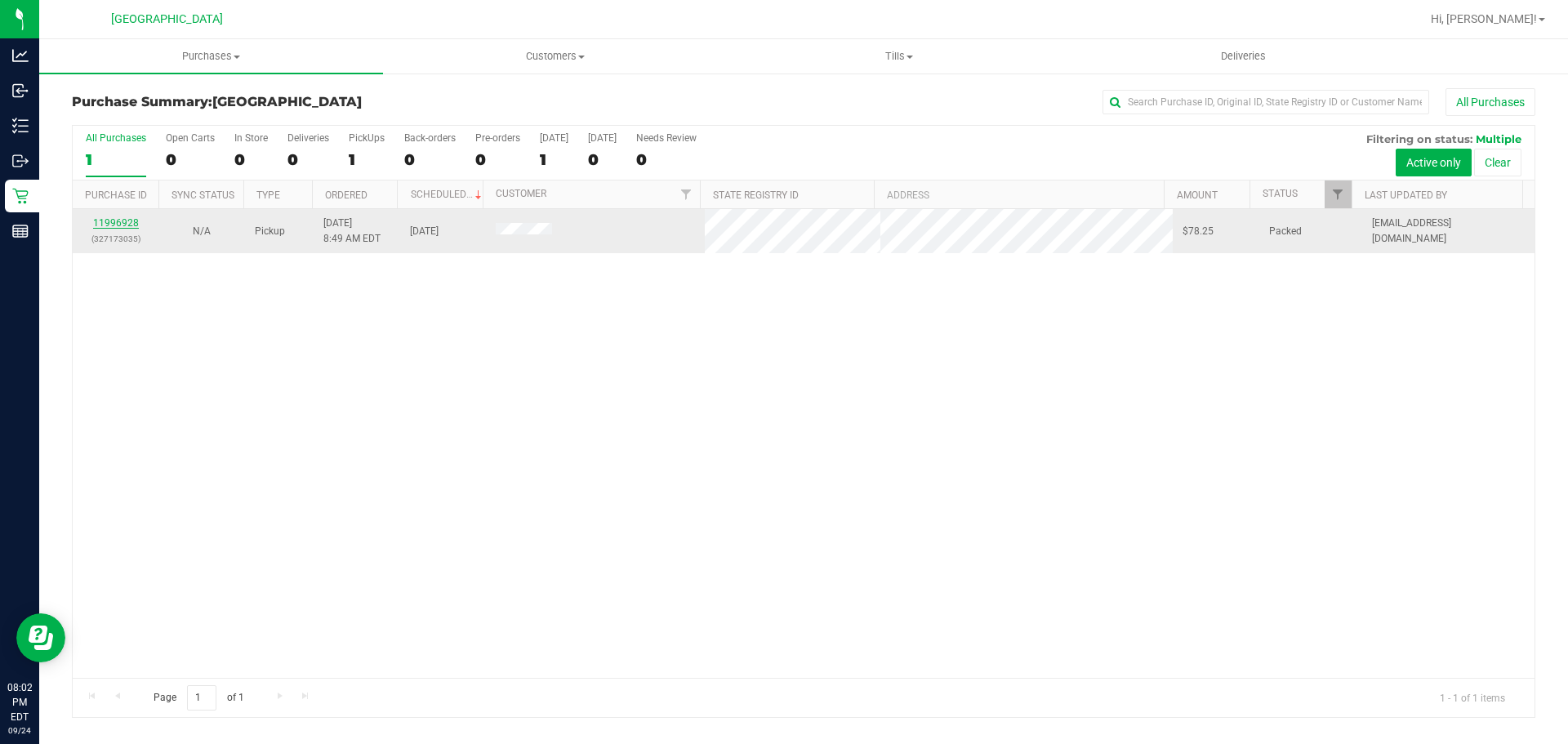
click at [132, 226] on link "11996928" at bounding box center [116, 222] width 46 height 11
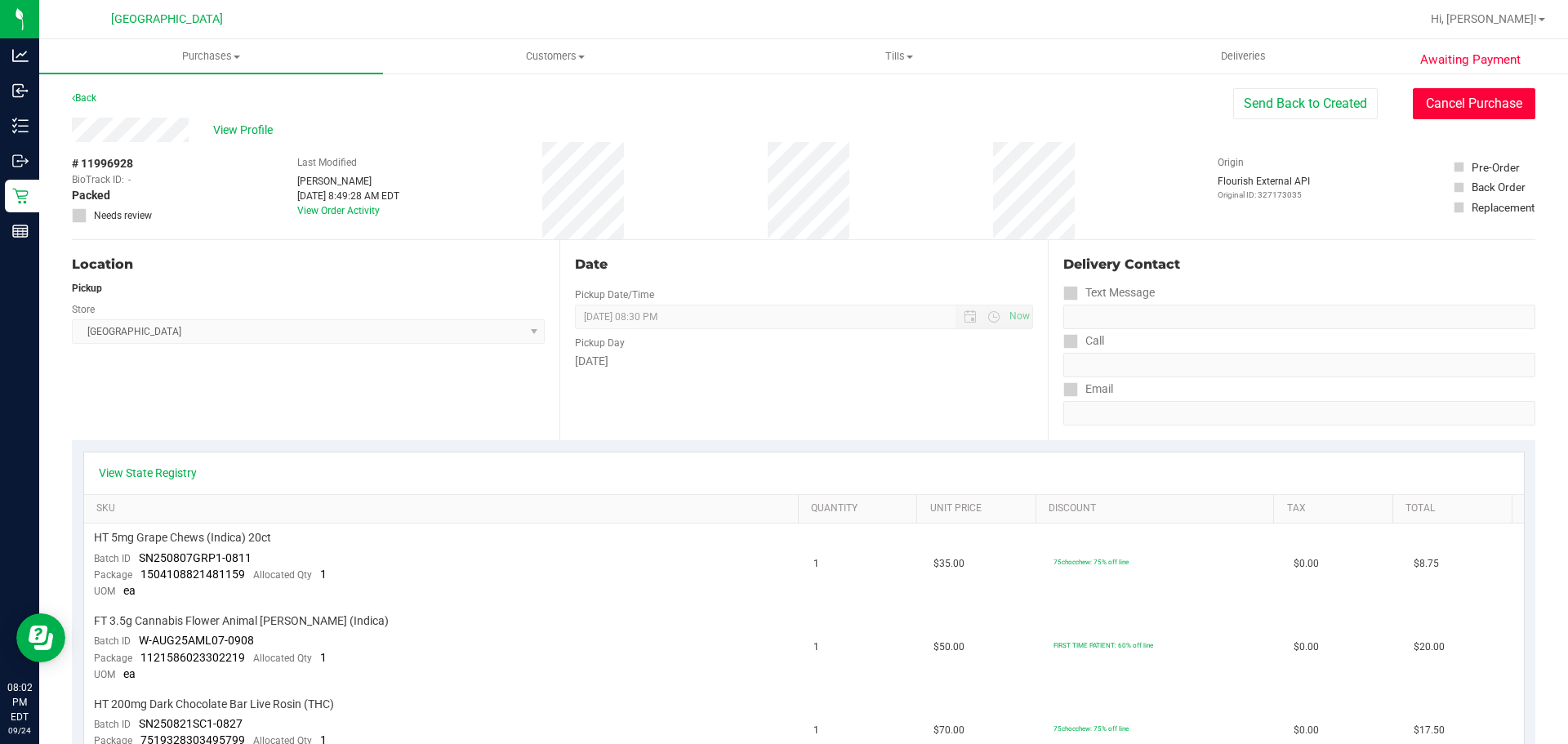
click at [1461, 113] on button "Cancel Purchase" at bounding box center [1474, 103] width 123 height 31
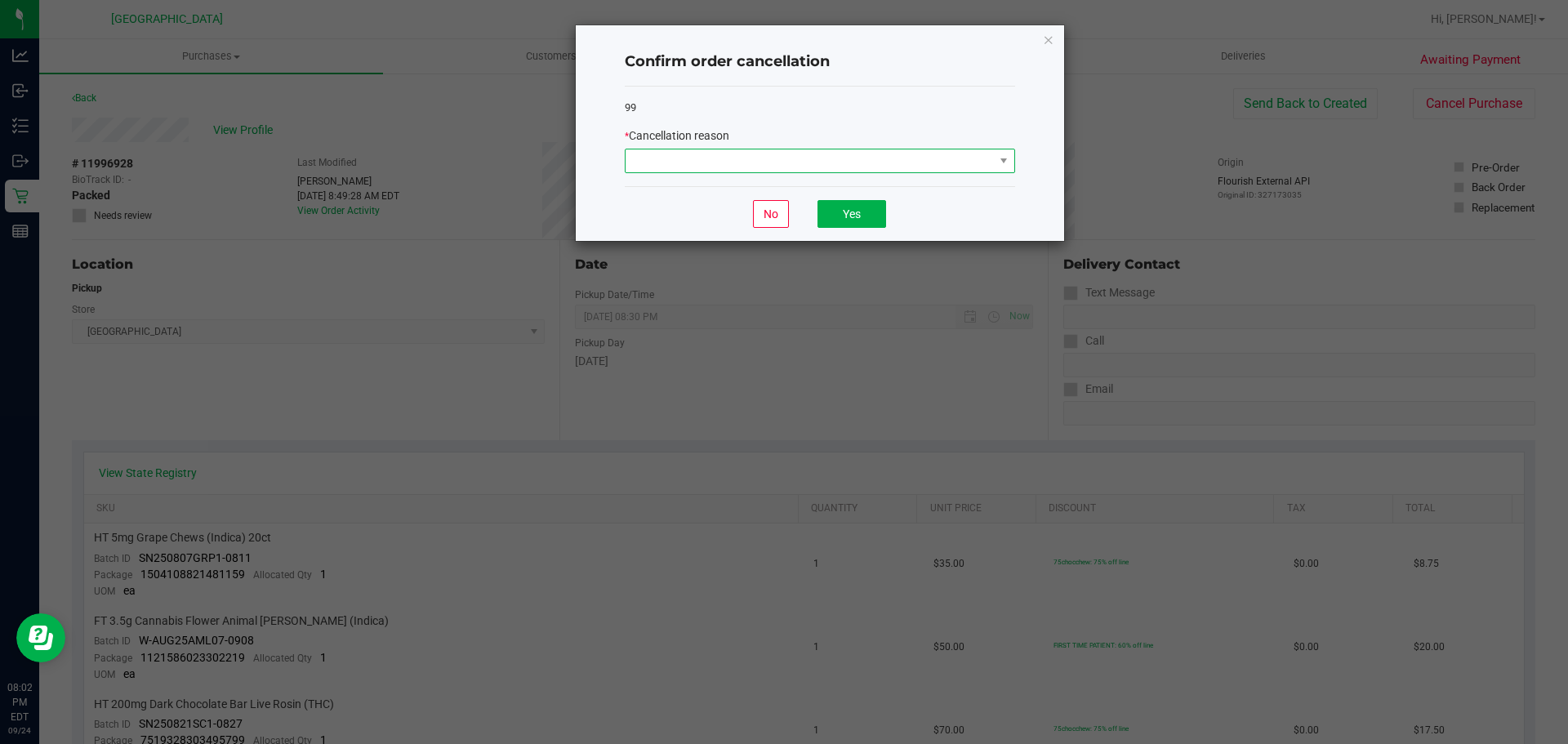
click at [793, 171] on span at bounding box center [809, 161] width 368 height 23
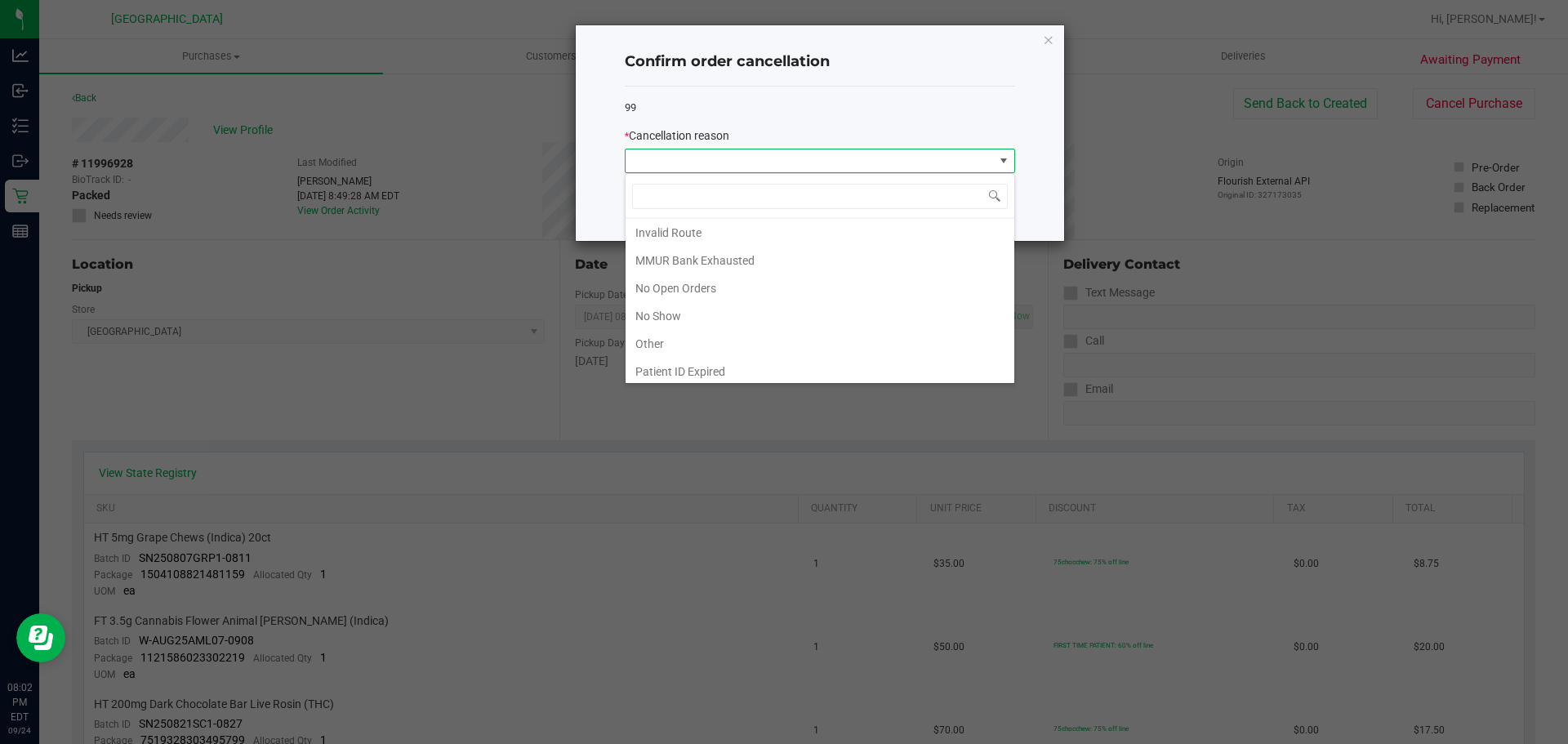
scroll to position [115, 0]
click at [724, 287] on li "No Show" at bounding box center [820, 282] width 388 height 27
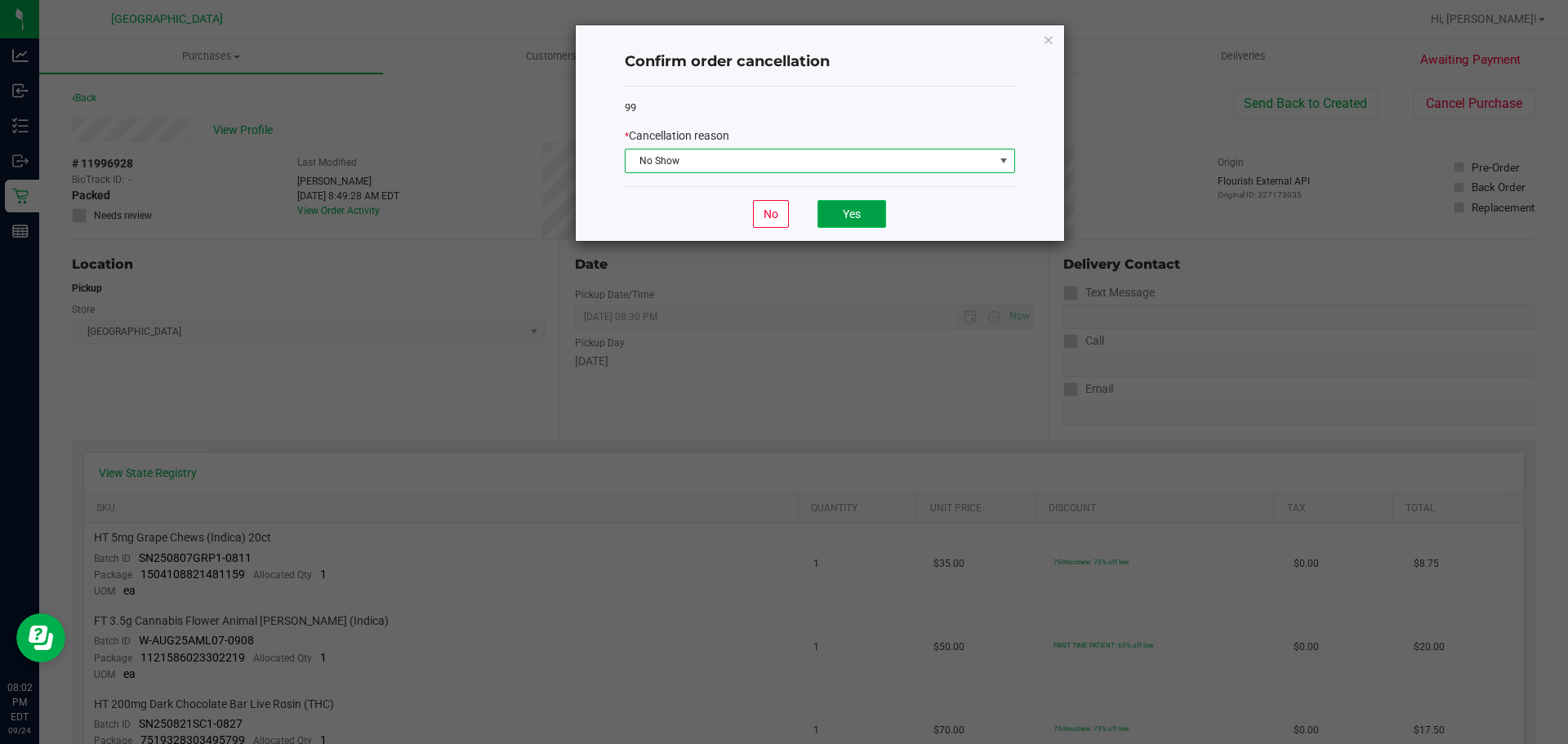
click at [881, 218] on button "Yes" at bounding box center [852, 214] width 69 height 27
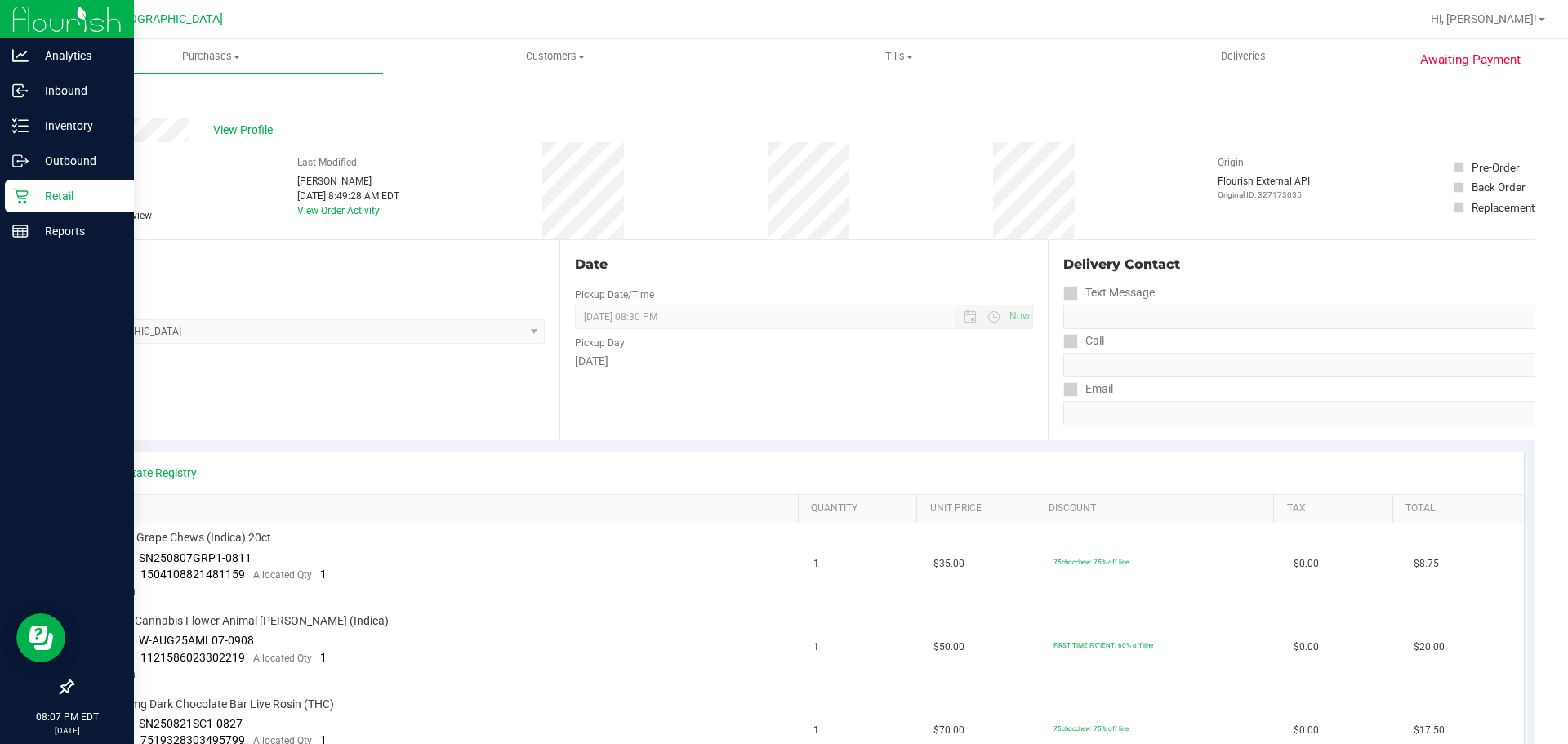
click at [56, 186] on p "Retail" at bounding box center [77, 196] width 98 height 19
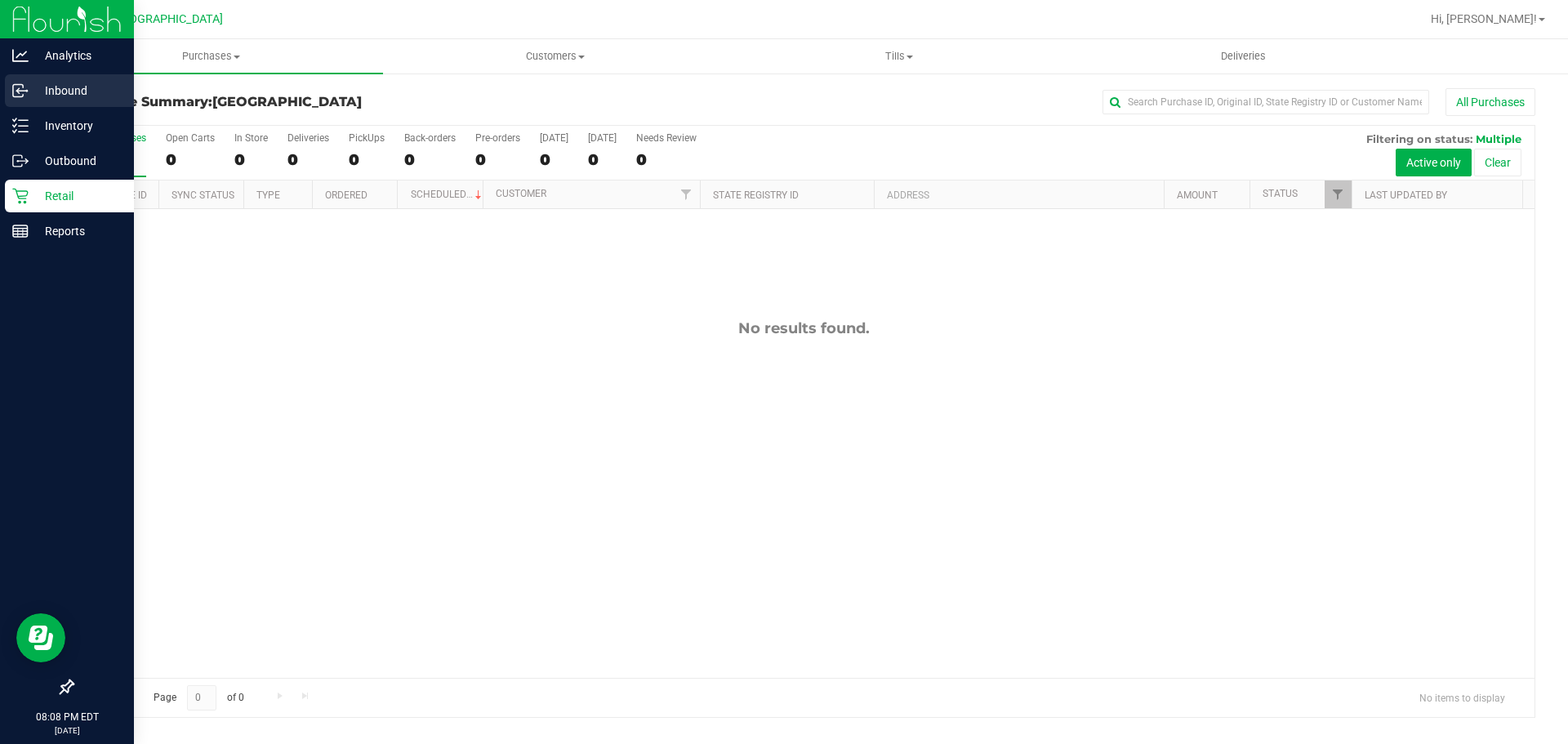
click at [6, 93] on div "Inbound" at bounding box center [70, 90] width 129 height 33
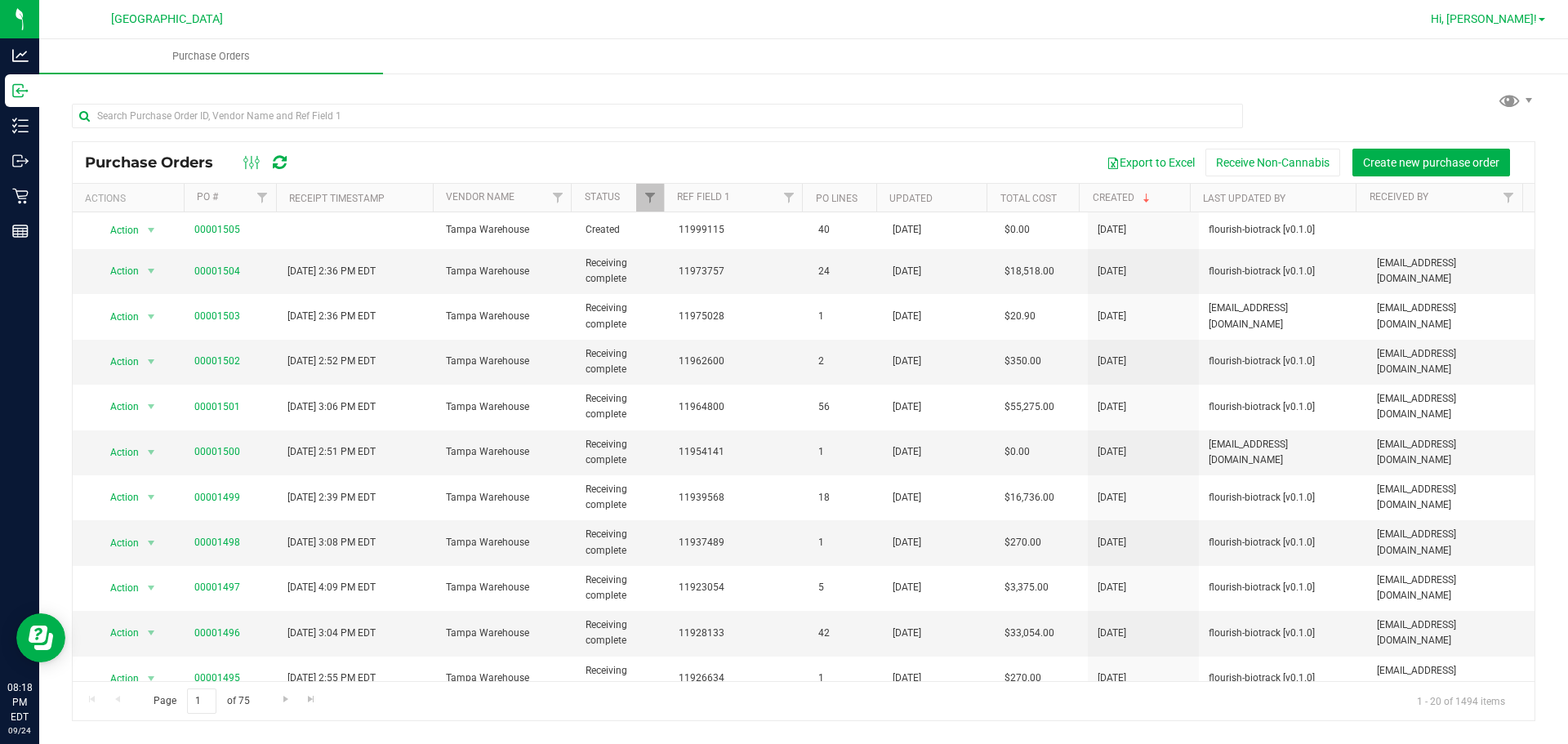
click at [1511, 19] on span "Hi, [PERSON_NAME]!" at bounding box center [1483, 19] width 106 height 13
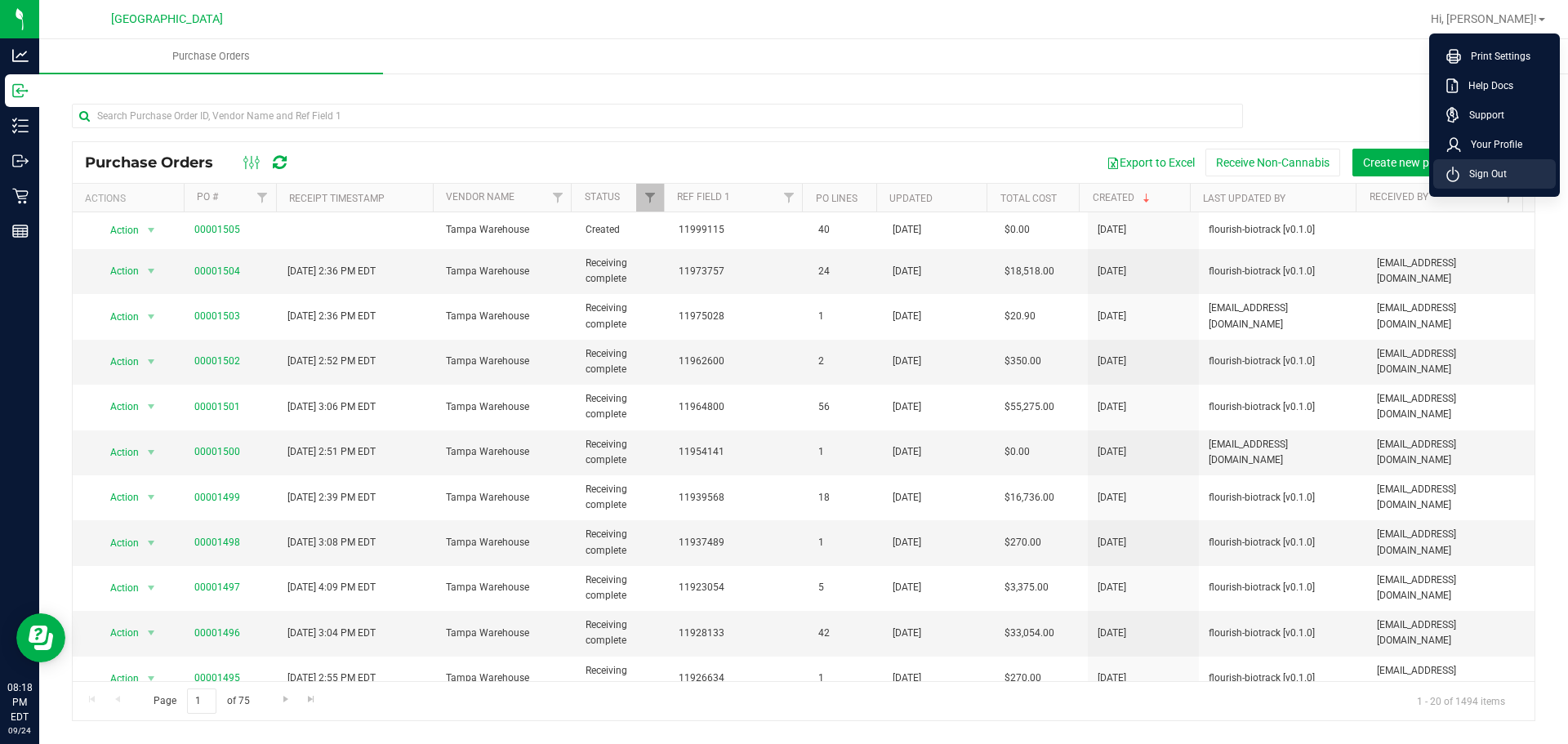
click at [1482, 180] on span "Sign Out" at bounding box center [1483, 174] width 48 height 17
